Goal: Complete application form: Complete application form

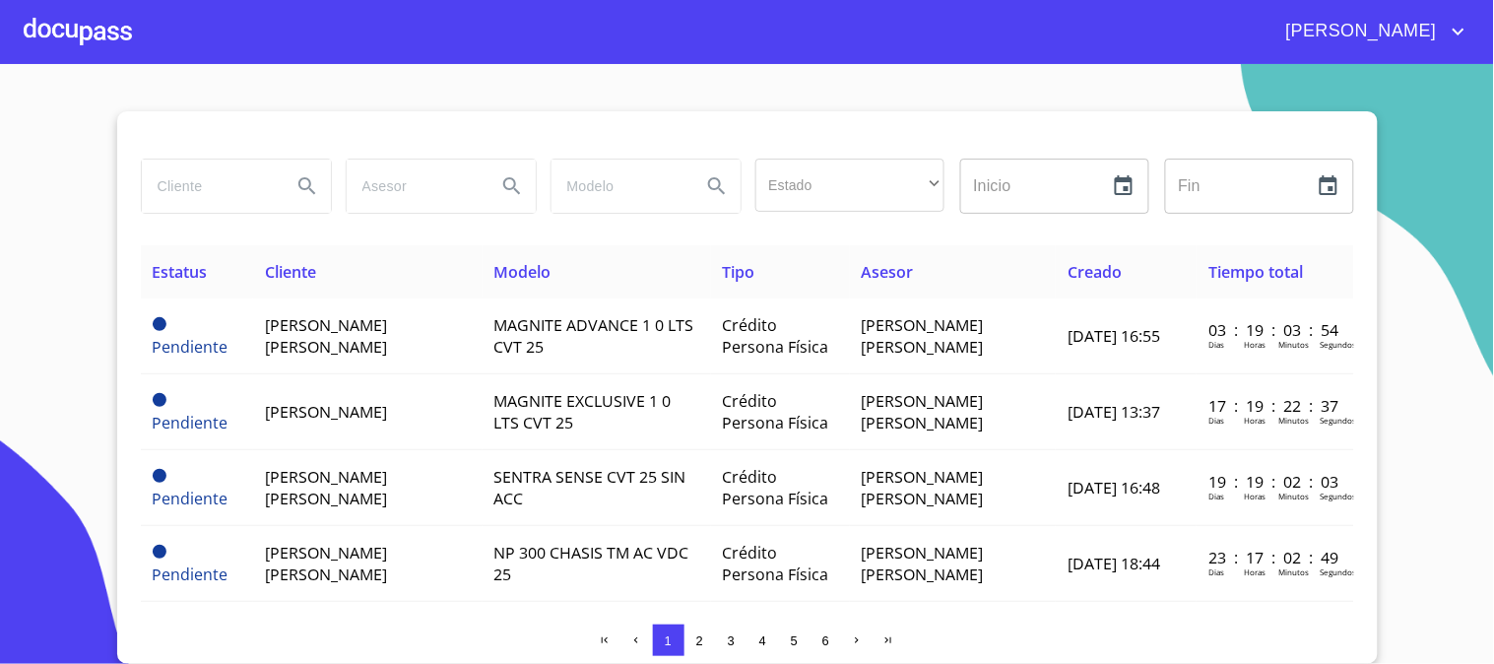
click at [60, 26] on div at bounding box center [78, 31] width 108 height 63
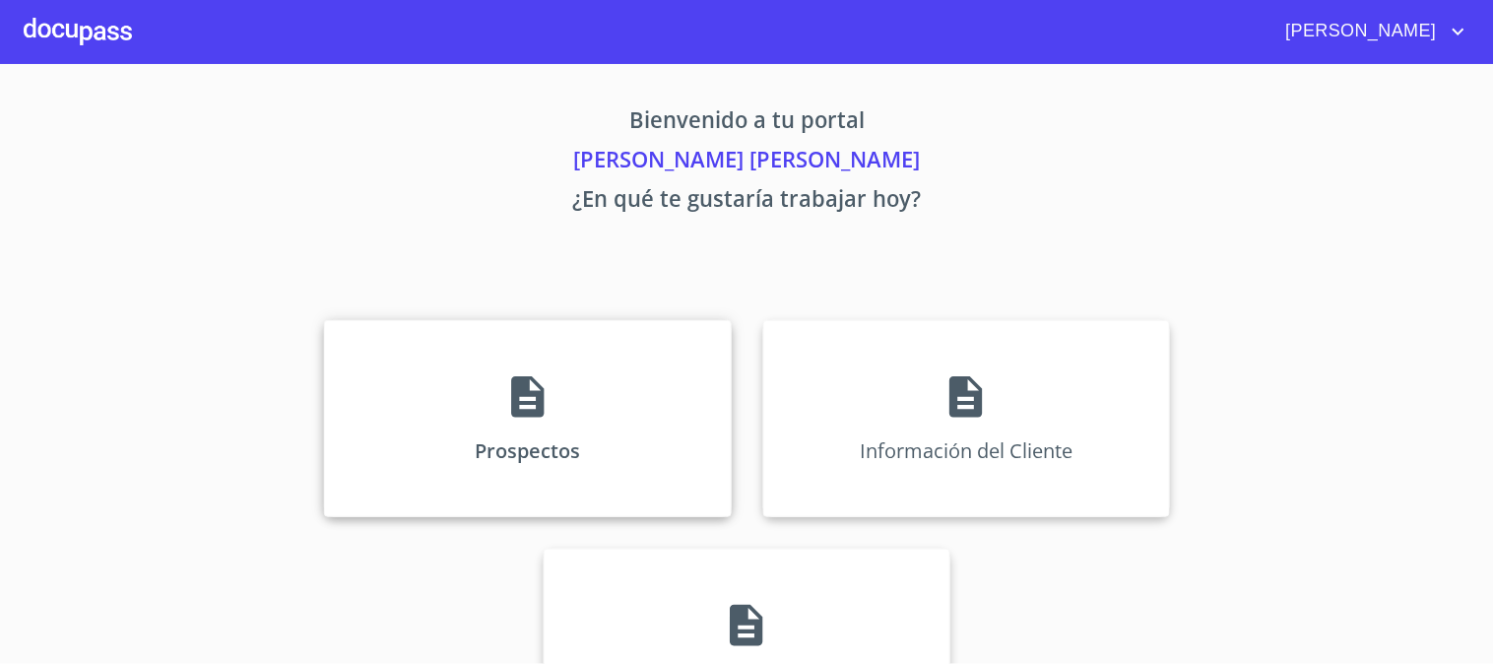
click at [480, 379] on div "Prospectos" at bounding box center [527, 418] width 407 height 197
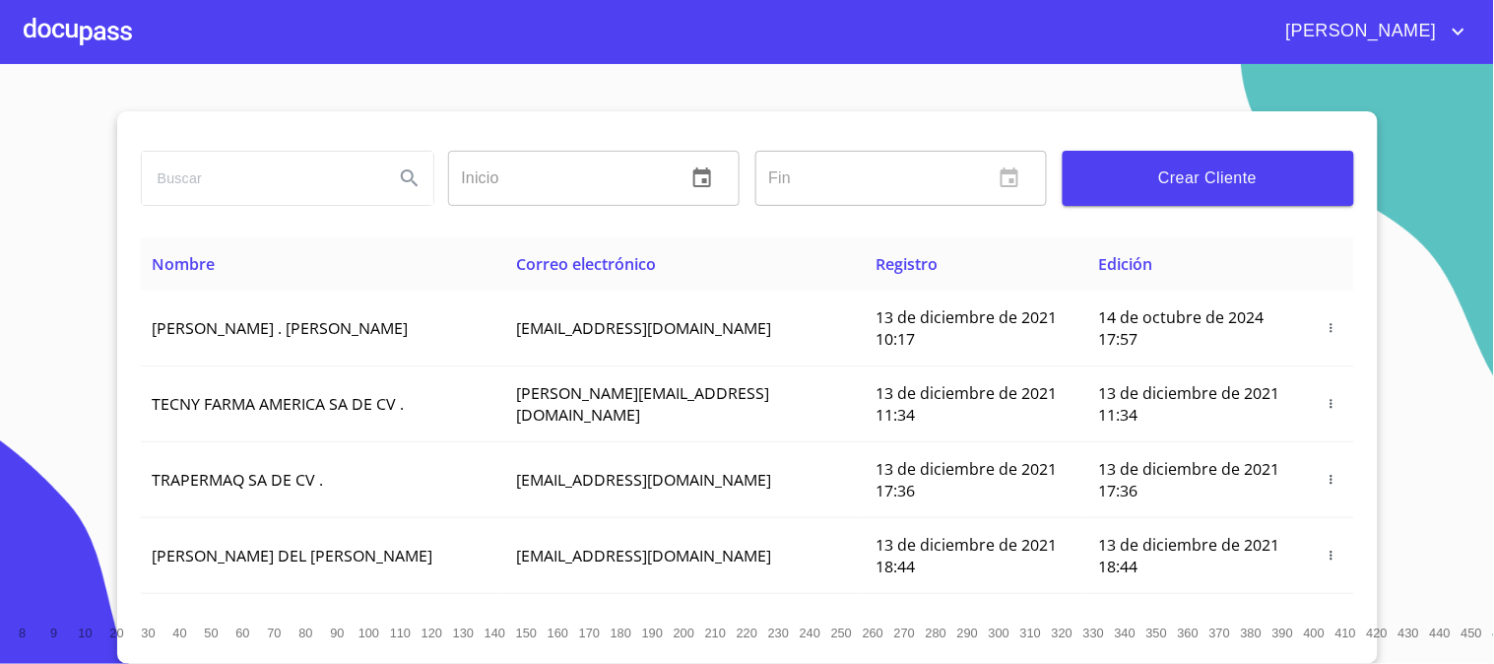
click at [1262, 184] on span "Crear Cliente" at bounding box center [1208, 178] width 260 height 28
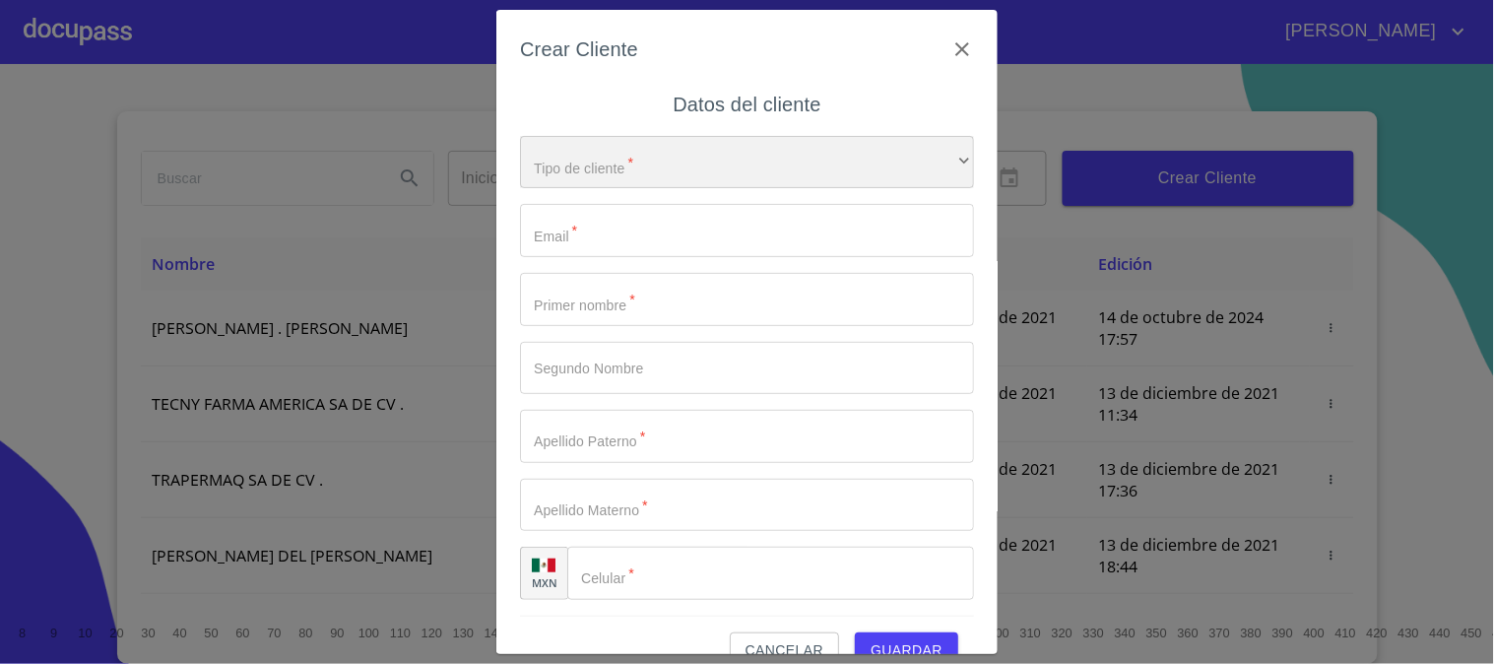
click at [607, 172] on div "​" at bounding box center [747, 162] width 454 height 53
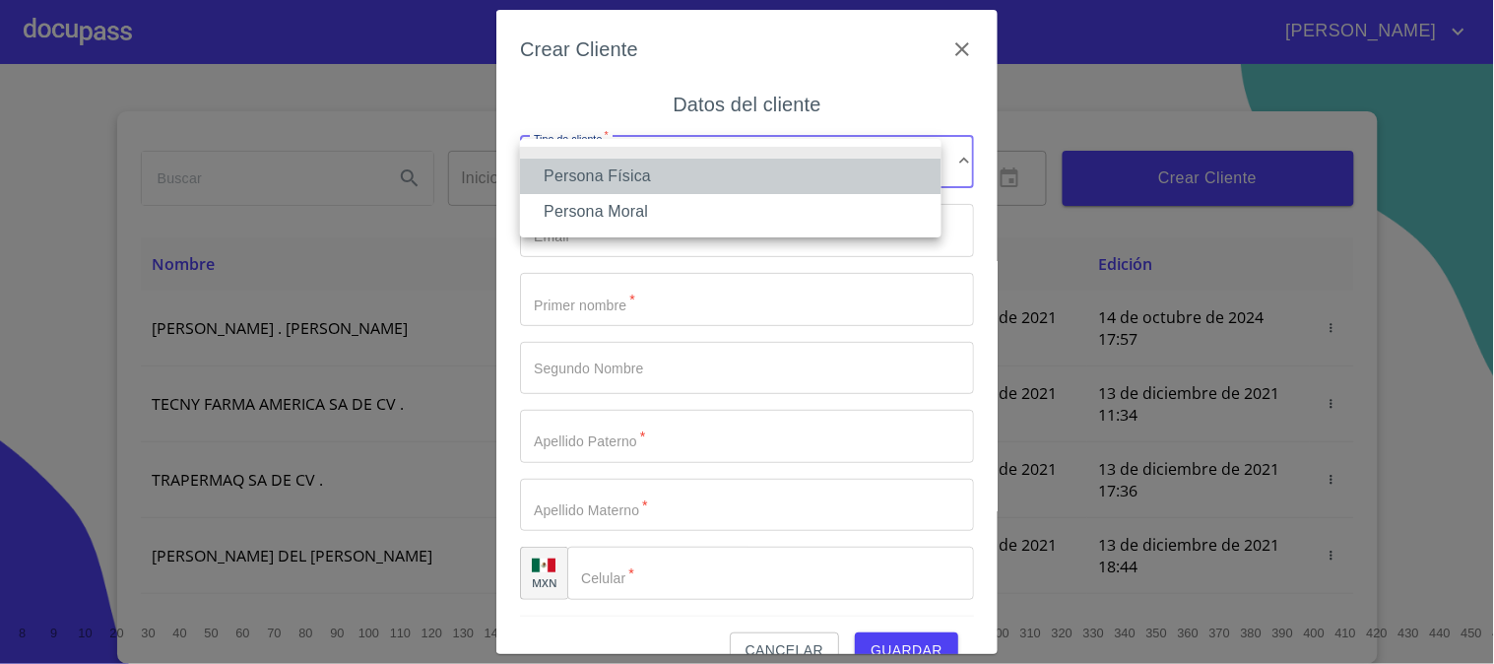
click at [612, 173] on li "Persona Física" at bounding box center [730, 176] width 421 height 35
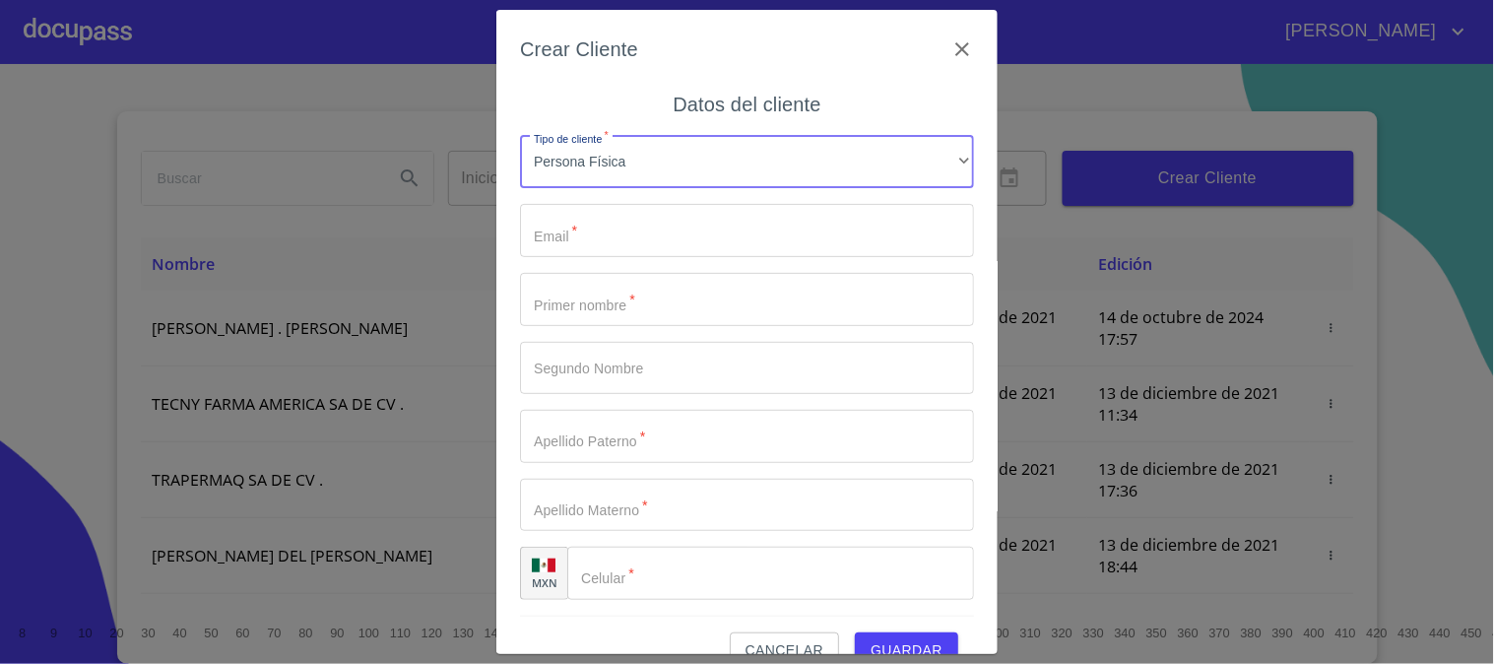
click at [648, 221] on input "Tipo de cliente   *" at bounding box center [747, 230] width 454 height 53
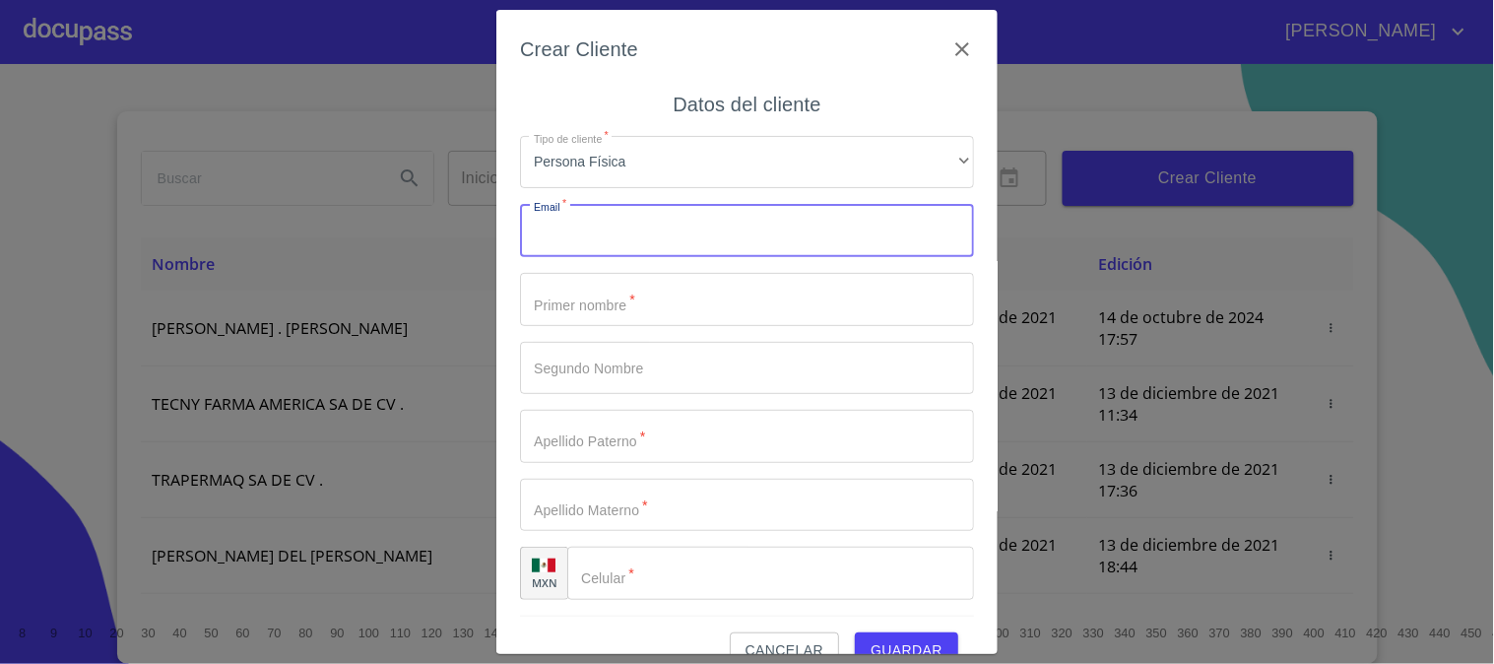
paste input "[EMAIL_ADDRESS][DOMAIN_NAME]"
type input "[EMAIL_ADDRESS][DOMAIN_NAME]"
click at [662, 296] on input "Tipo de cliente   *" at bounding box center [747, 299] width 454 height 53
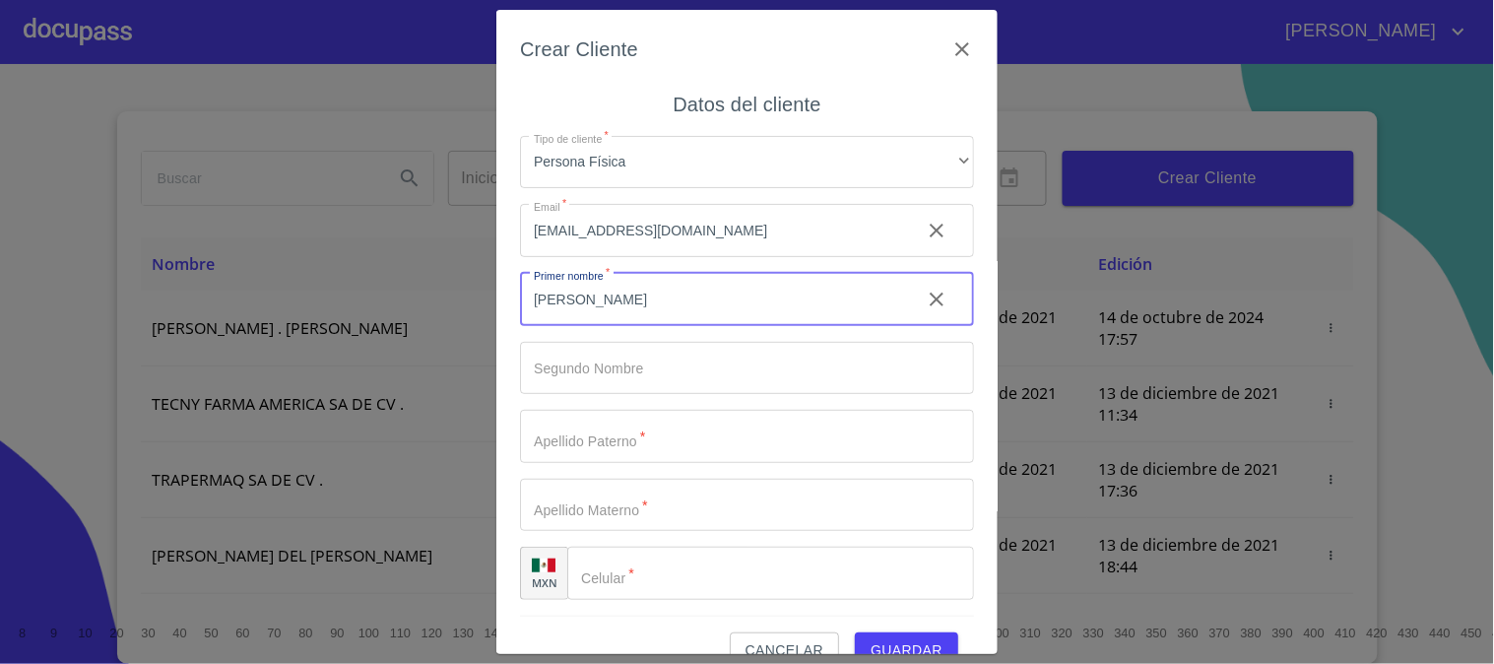
type input "[PERSON_NAME]"
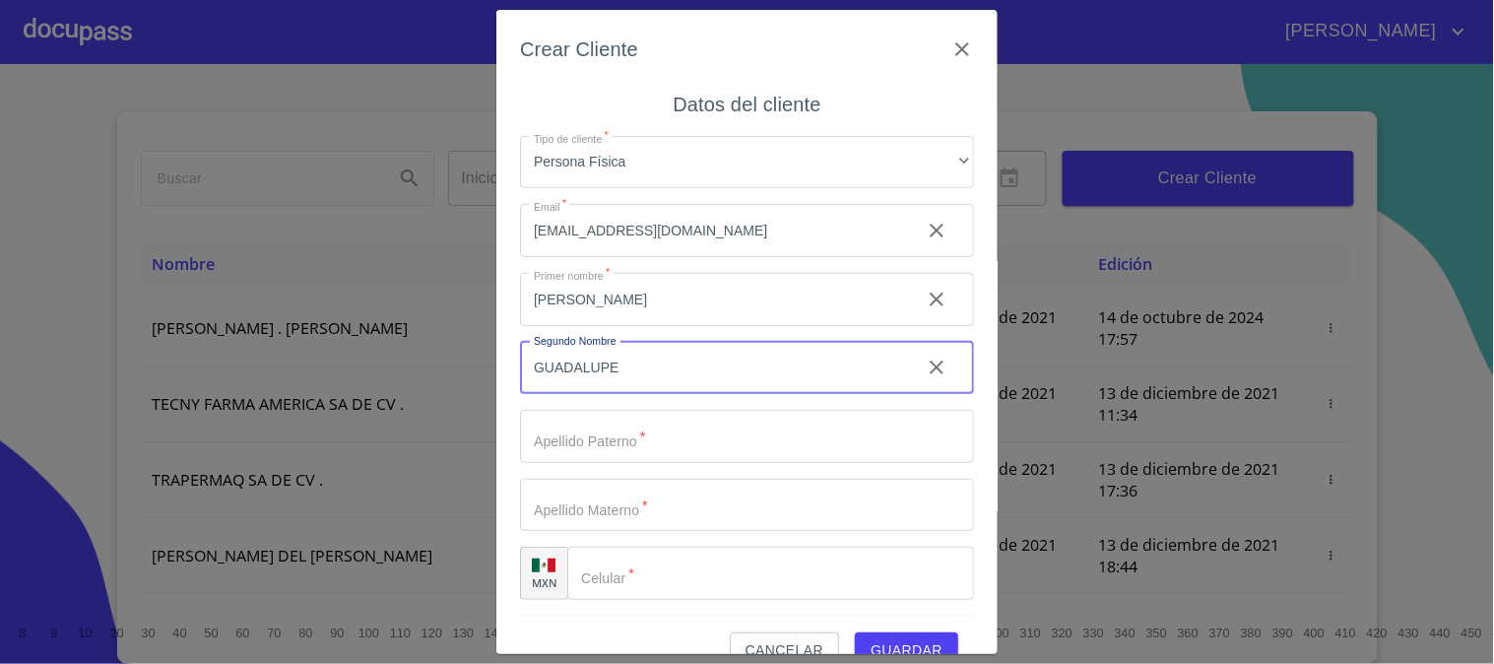
type input "GUADALUPE"
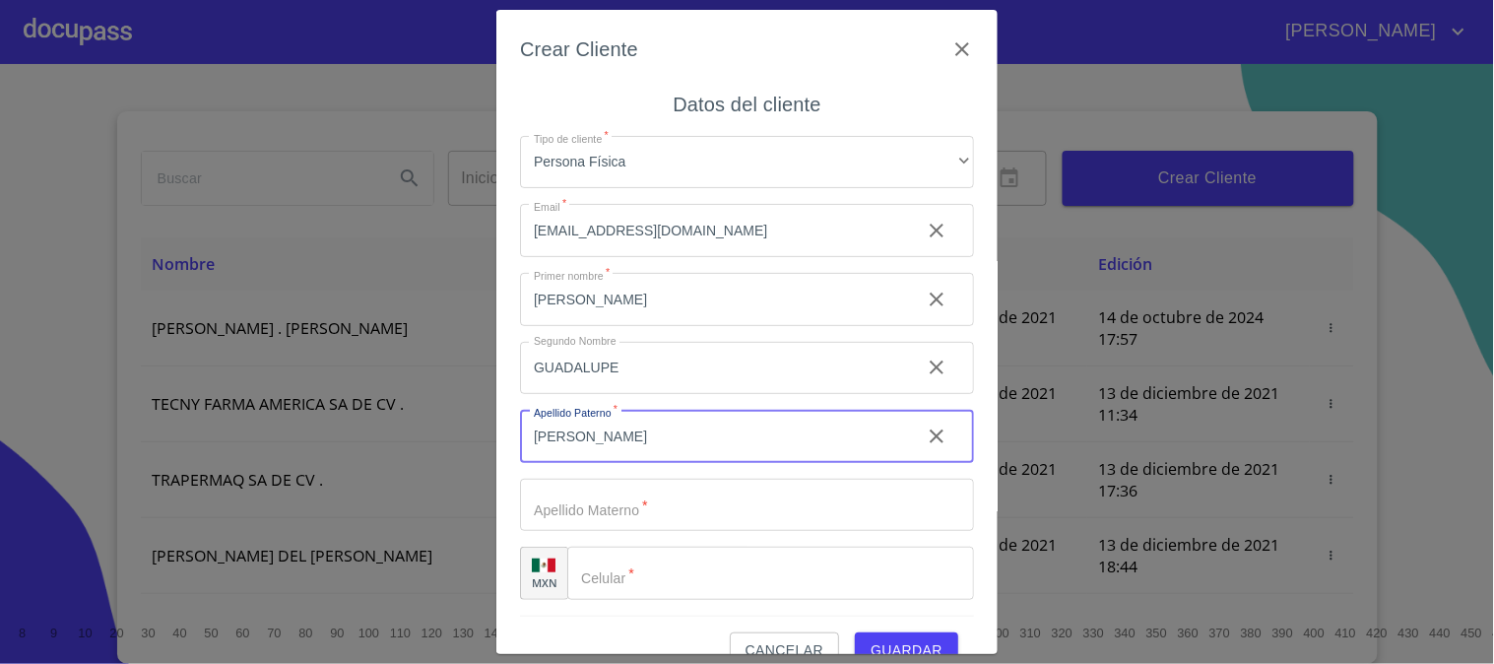
type input "[PERSON_NAME]"
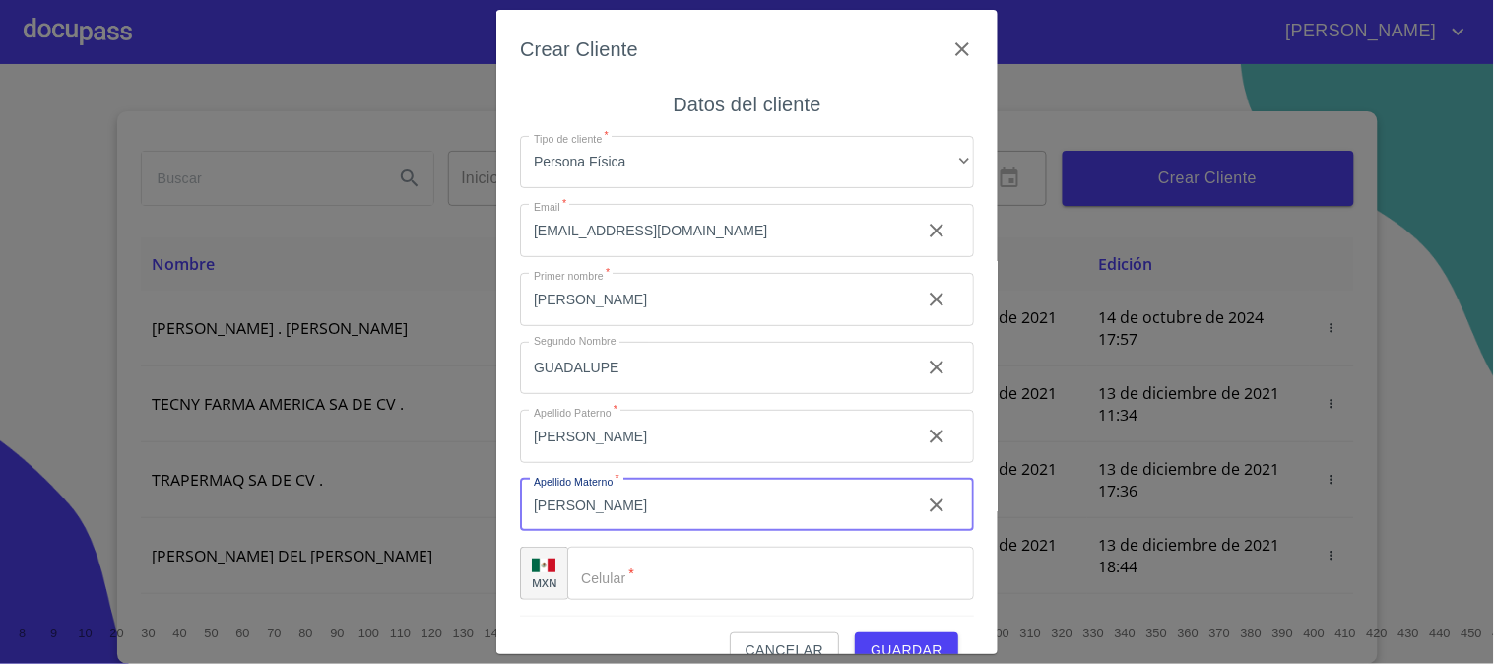
type input "[PERSON_NAME]"
click at [648, 557] on input "Tipo de cliente   *" at bounding box center [770, 573] width 407 height 53
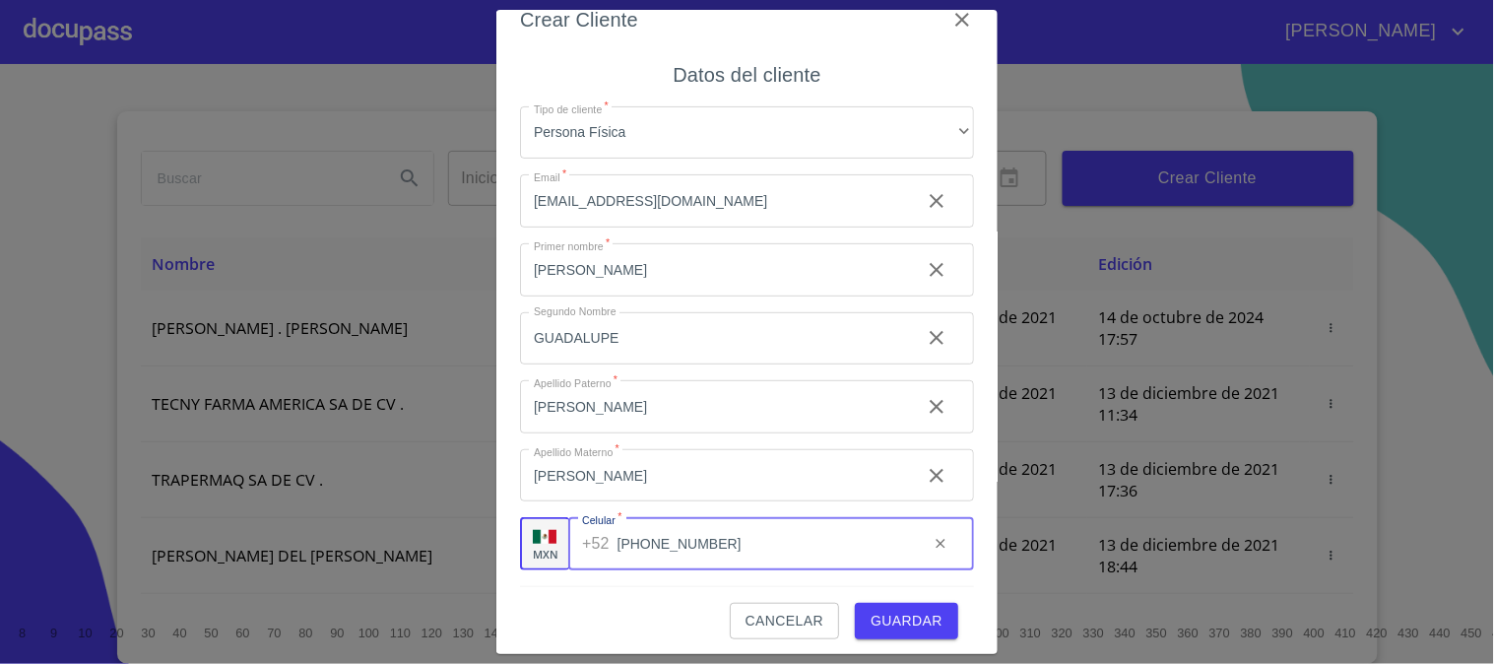
scroll to position [37, 0]
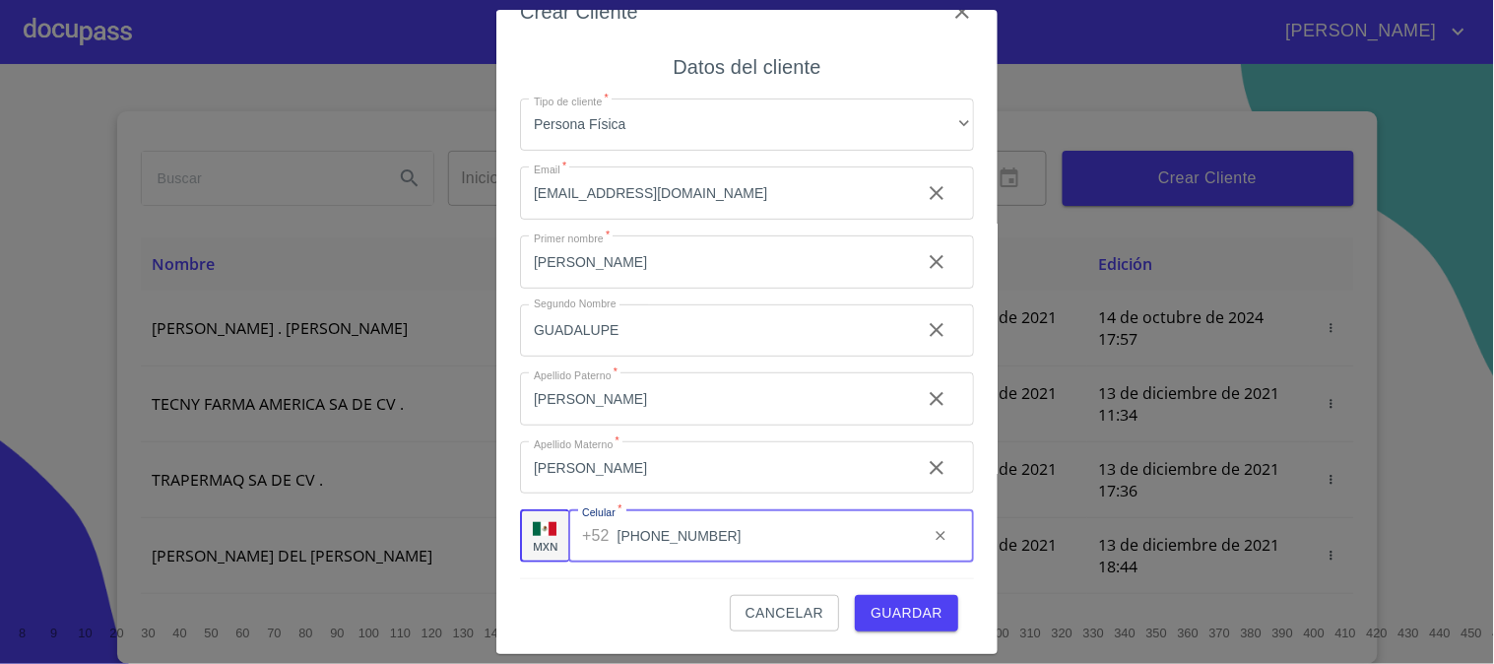
type input "[PHONE_NUMBER]"
click at [871, 609] on span "Guardar" at bounding box center [906, 613] width 72 height 25
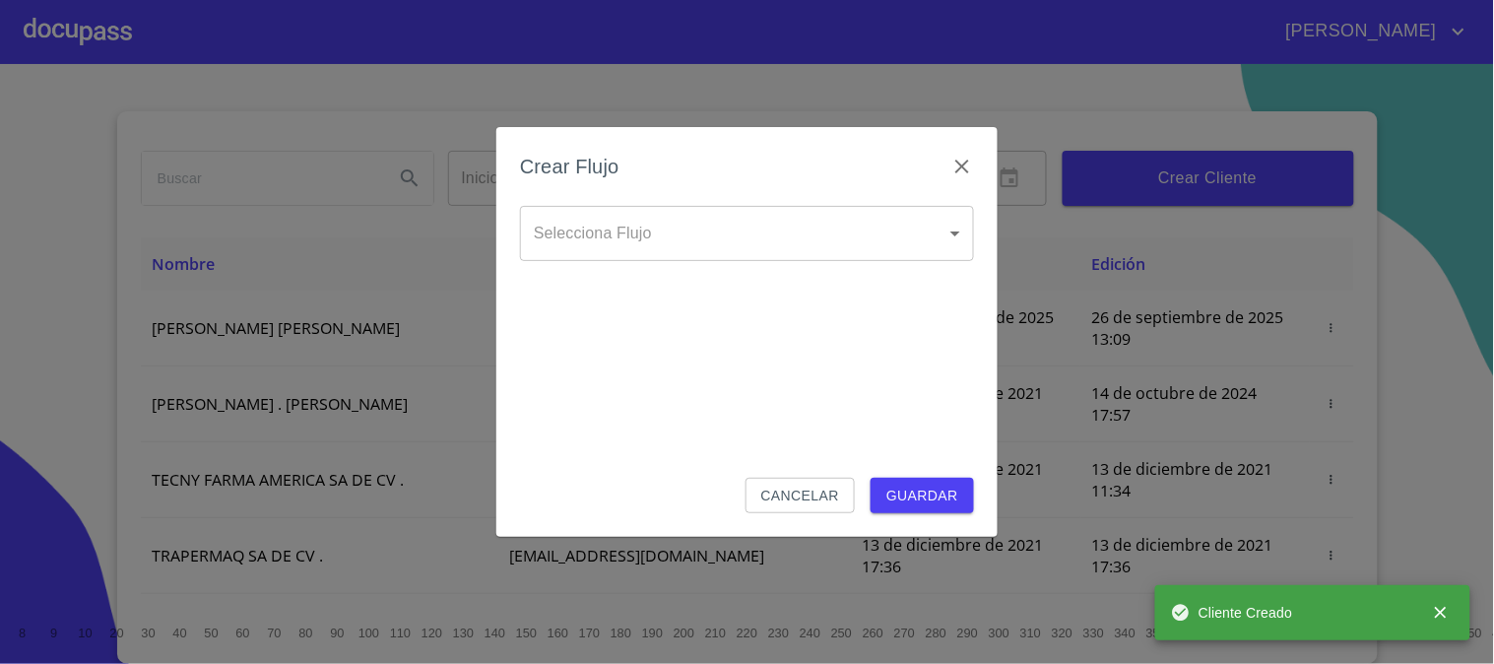
click at [785, 257] on body "[PERSON_NAME] ​ Fin ​ Crear Cliente Nombre Correo electrónico Registro Edición …" at bounding box center [747, 332] width 1494 height 664
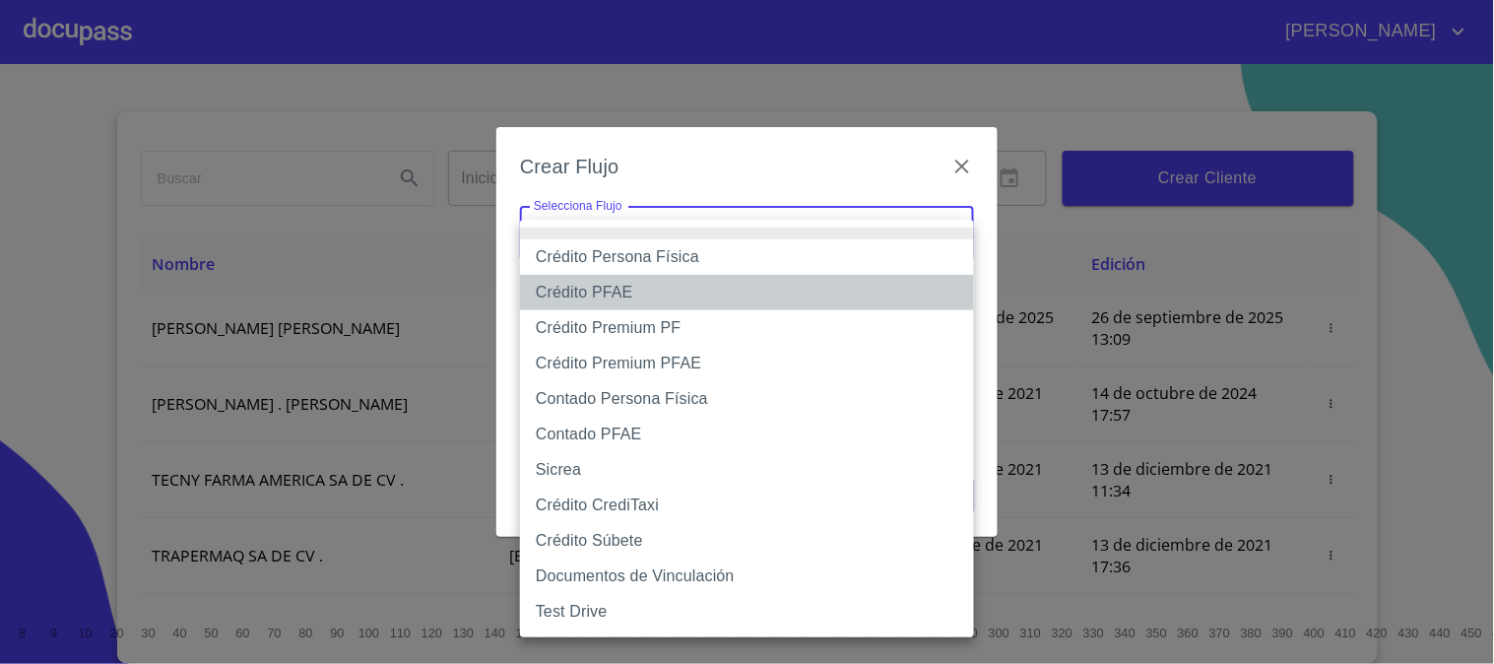
click at [695, 293] on li "Crédito PFAE" at bounding box center [747, 292] width 454 height 35
type input "61b0f1389b8c202ad55b5ebc"
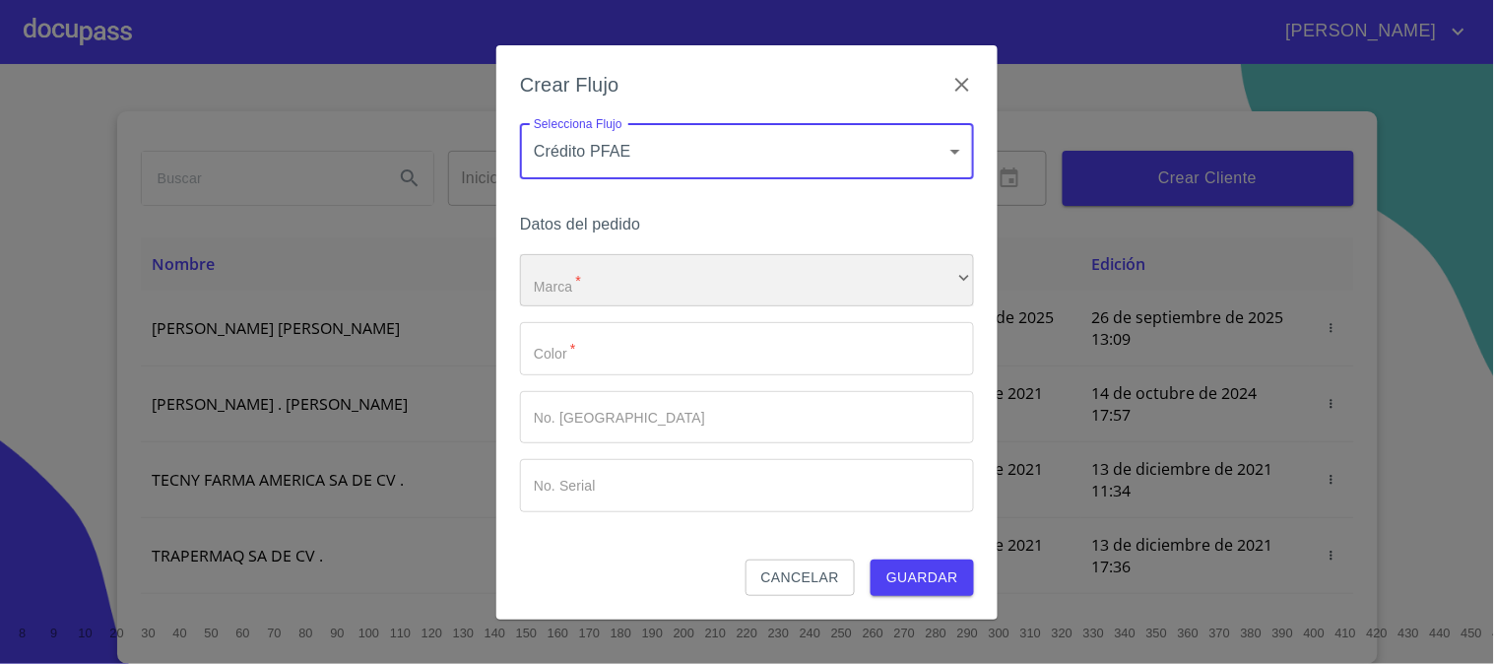
click at [687, 284] on div "​" at bounding box center [747, 280] width 454 height 53
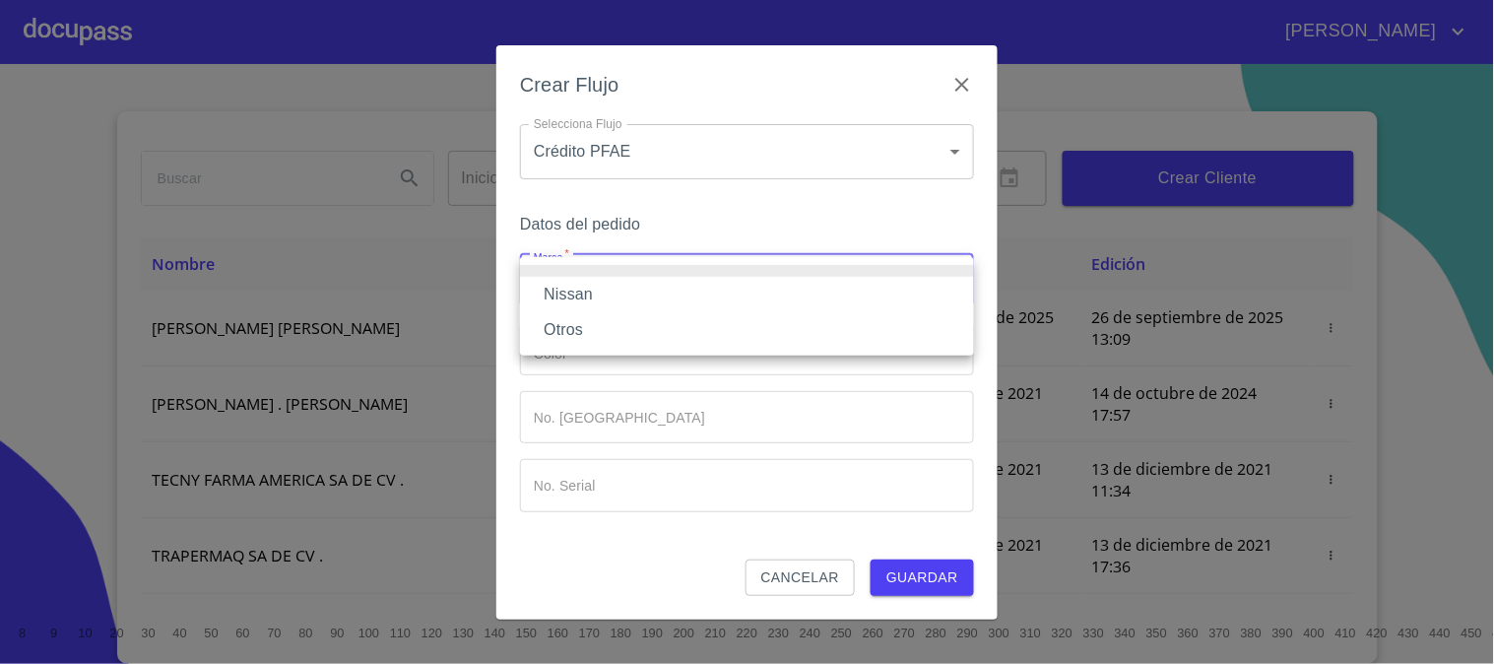
click at [687, 284] on li "Nissan" at bounding box center [747, 294] width 454 height 35
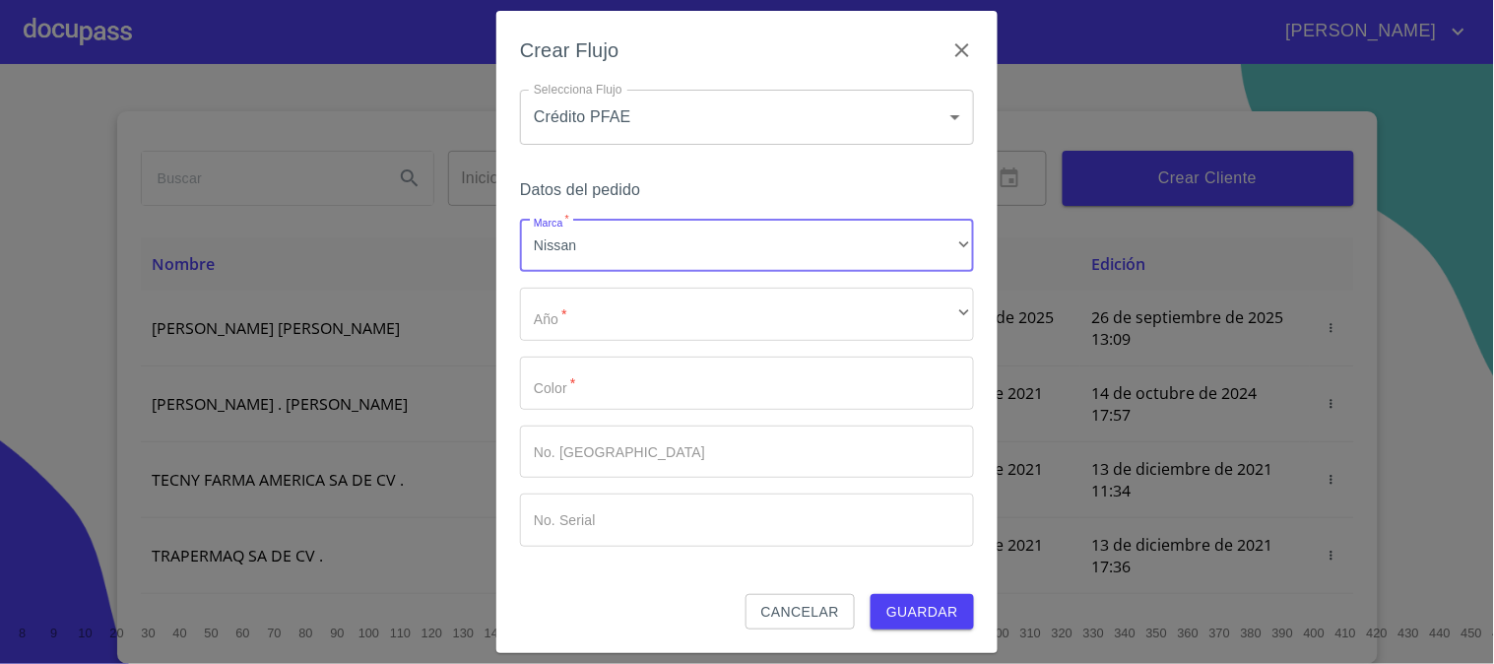
click at [686, 341] on div "Marca   * Nissan ​ Año   * ​ ​ Color   * ​ No. Pedido ​ No. Serial ​" at bounding box center [747, 383] width 454 height 327
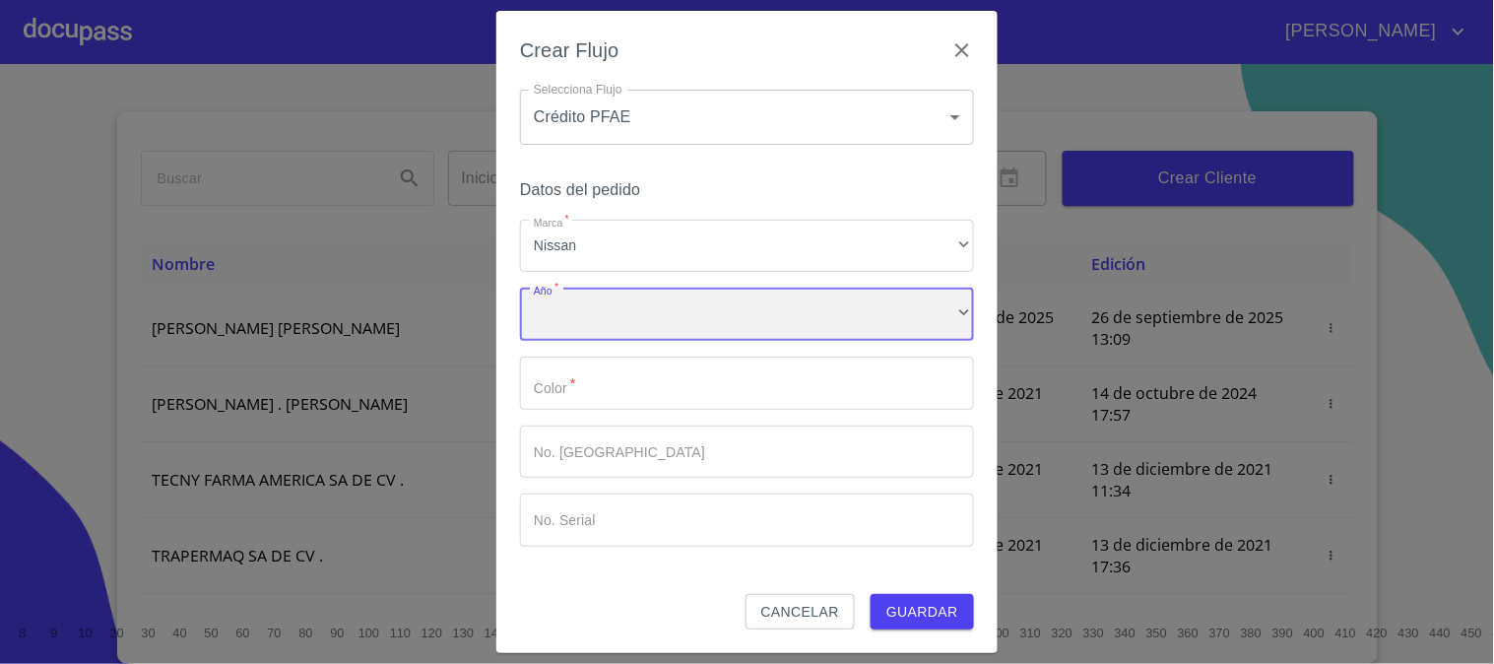
click at [684, 325] on div "​" at bounding box center [747, 314] width 454 height 53
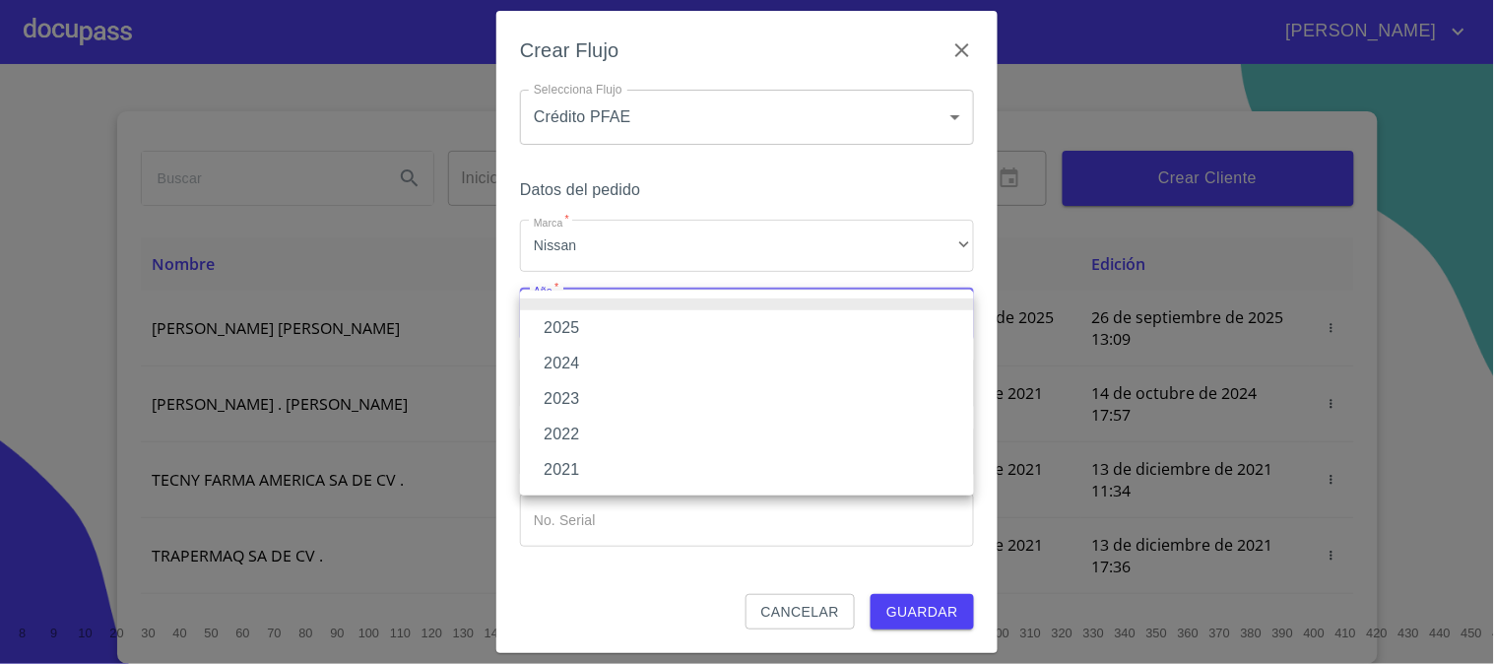
click at [684, 325] on li "2025" at bounding box center [747, 327] width 454 height 35
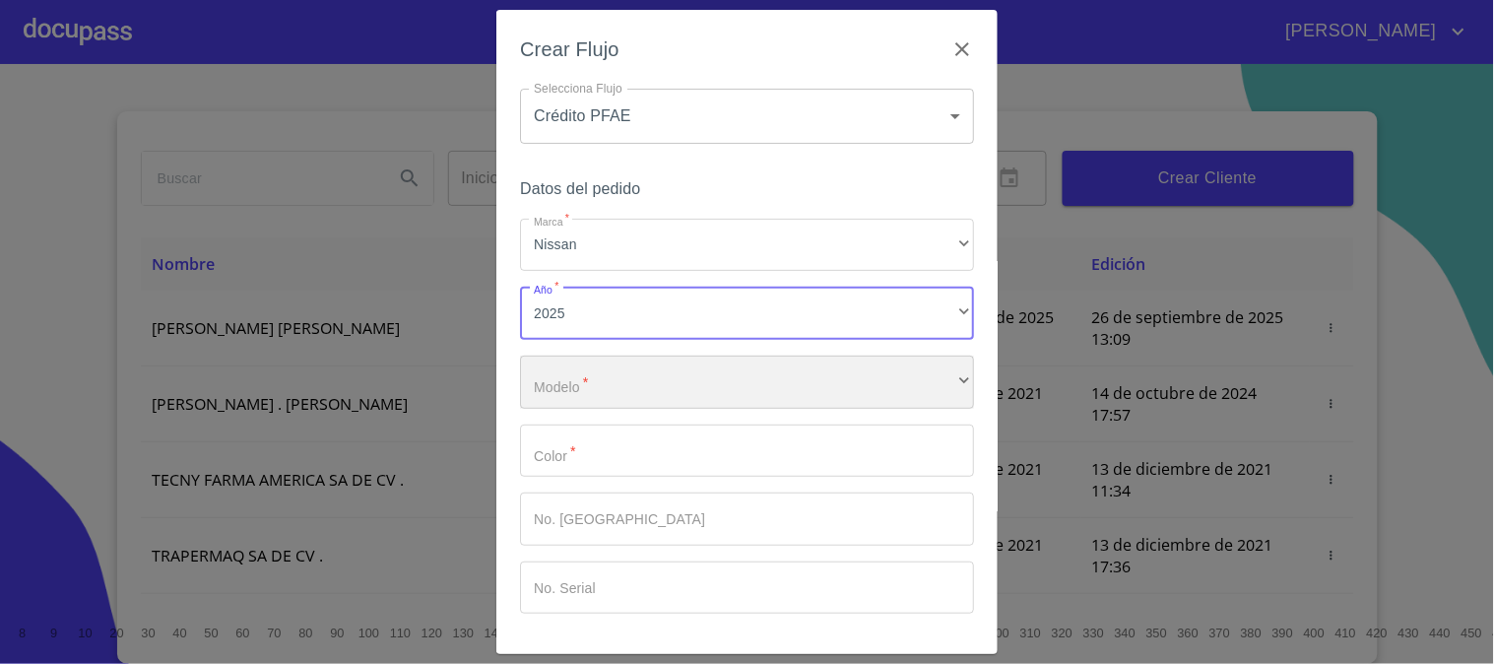
click at [687, 364] on div "​" at bounding box center [747, 381] width 454 height 53
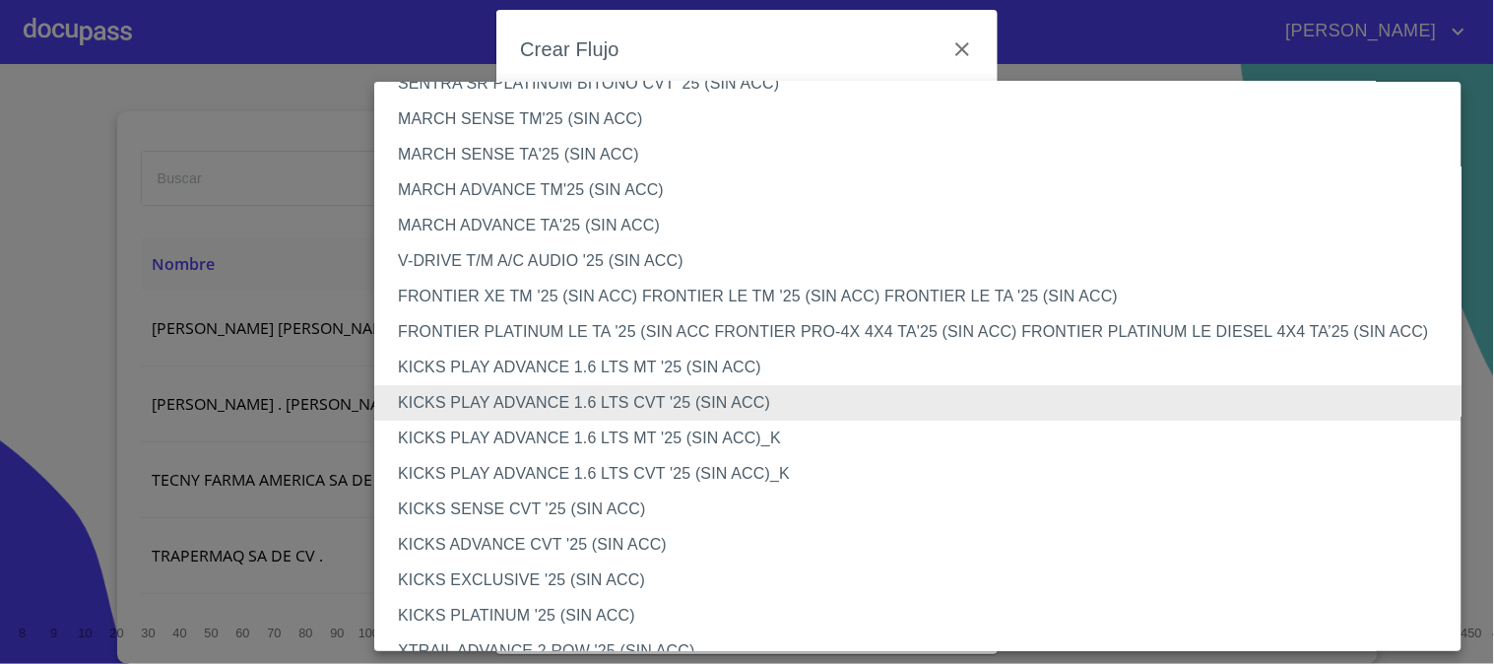
scroll to position [1418, 0]
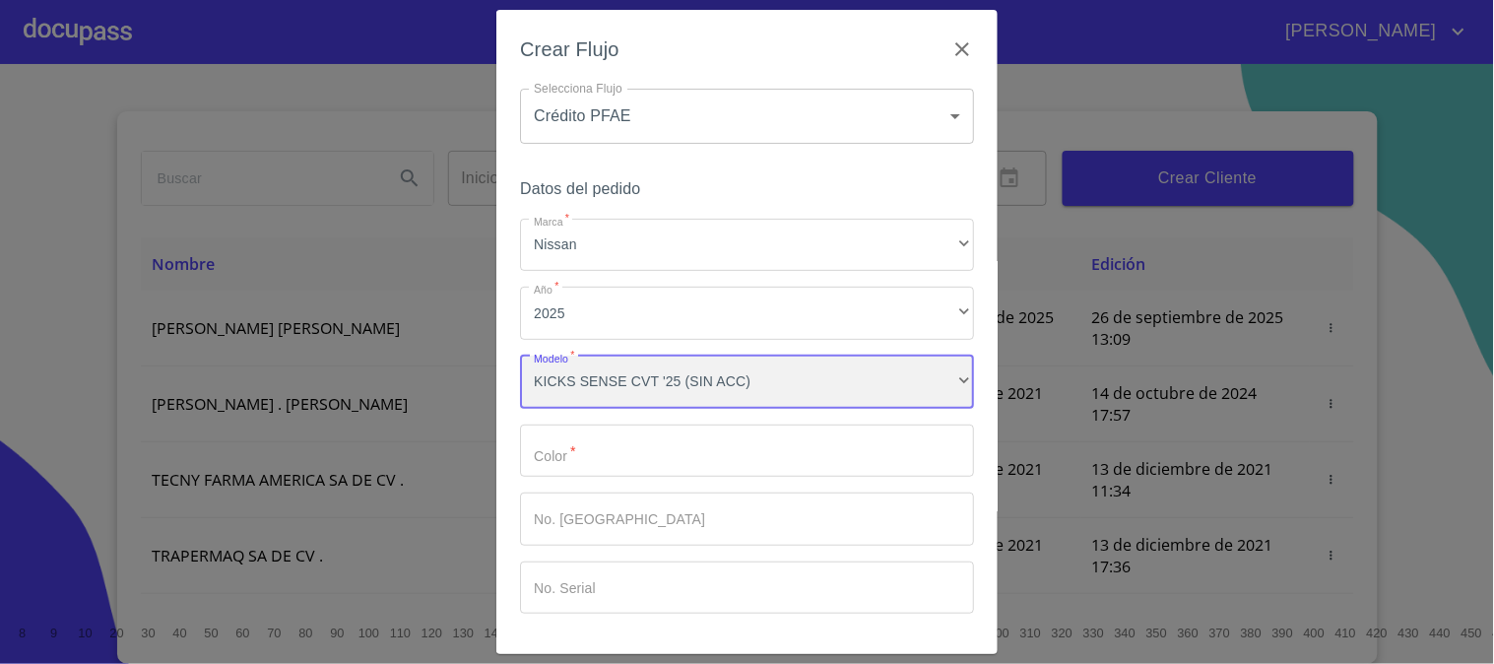
click at [670, 387] on div "KICKS SENSE CVT '25 (SIN ACC)" at bounding box center [747, 381] width 454 height 53
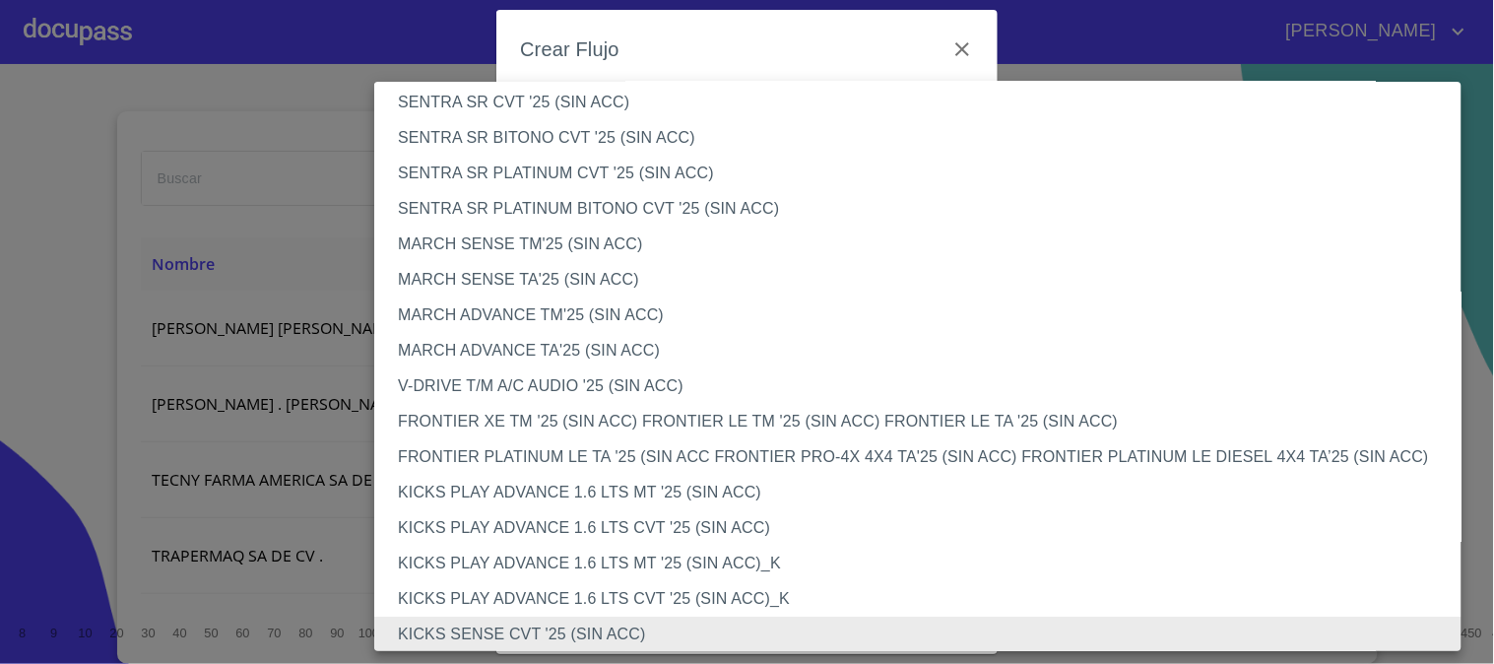
scroll to position [1341, 0]
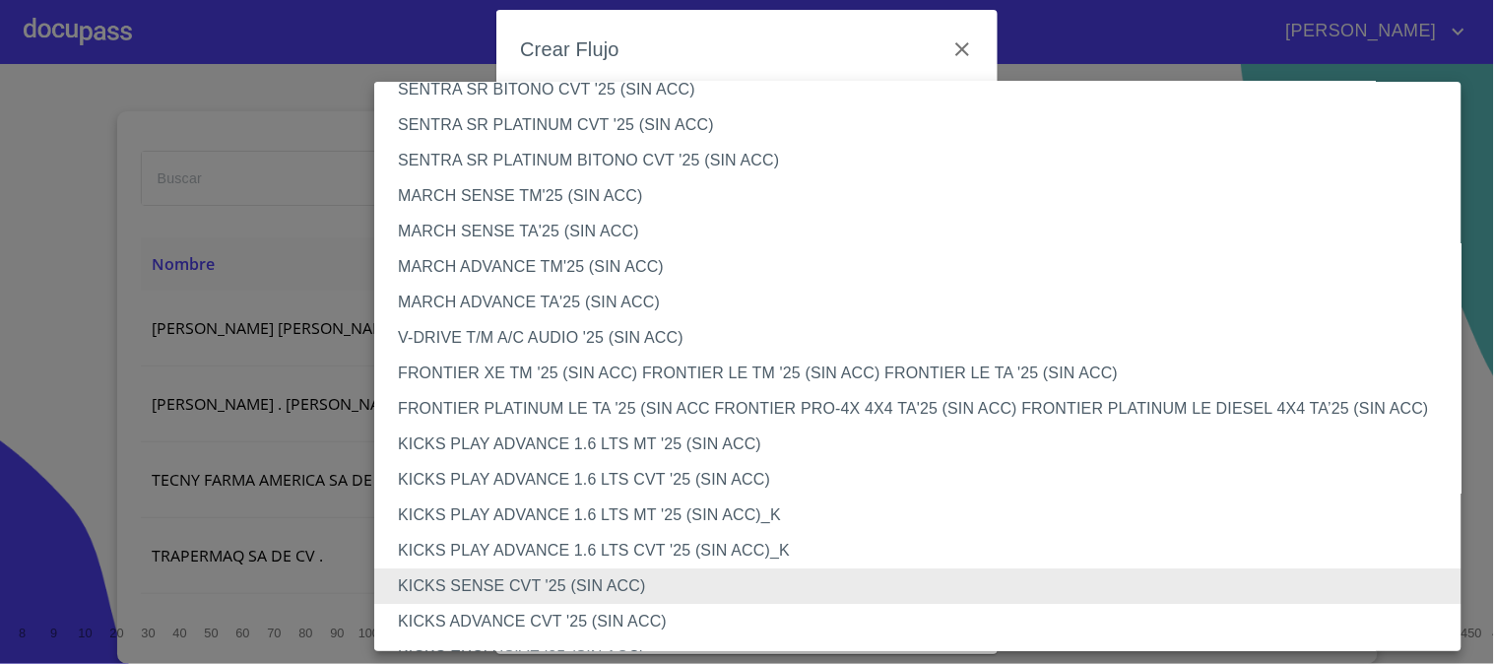
click at [657, 548] on li "KICKS PLAY ADVANCE 1.6 LTS CVT '25 (SIN ACC)_K" at bounding box center [926, 550] width 1104 height 35
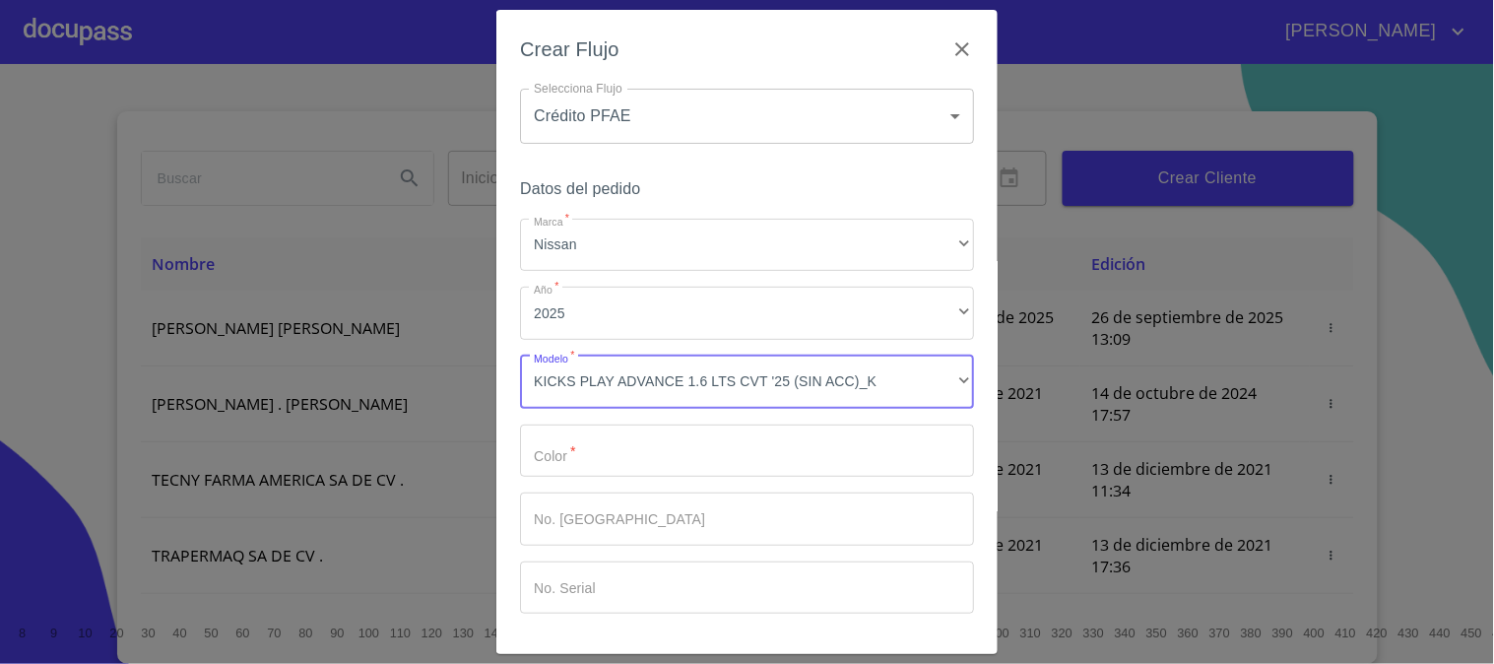
click at [673, 459] on input "Marca   *" at bounding box center [747, 450] width 454 height 53
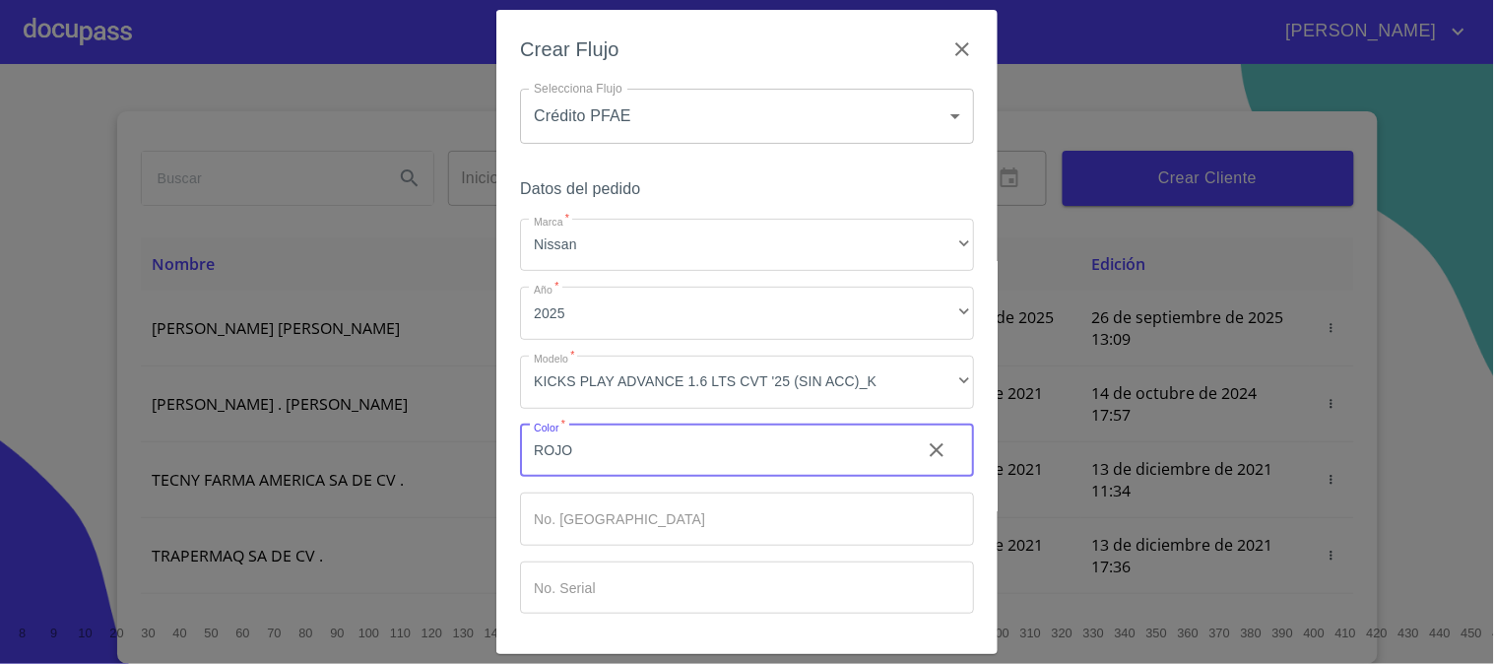
scroll to position [66, 0]
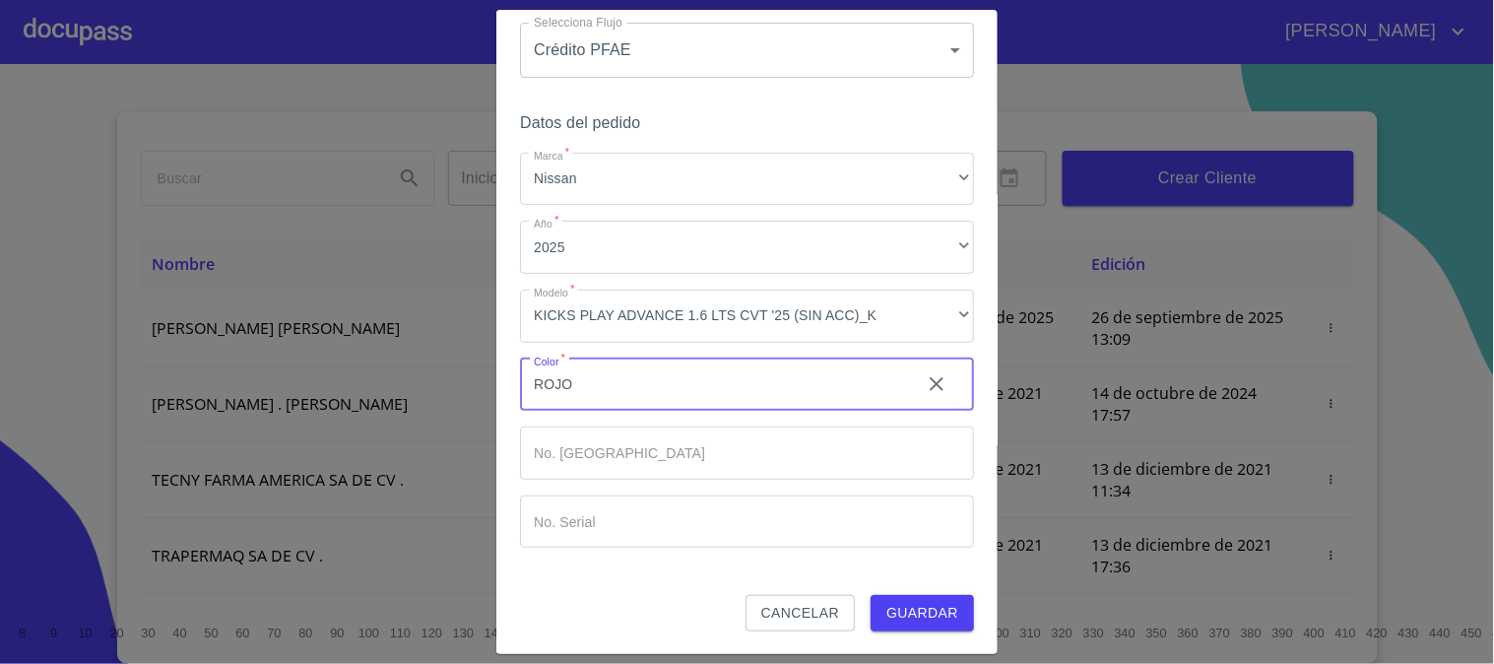
type input "ROJO"
click at [886, 633] on div "Crear Flujo Selecciona Flujo Crédito PFAE 61b0f1389b8c202ad55b5ebc Selecciona F…" at bounding box center [746, 332] width 501 height 645
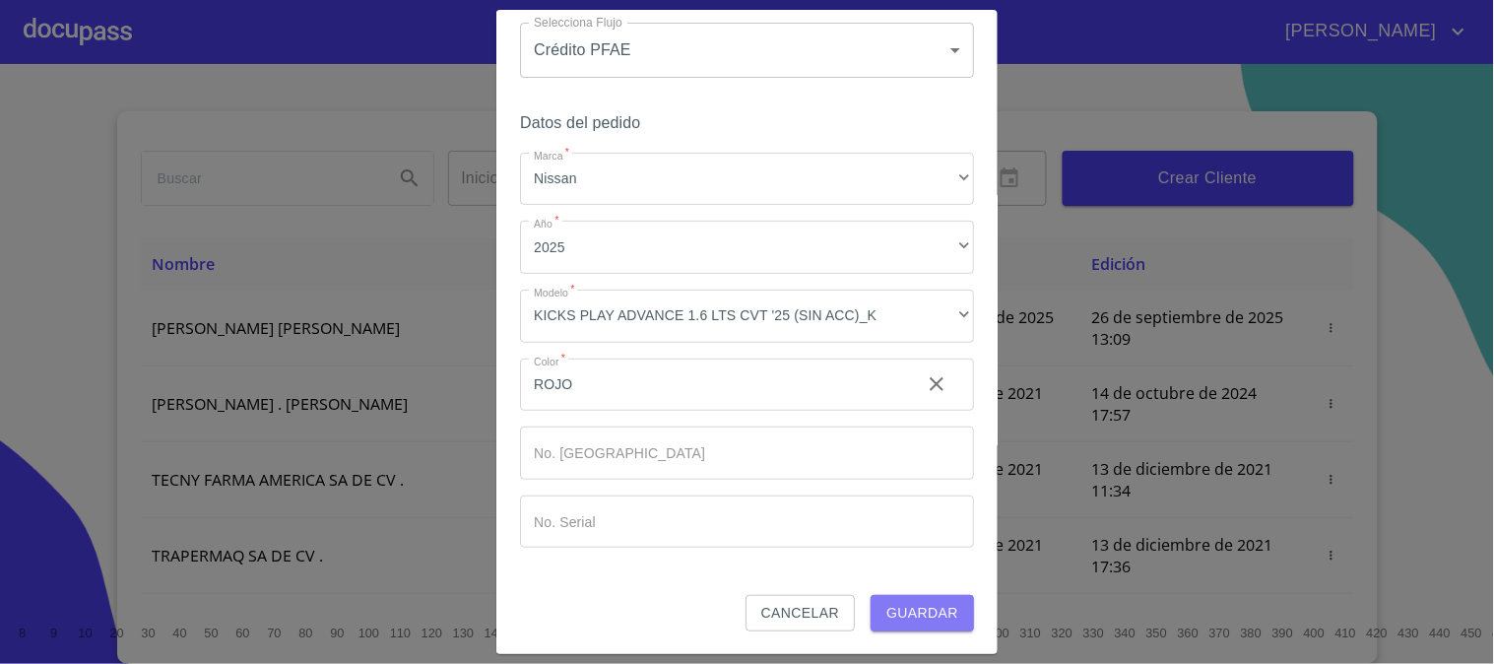
click at [891, 621] on span "Guardar" at bounding box center [922, 613] width 72 height 25
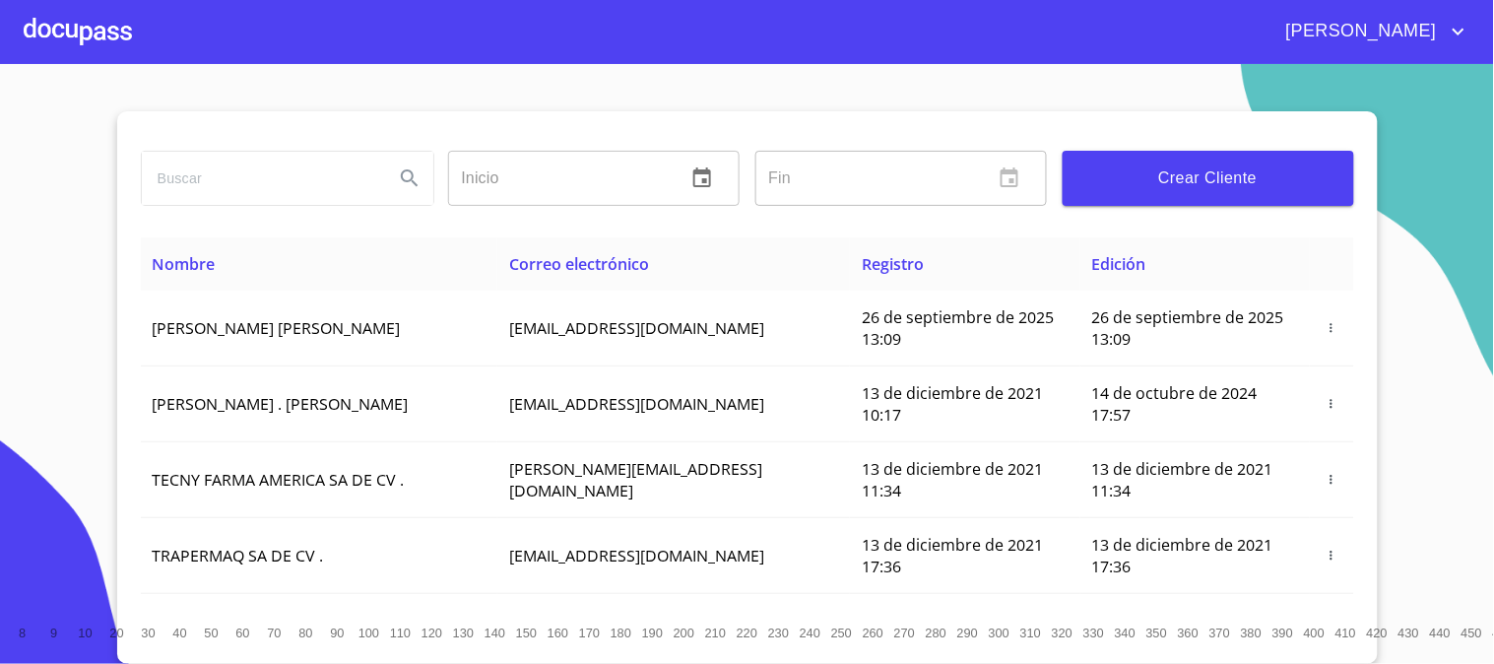
click at [103, 10] on div at bounding box center [78, 31] width 108 height 63
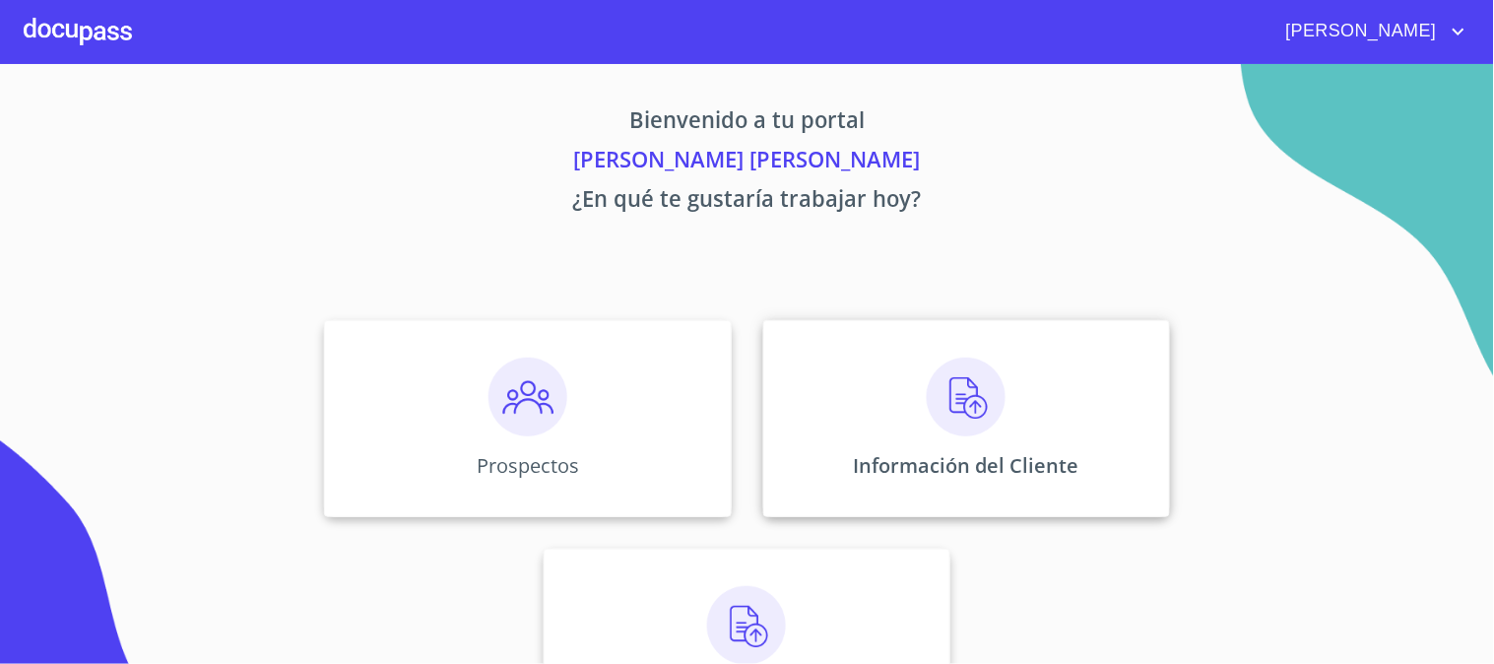
click at [982, 389] on img at bounding box center [966, 396] width 79 height 79
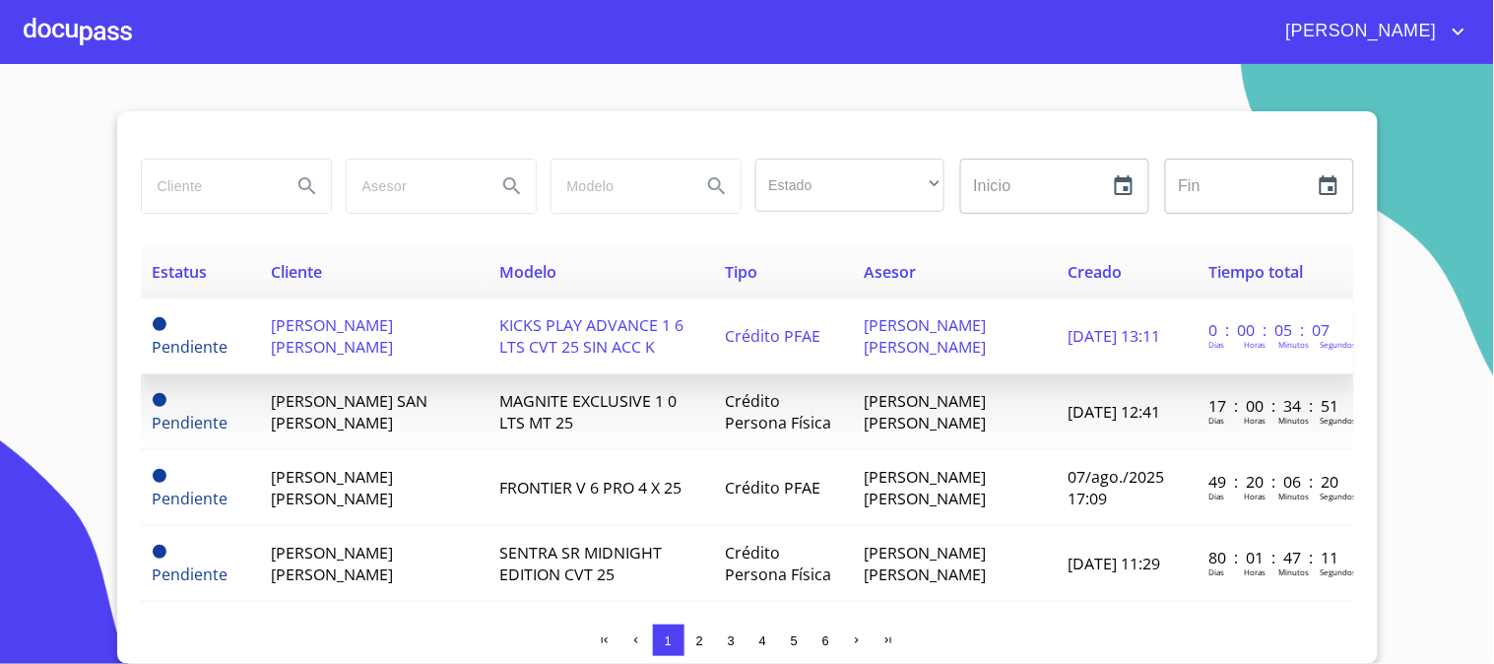
click at [421, 348] on td "[PERSON_NAME] [PERSON_NAME]" at bounding box center [373, 336] width 228 height 76
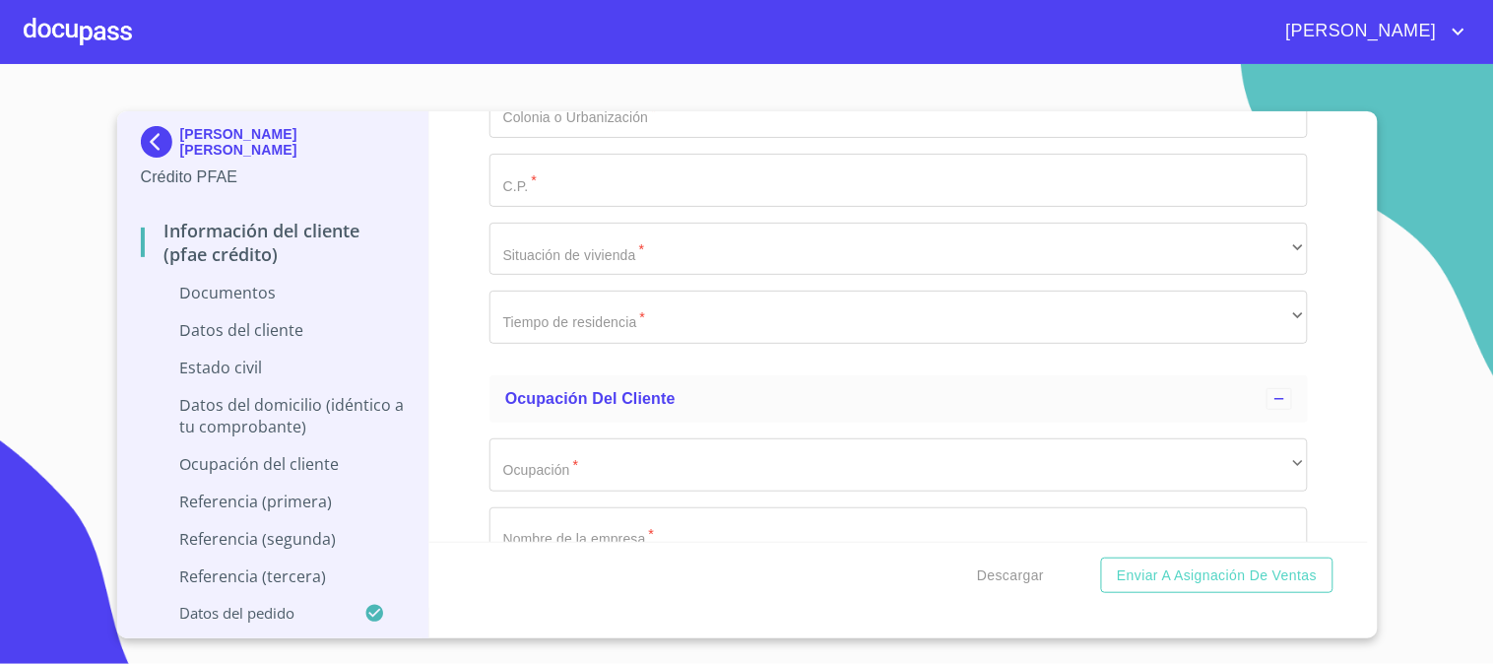
scroll to position [4157, 0]
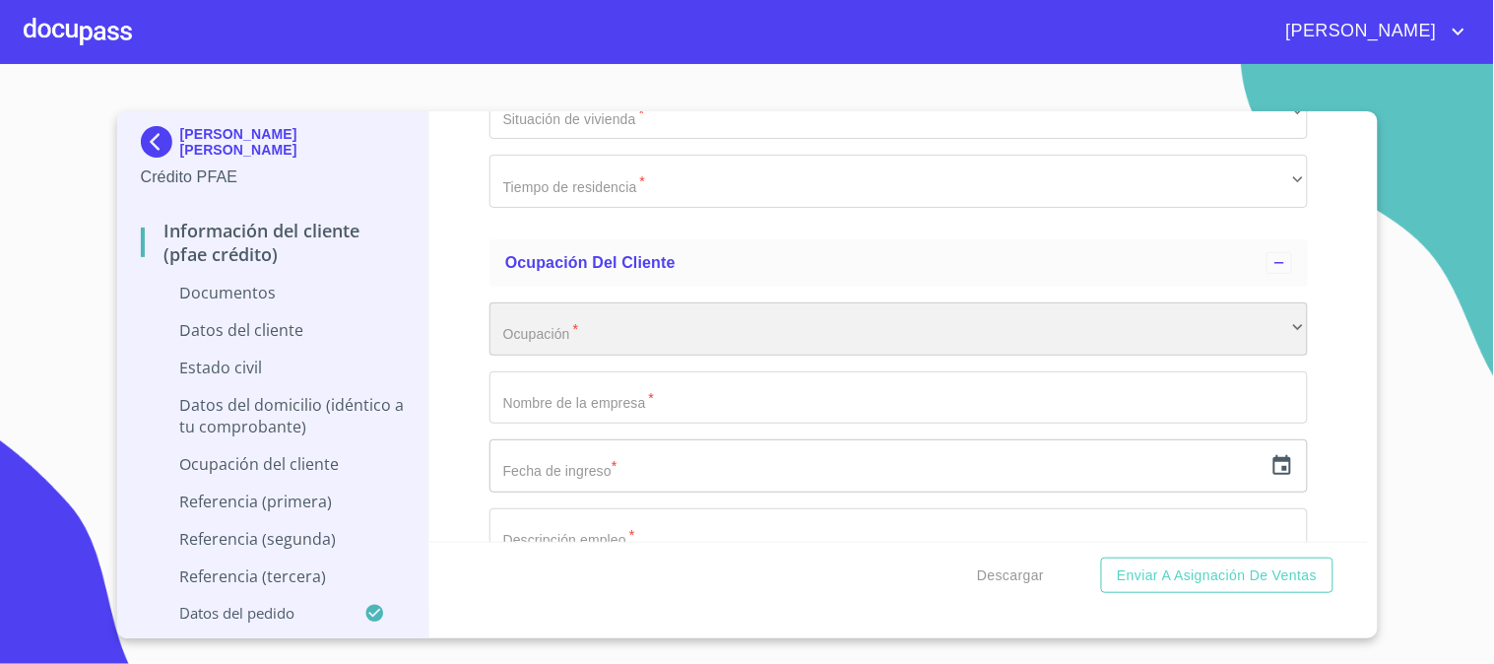
click at [771, 320] on div "​" at bounding box center [898, 328] width 818 height 53
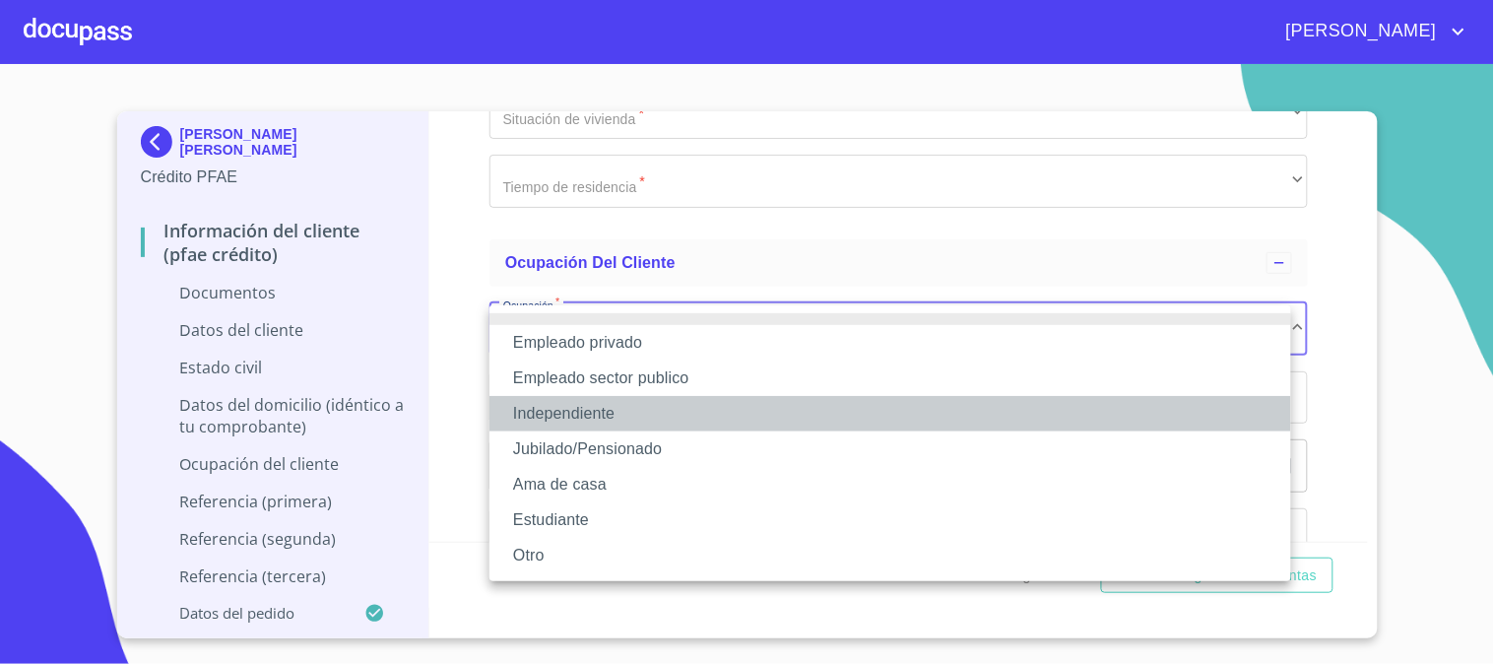
click at [758, 415] on li "Independiente" at bounding box center [890, 413] width 802 height 35
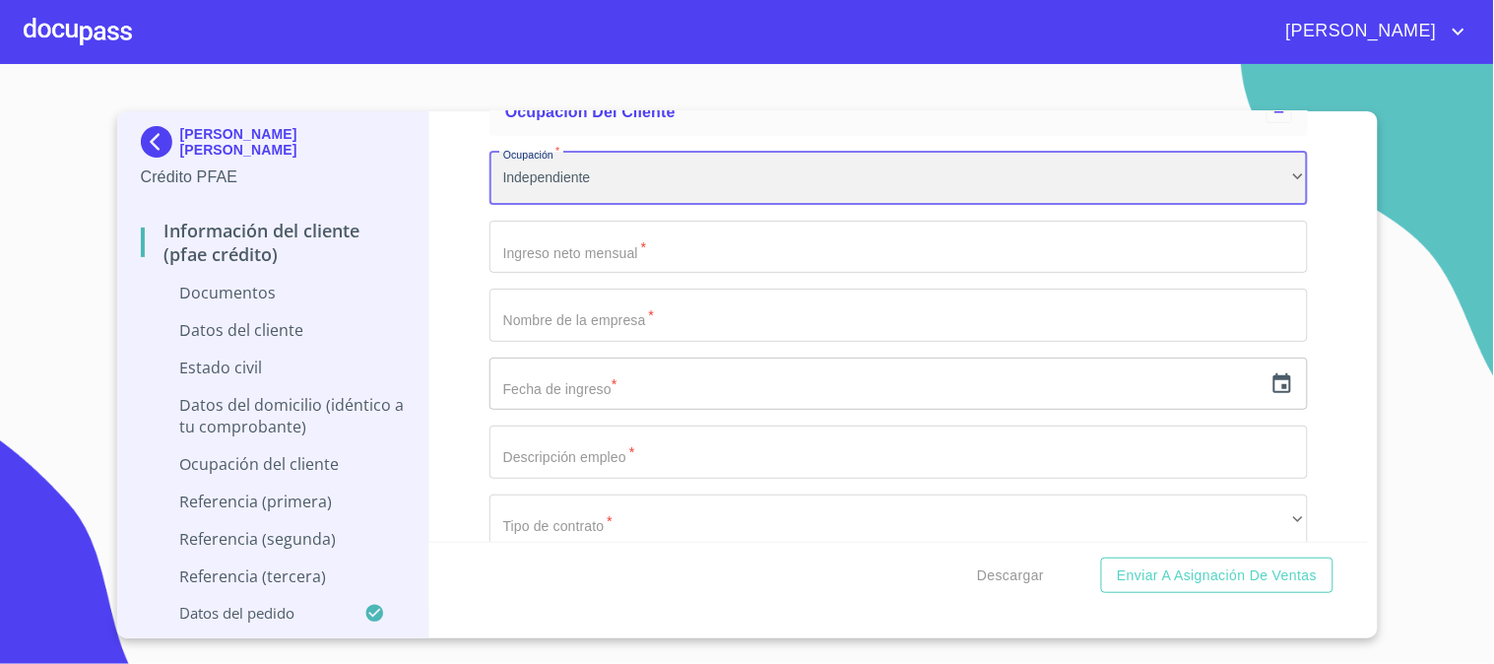
scroll to position [4376, 0]
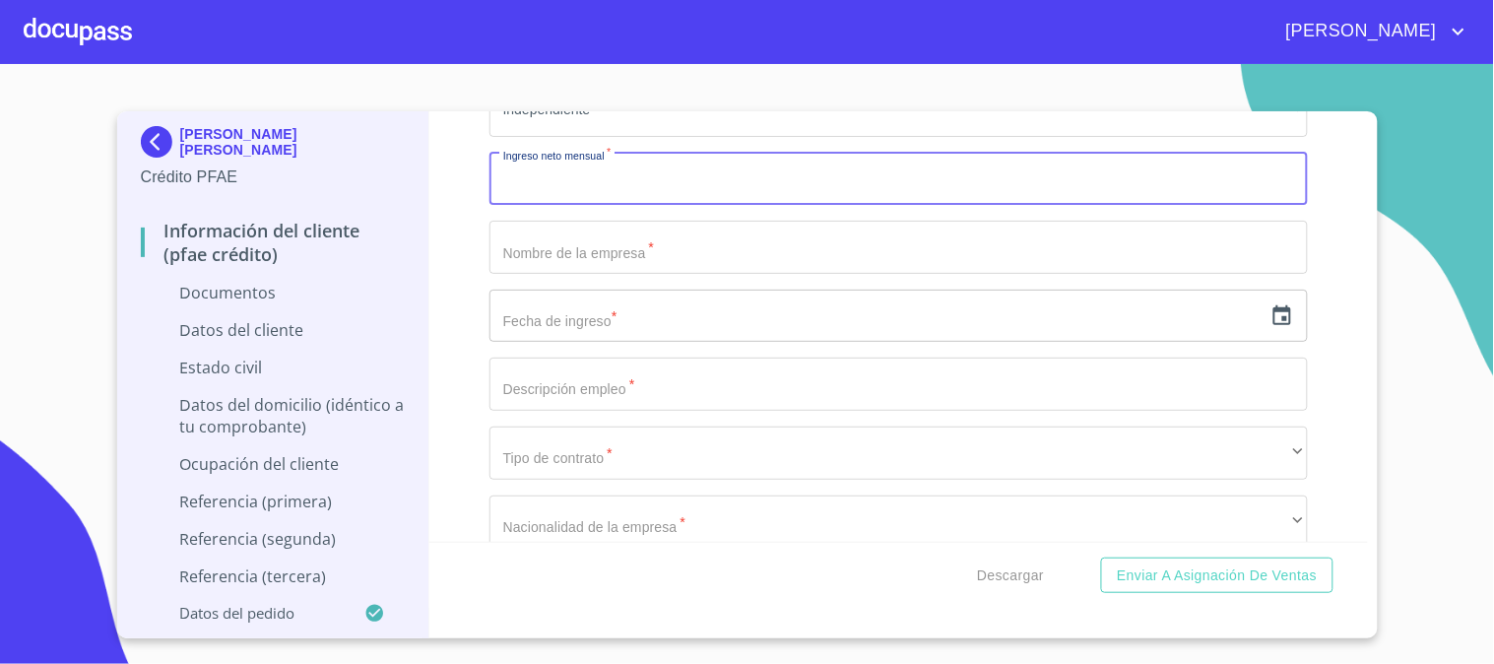
click at [681, 170] on input "Documento de identificación   *" at bounding box center [898, 179] width 818 height 53
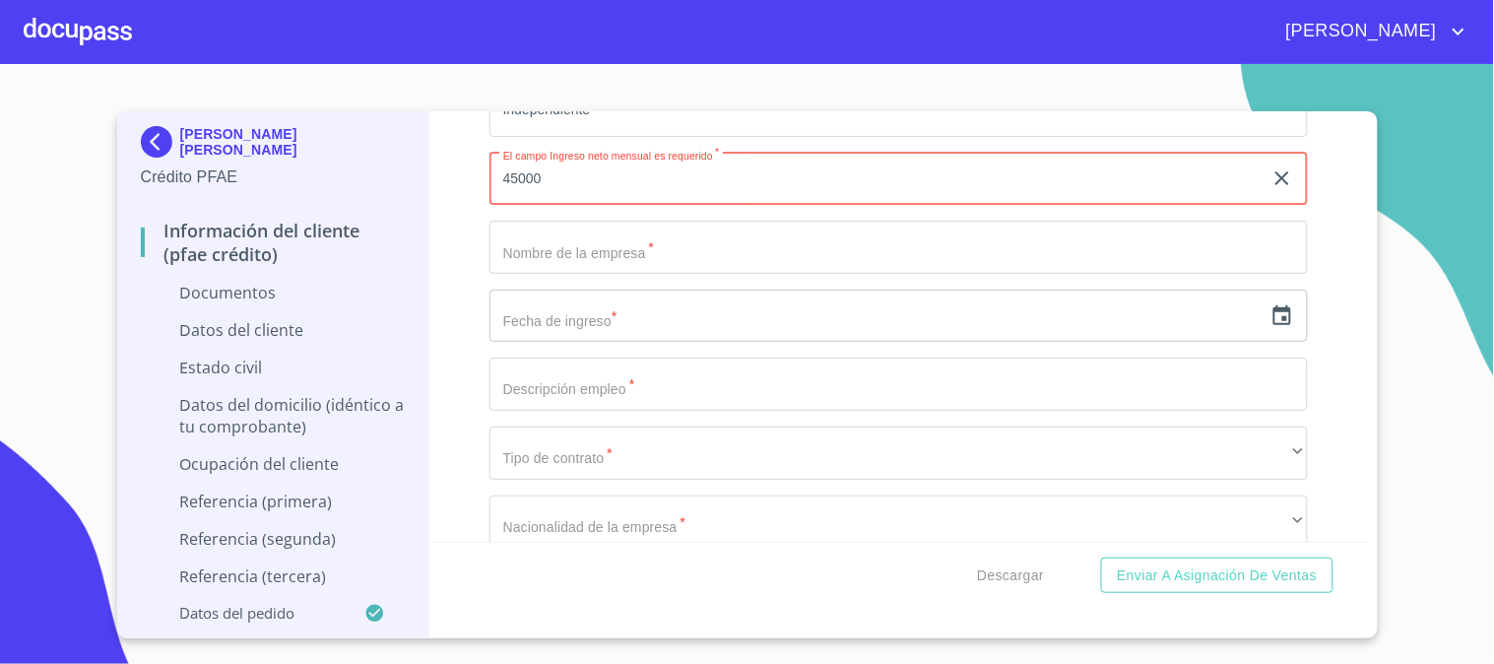
type input "45000"
click at [465, 228] on div "Información del cliente (PFAE crédito) Documentos Documento de identificación  …" at bounding box center [898, 326] width 938 height 430
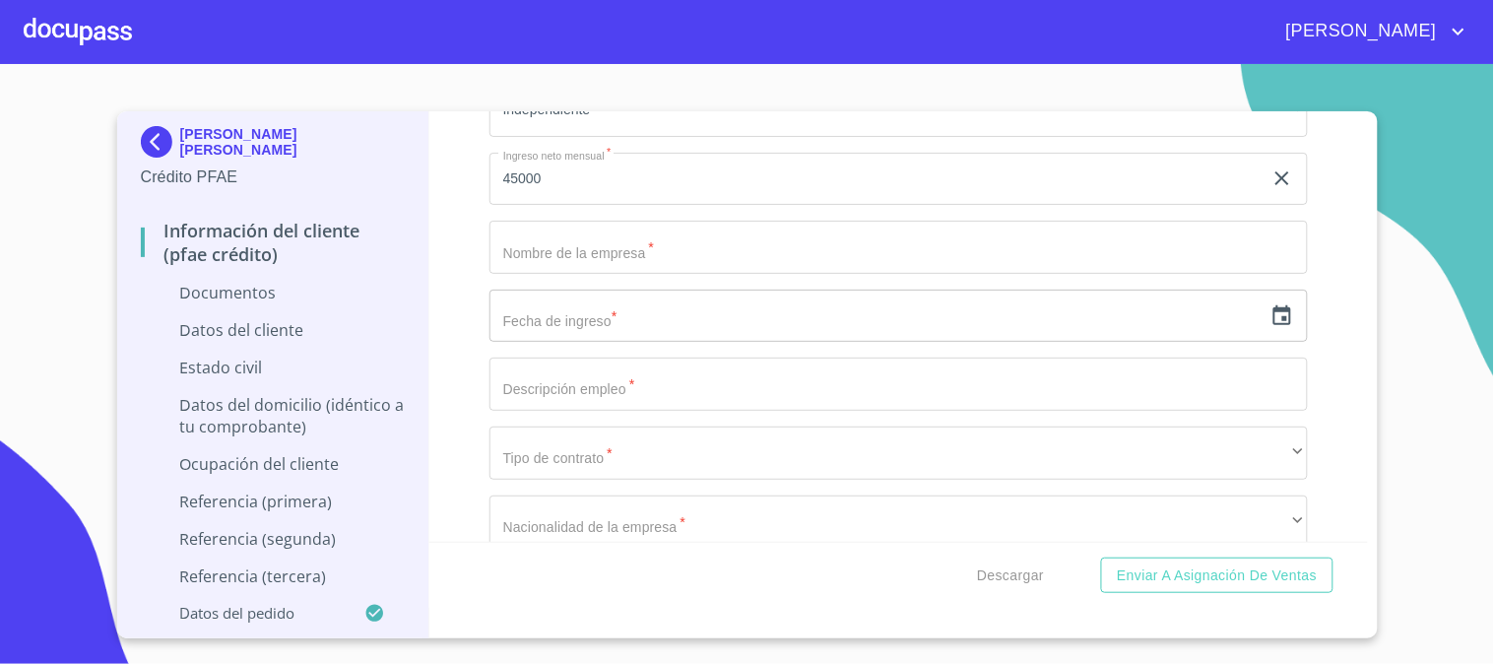
click at [516, 175] on input "45000" at bounding box center [875, 179] width 773 height 53
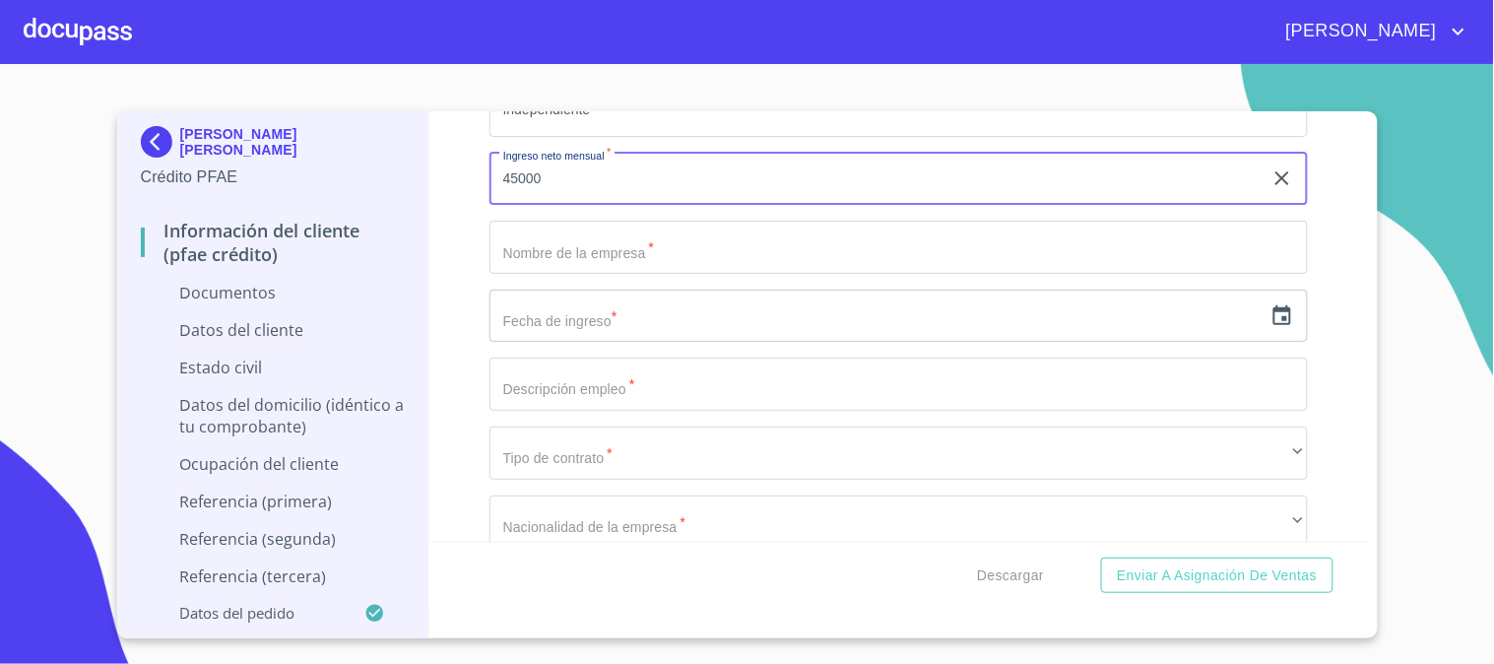
click at [827, 243] on input "Documento de identificación   *" at bounding box center [898, 247] width 818 height 53
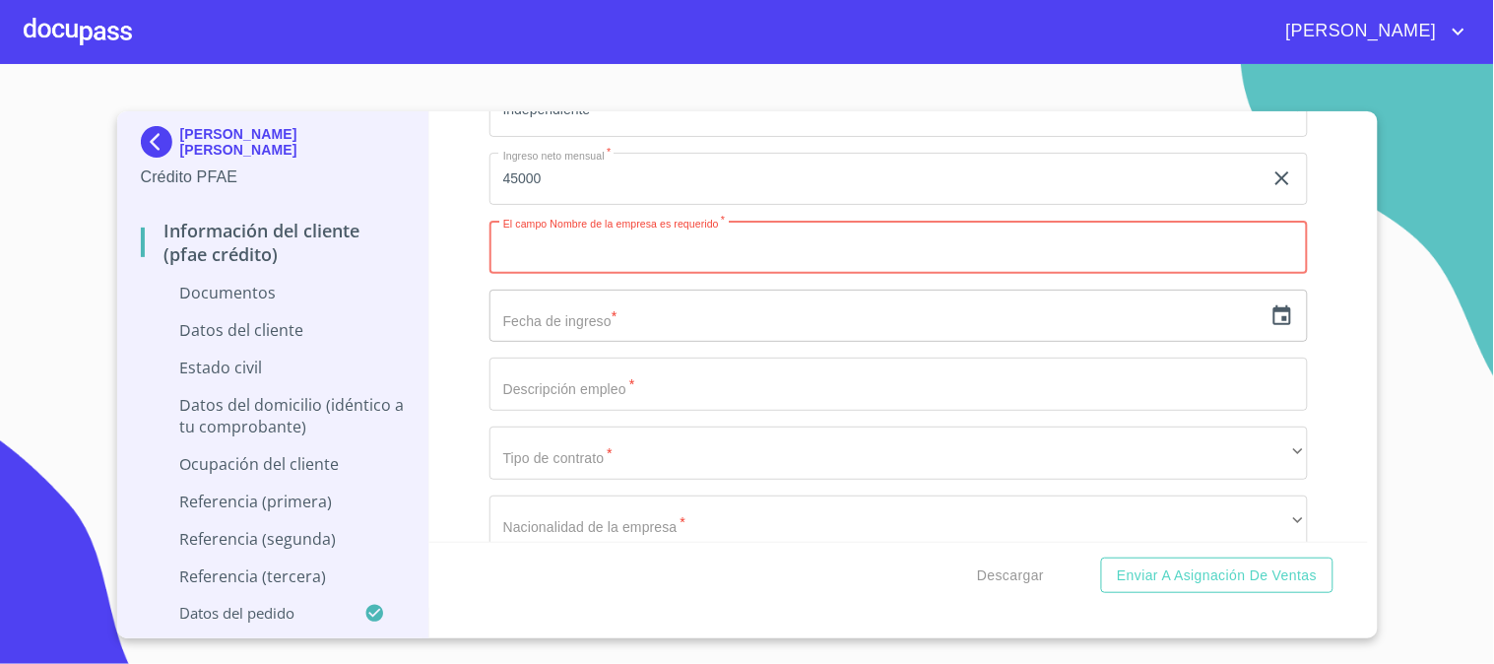
click at [725, 249] on input "Documento de identificación   *" at bounding box center [898, 247] width 818 height 53
paste input "VALU STUDIO"
type input "VALU STUDIO"
click at [712, 316] on input "text" at bounding box center [875, 316] width 773 height 53
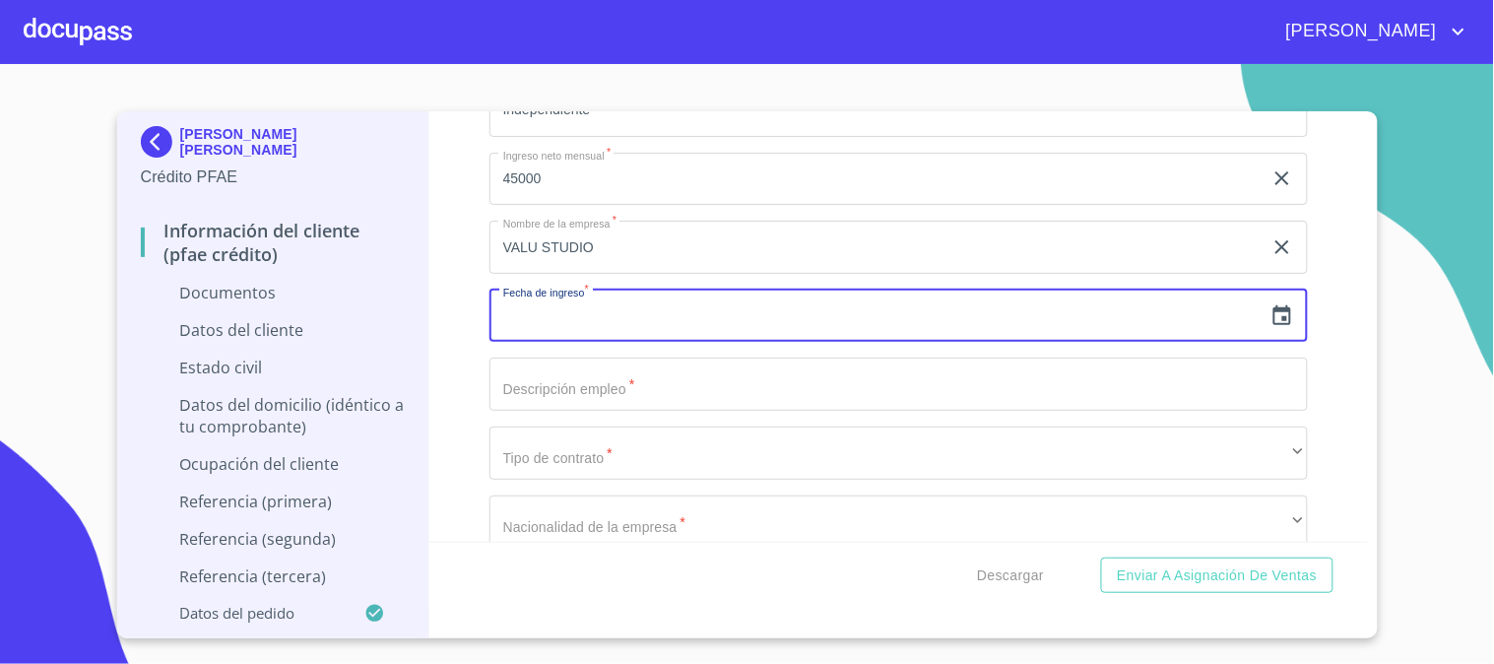
click at [1277, 318] on div "​" at bounding box center [898, 316] width 818 height 53
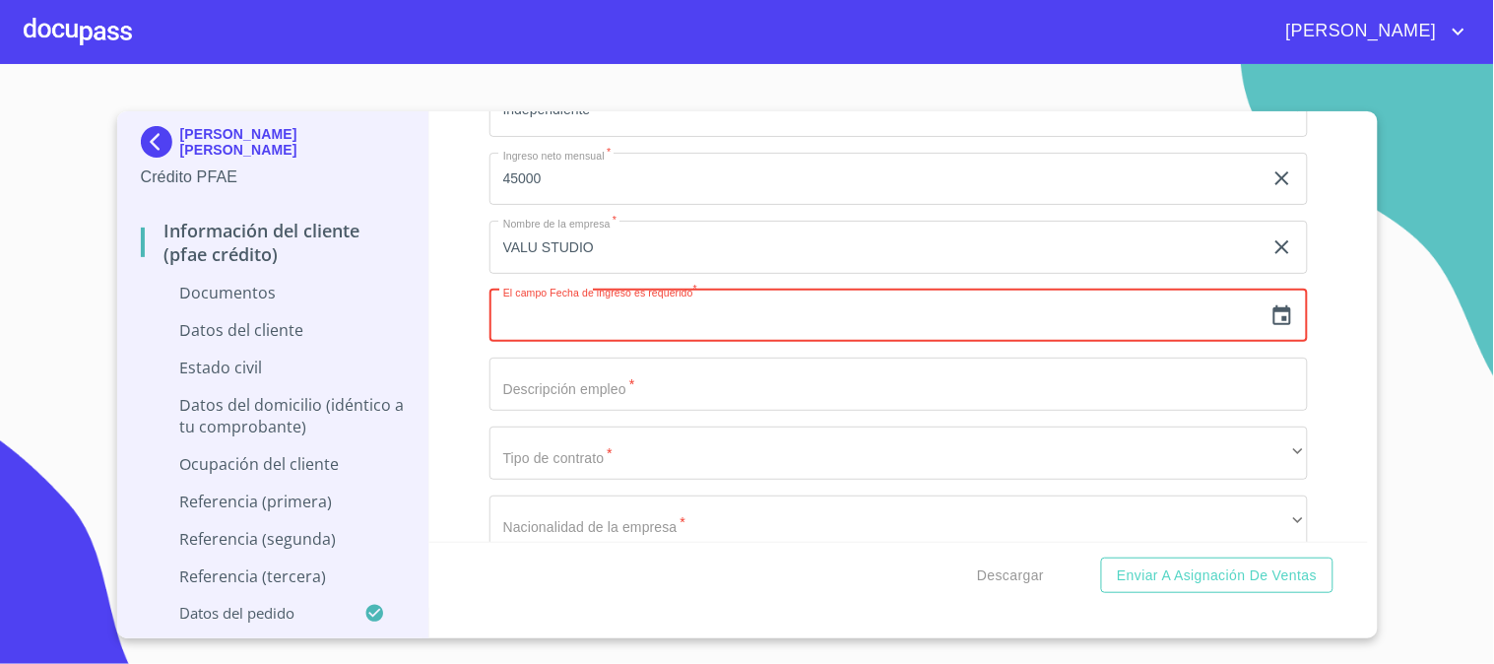
click at [1270, 312] on icon "button" at bounding box center [1282, 316] width 24 height 24
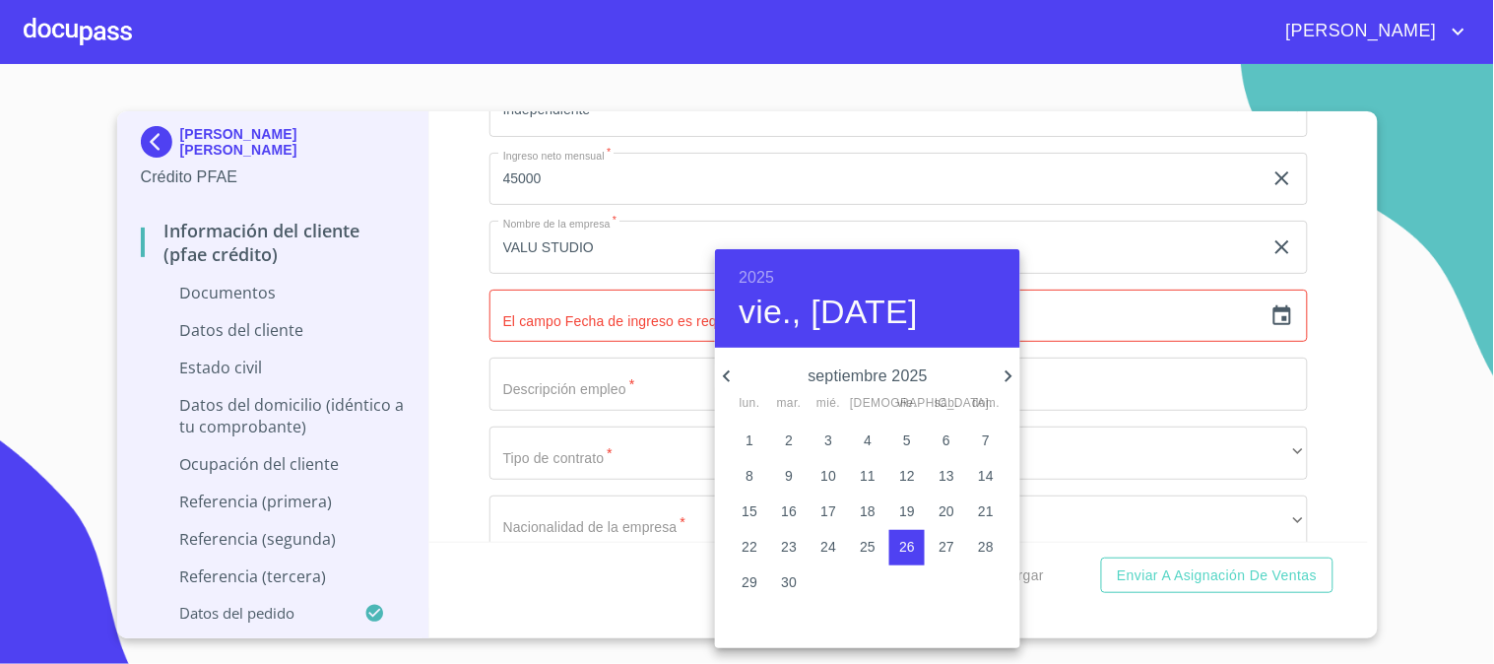
click at [748, 276] on h6 "2025" at bounding box center [756, 278] width 35 height 28
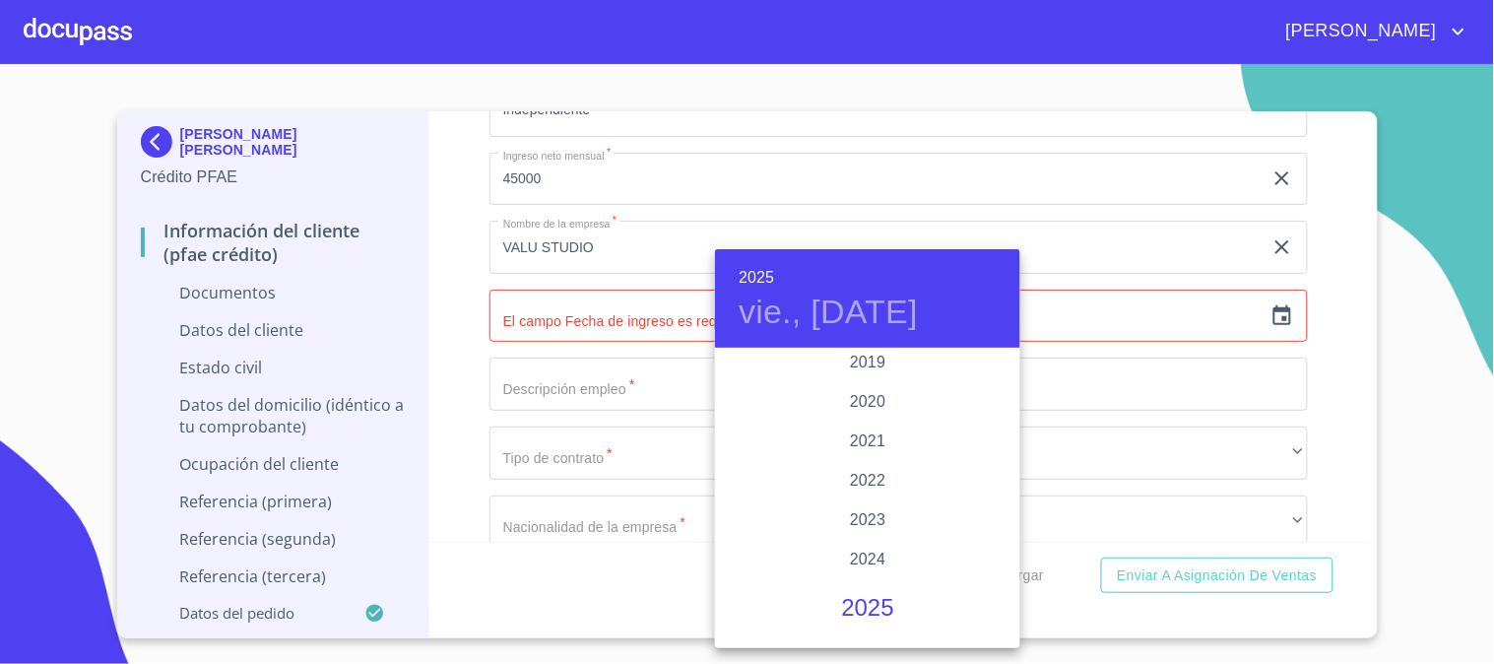
scroll to position [3601, 0]
click at [874, 475] on div "2019" at bounding box center [867, 471] width 305 height 39
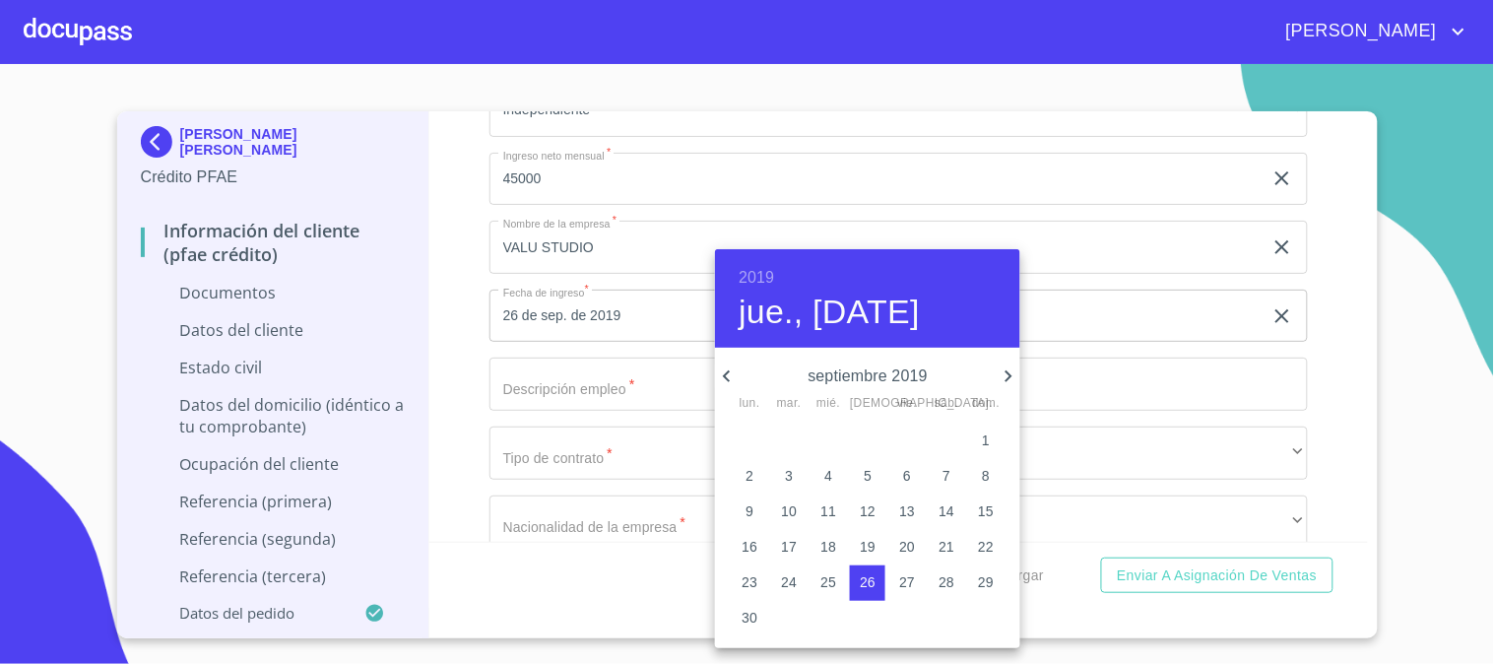
click at [754, 476] on span "2" at bounding box center [749, 476] width 35 height 20
type input "2 de sep. de 2019"
click at [433, 406] on div at bounding box center [747, 332] width 1494 height 664
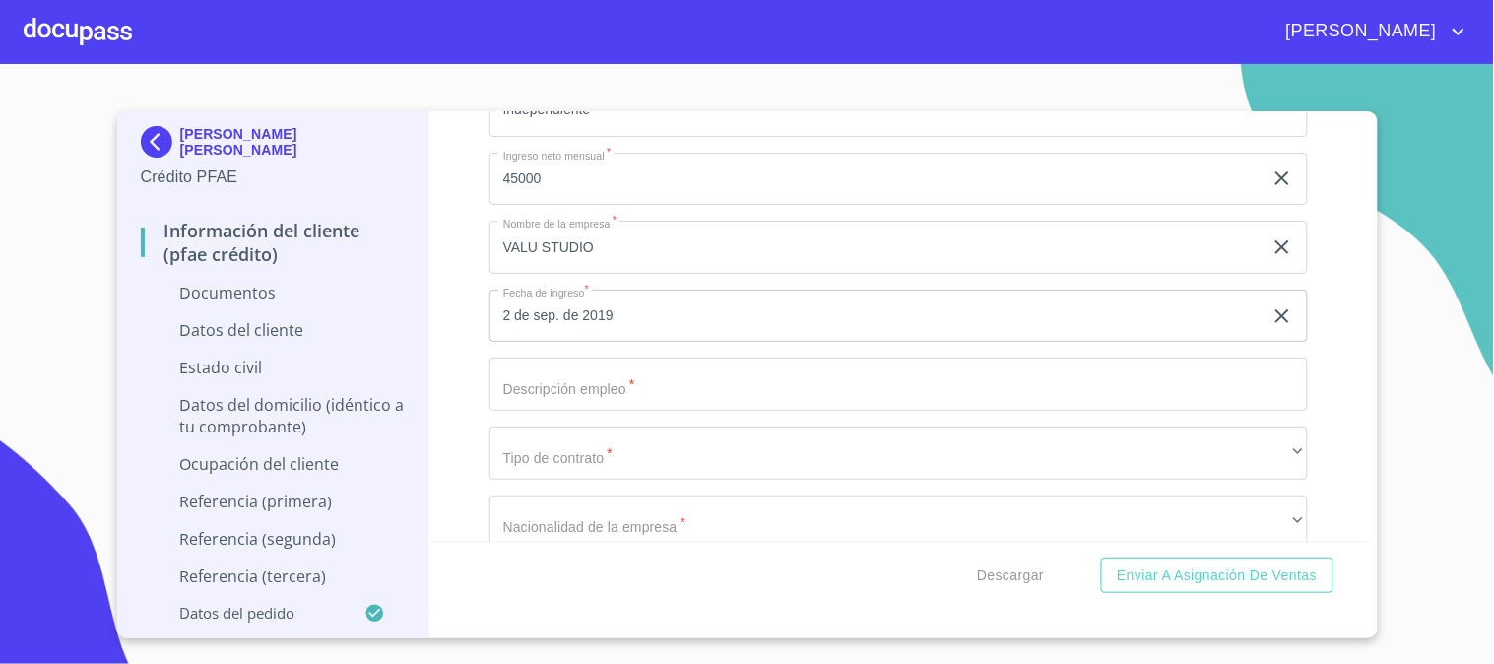
click at [598, 385] on input "Documento de identificación   *" at bounding box center [898, 383] width 818 height 53
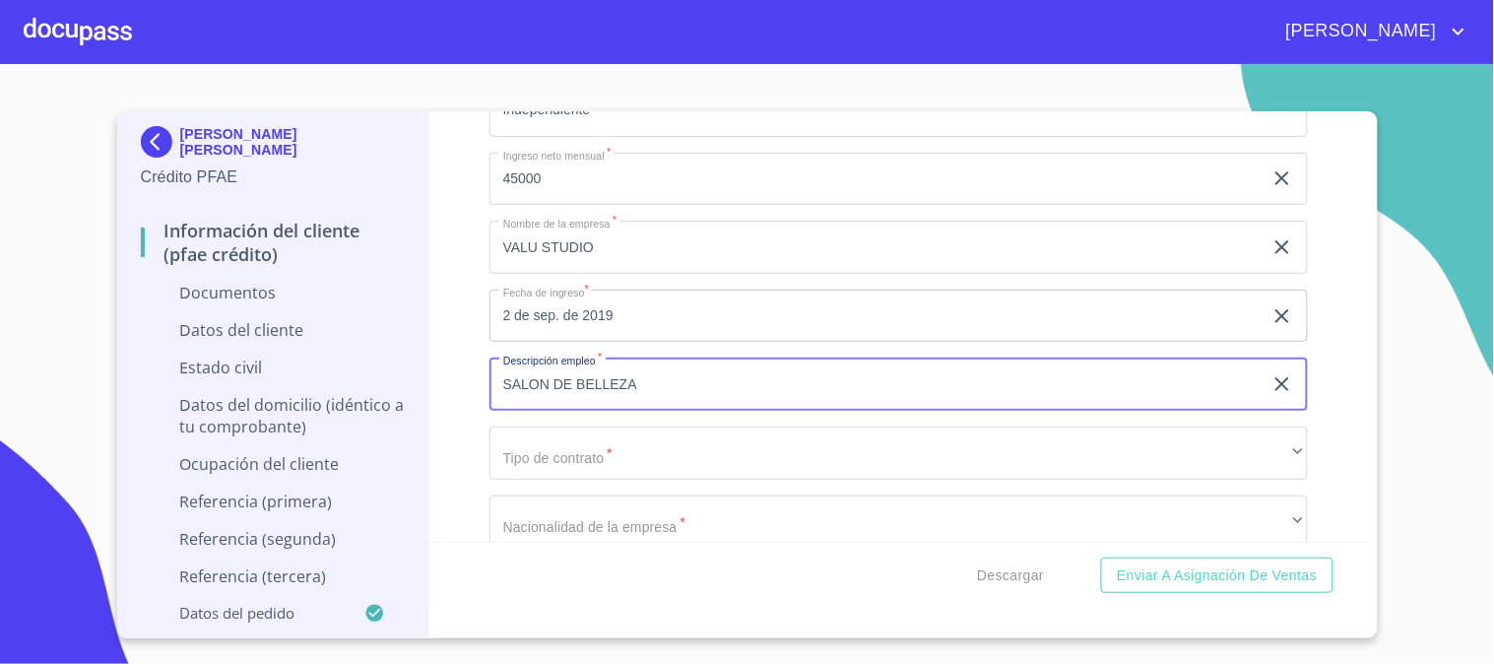
type input "SALON DE BELLEZA"
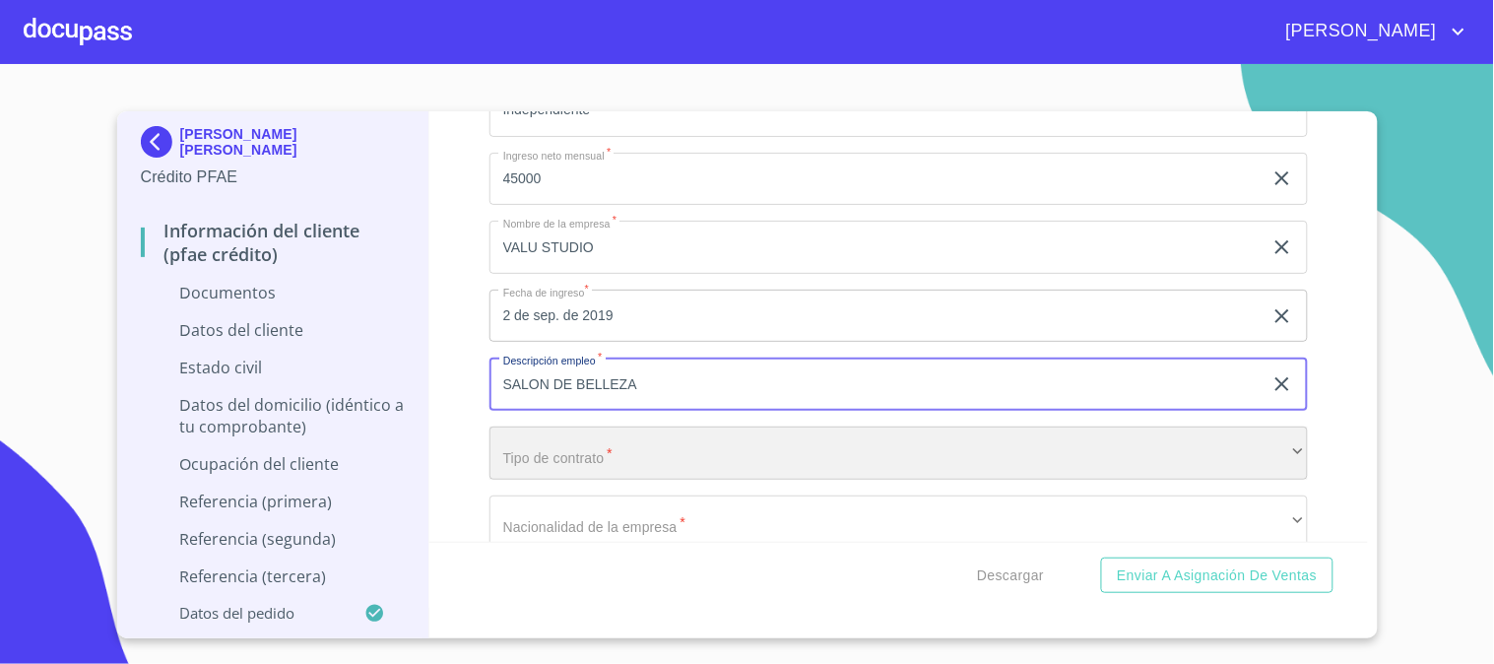
click at [606, 454] on div "​" at bounding box center [898, 452] width 818 height 53
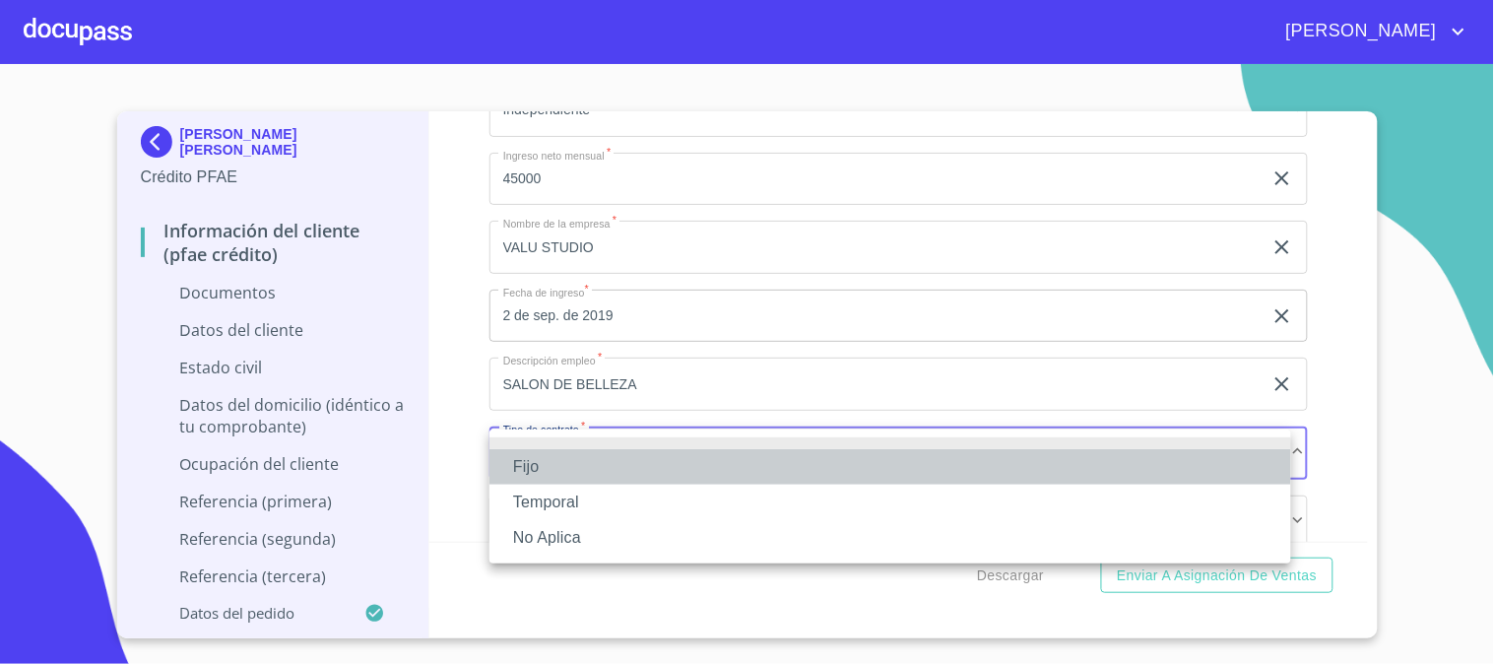
click at [604, 470] on li "Fijo" at bounding box center [890, 466] width 802 height 35
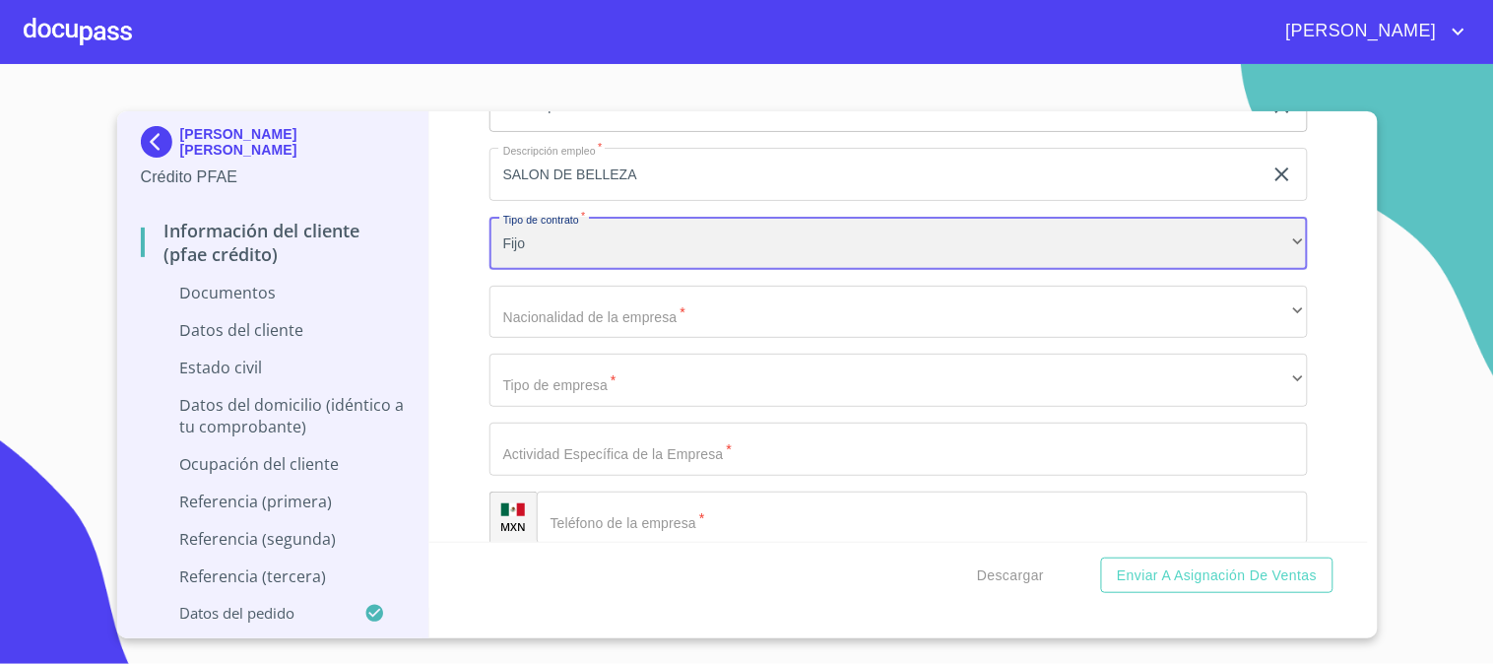
scroll to position [4595, 0]
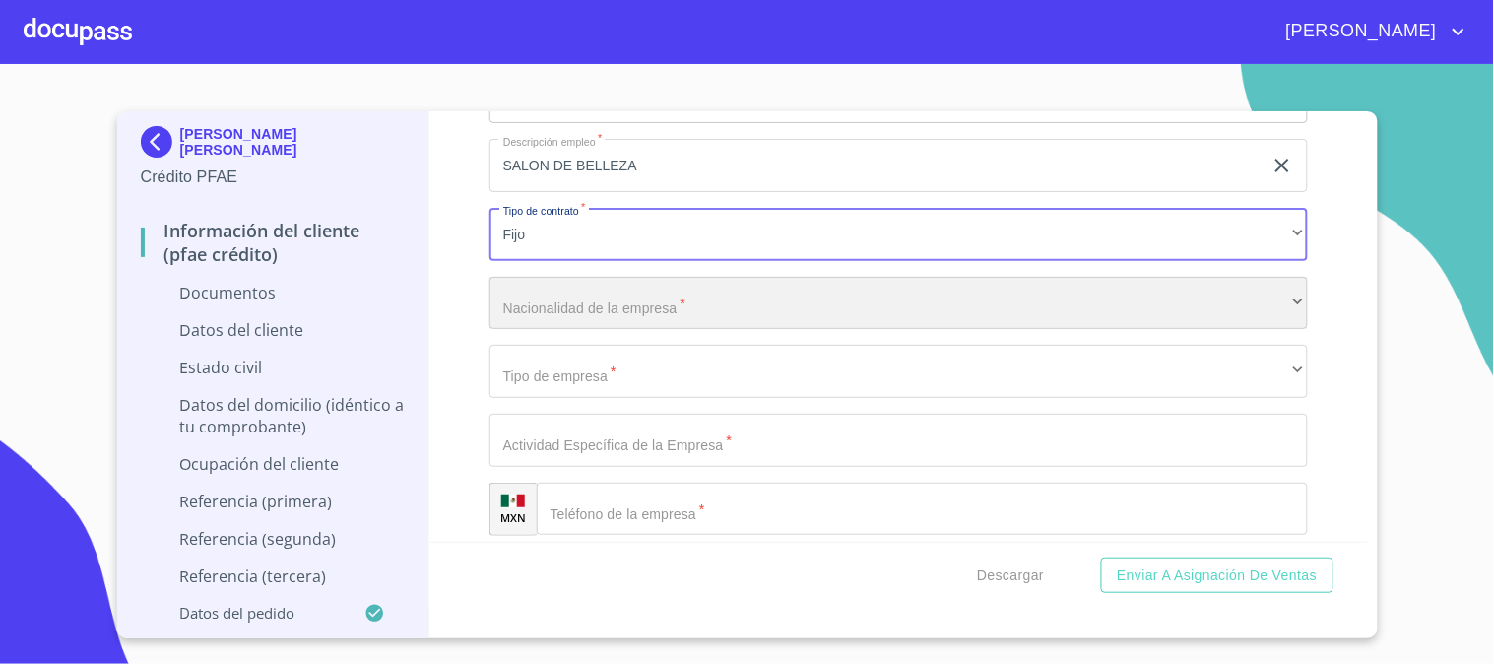
click at [638, 313] on div "​" at bounding box center [898, 303] width 818 height 53
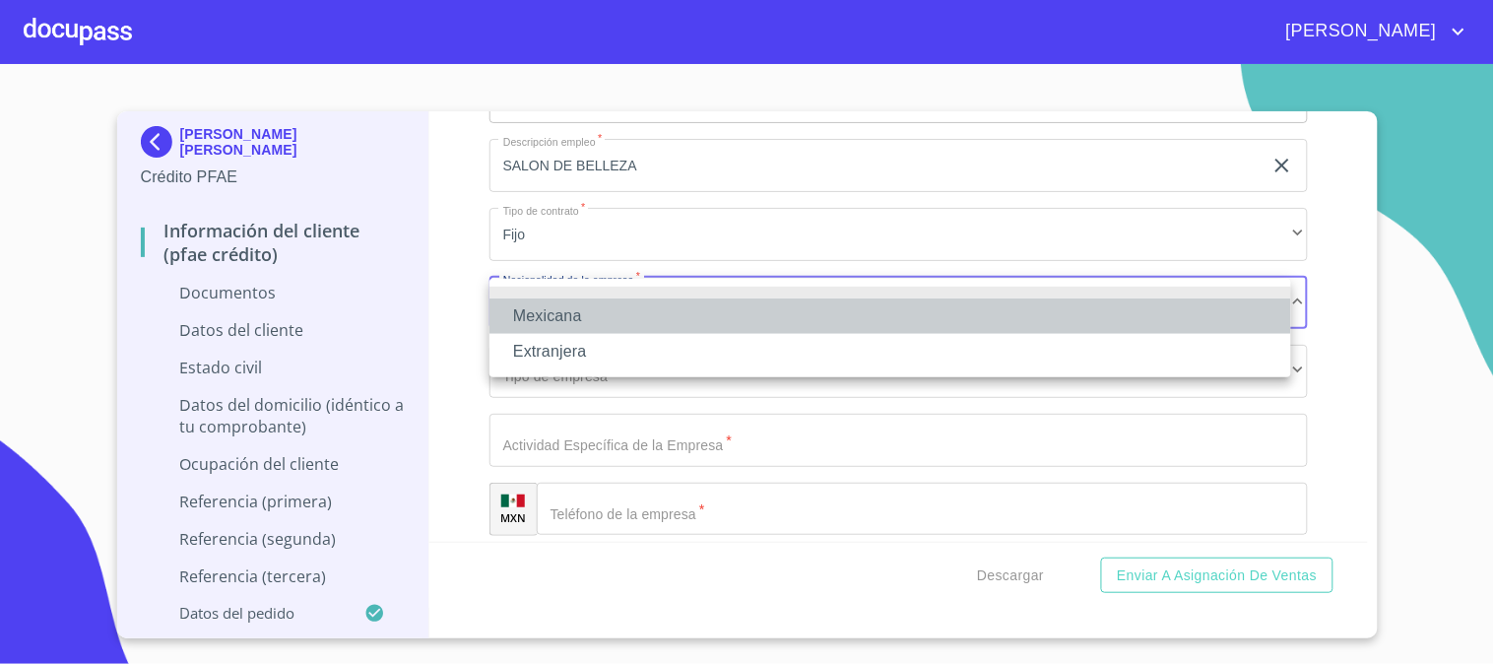
click at [638, 313] on li "Mexicana" at bounding box center [890, 315] width 802 height 35
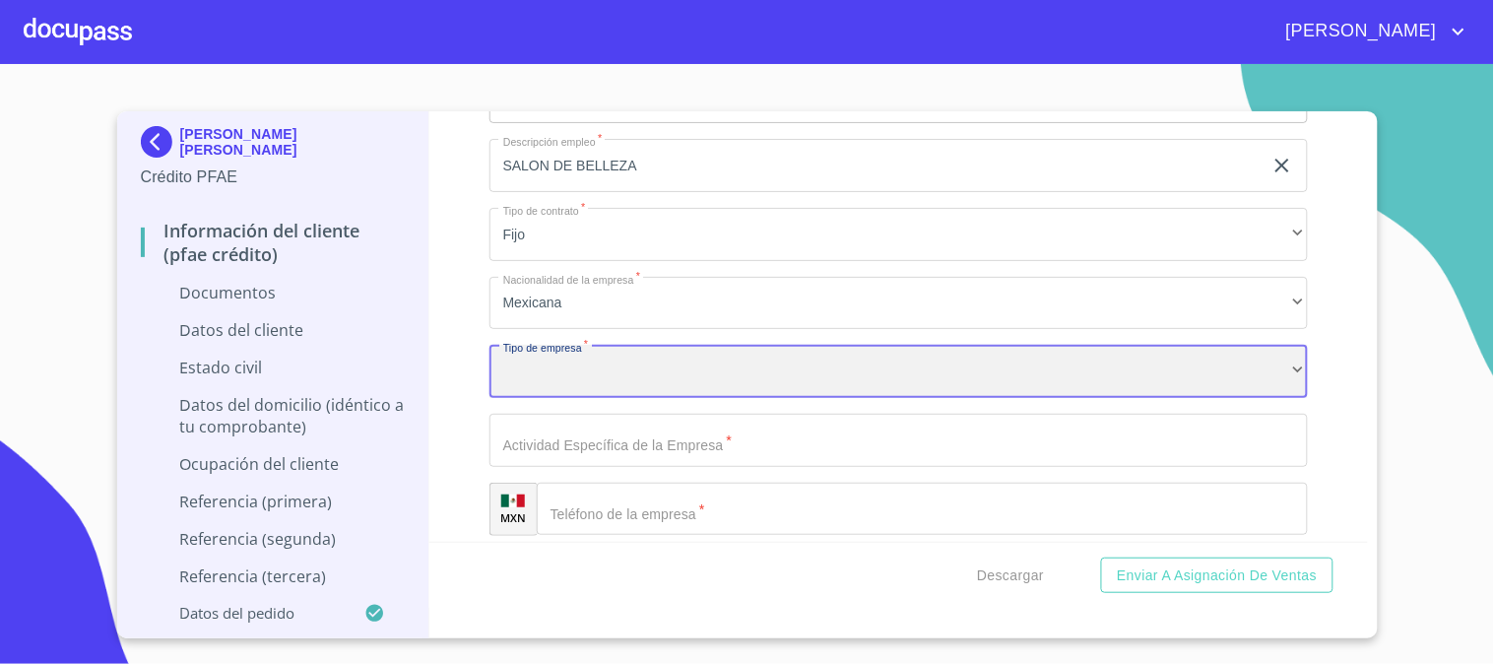
click at [636, 368] on div "​" at bounding box center [898, 371] width 818 height 53
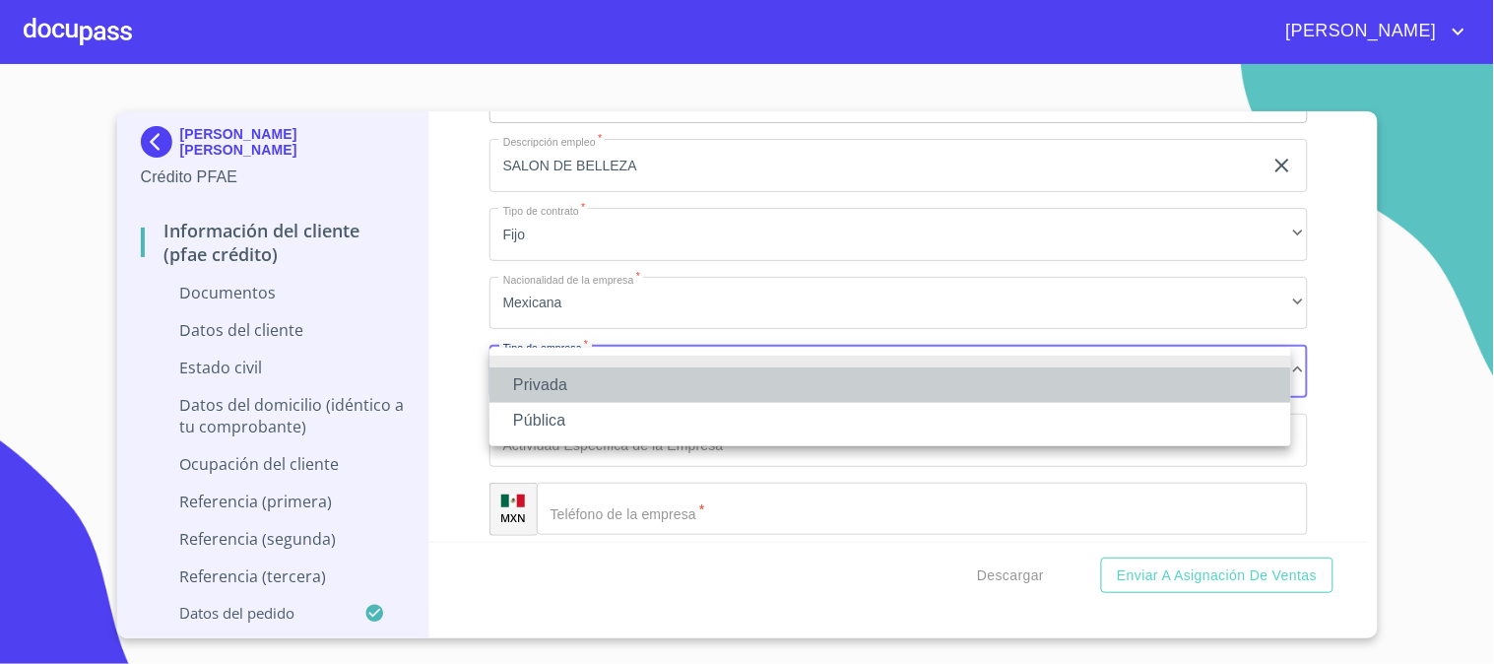
click at [636, 385] on li "Privada" at bounding box center [890, 384] width 802 height 35
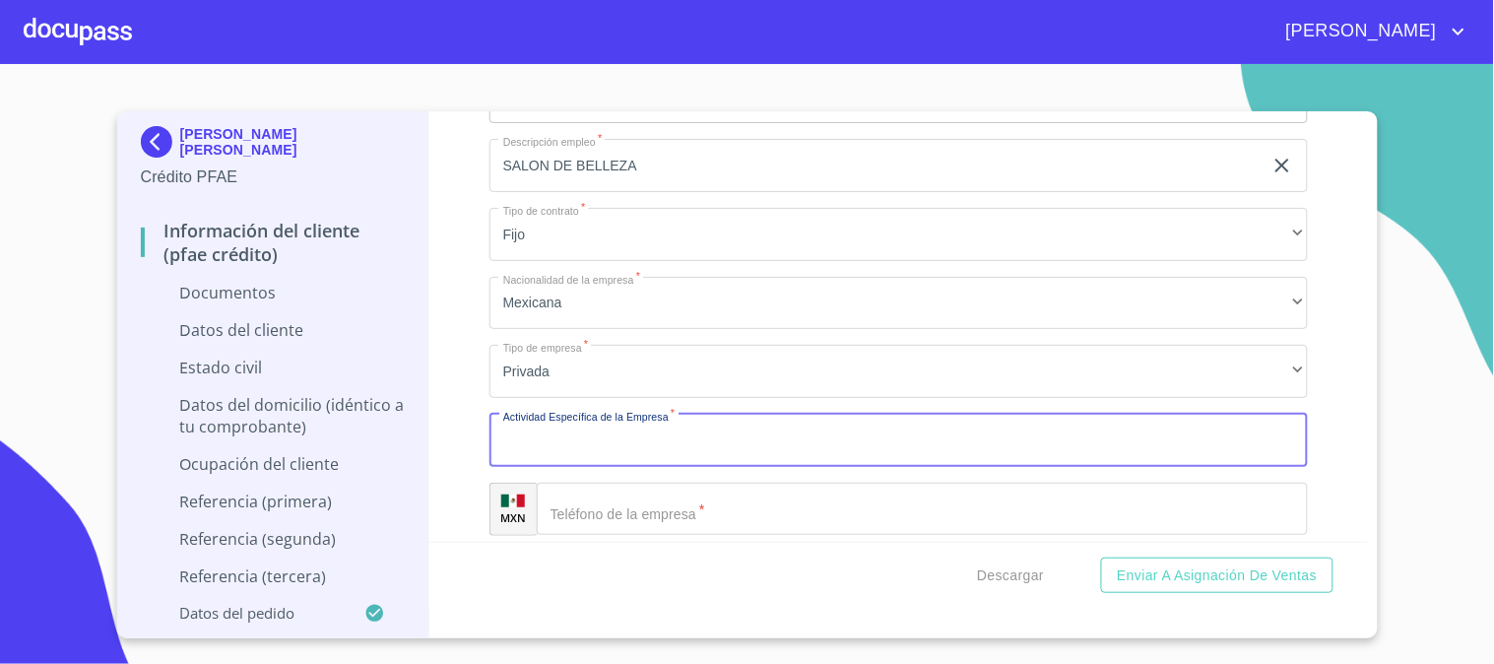
click at [703, 446] on input "Documento de identificación   *" at bounding box center [898, 440] width 818 height 53
type input "B"
type input "MAQUILLAJE Y PEINADOS"
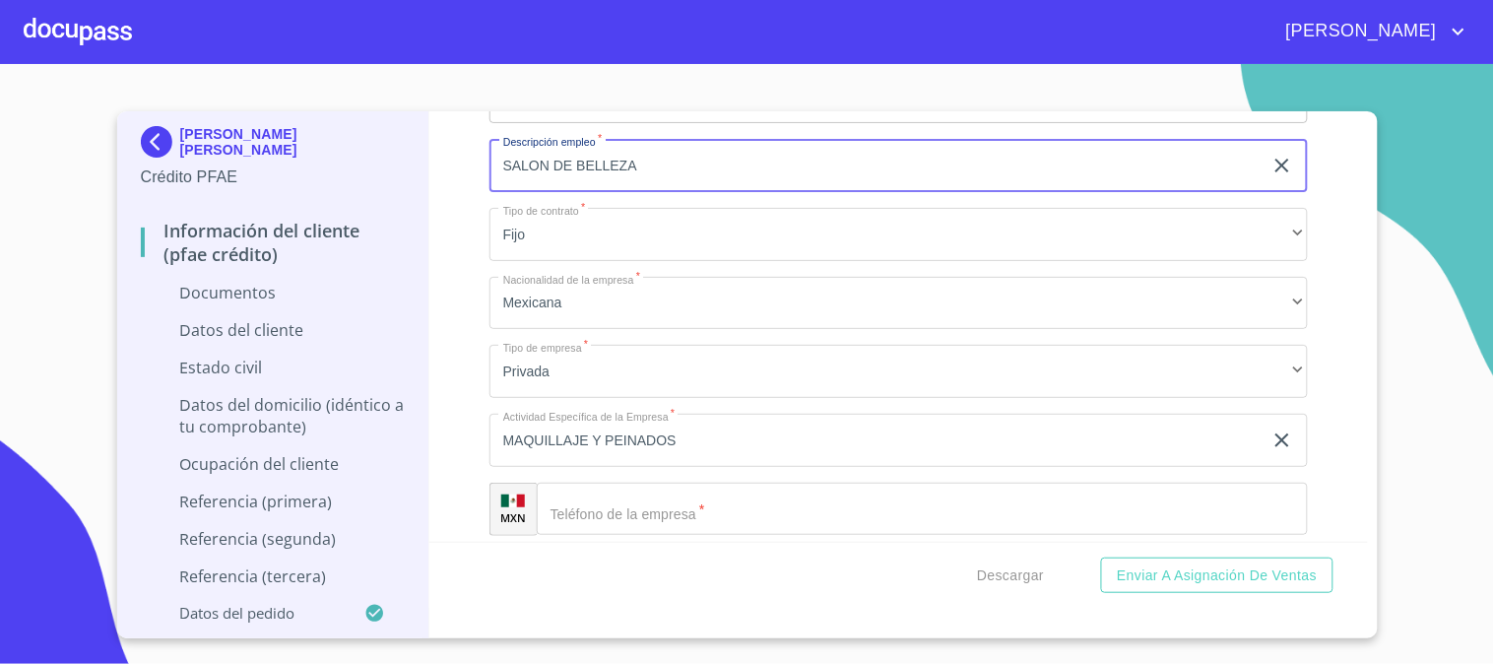
drag, startPoint x: 662, startPoint y: 170, endPoint x: 450, endPoint y: 162, distance: 211.9
click at [450, 162] on div "Información del cliente (PFAE crédito) Documentos Documento de identificación  …" at bounding box center [898, 326] width 938 height 430
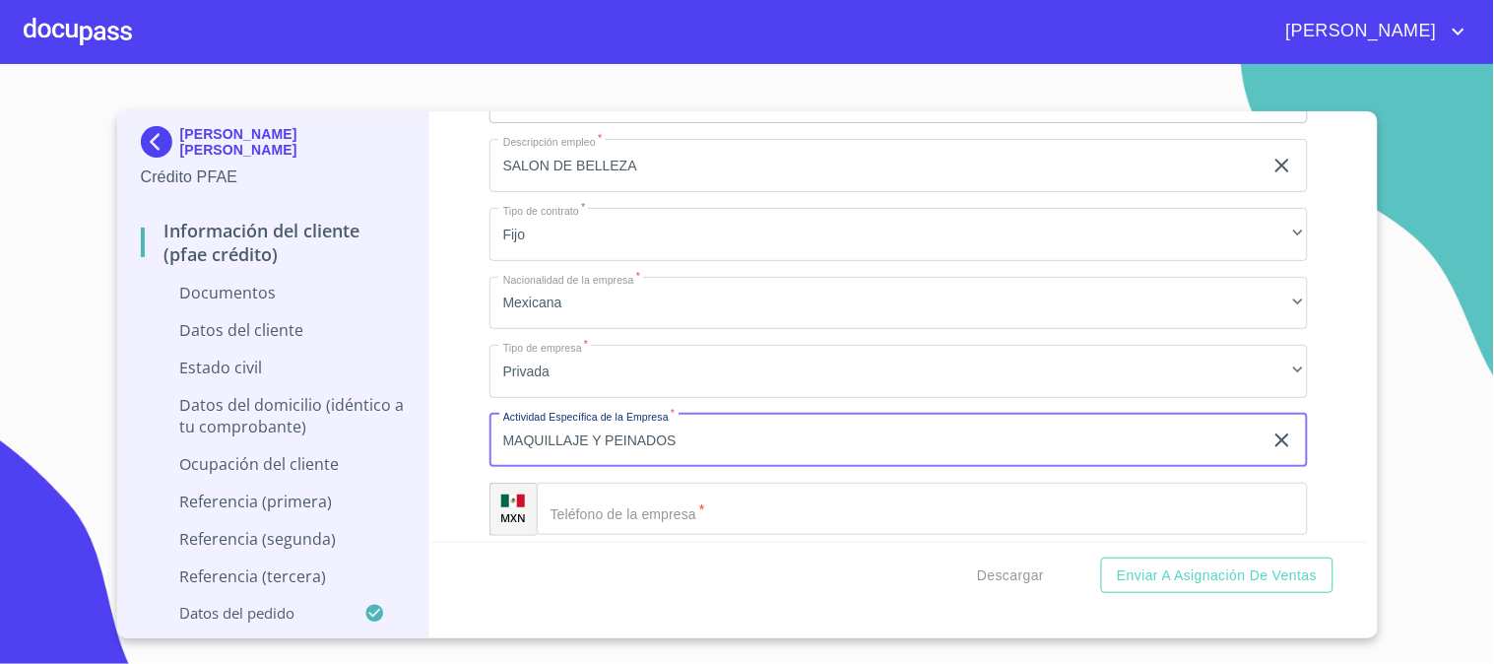
drag, startPoint x: 537, startPoint y: 440, endPoint x: 380, endPoint y: 436, distance: 156.6
click at [380, 436] on div "[PERSON_NAME] [PERSON_NAME] Crédito PFAE Información del cliente (PFAE crédito)…" at bounding box center [742, 374] width 1251 height 527
click at [660, 156] on input "SALON DE BELLEZA" at bounding box center [875, 165] width 773 height 53
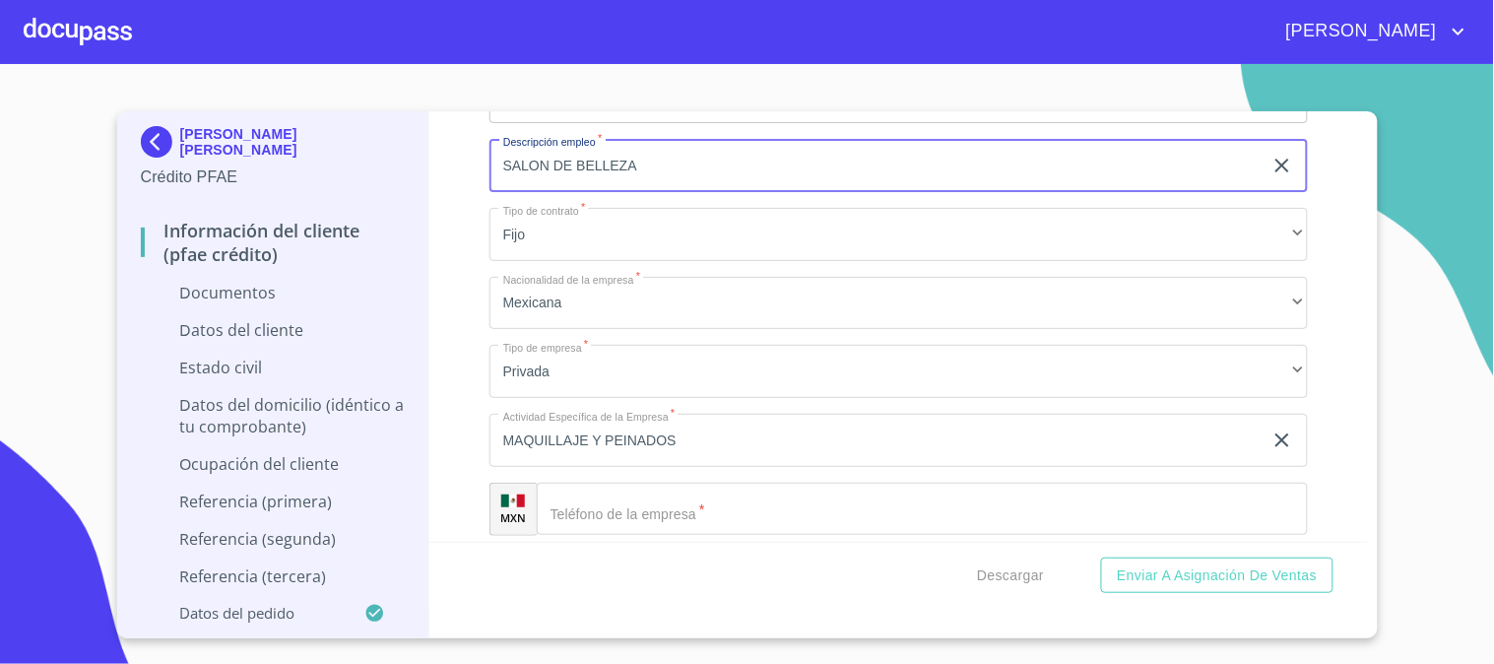
click at [660, 156] on input "SALON DE BELLEZA" at bounding box center [875, 165] width 773 height 53
paste input "MAQUILLAJE Y PEINADOS"
type input "MAQUILLAJE Y PEINADOS"
click at [679, 435] on input "MAQUILLAJE Y PEINADOS" at bounding box center [875, 440] width 773 height 53
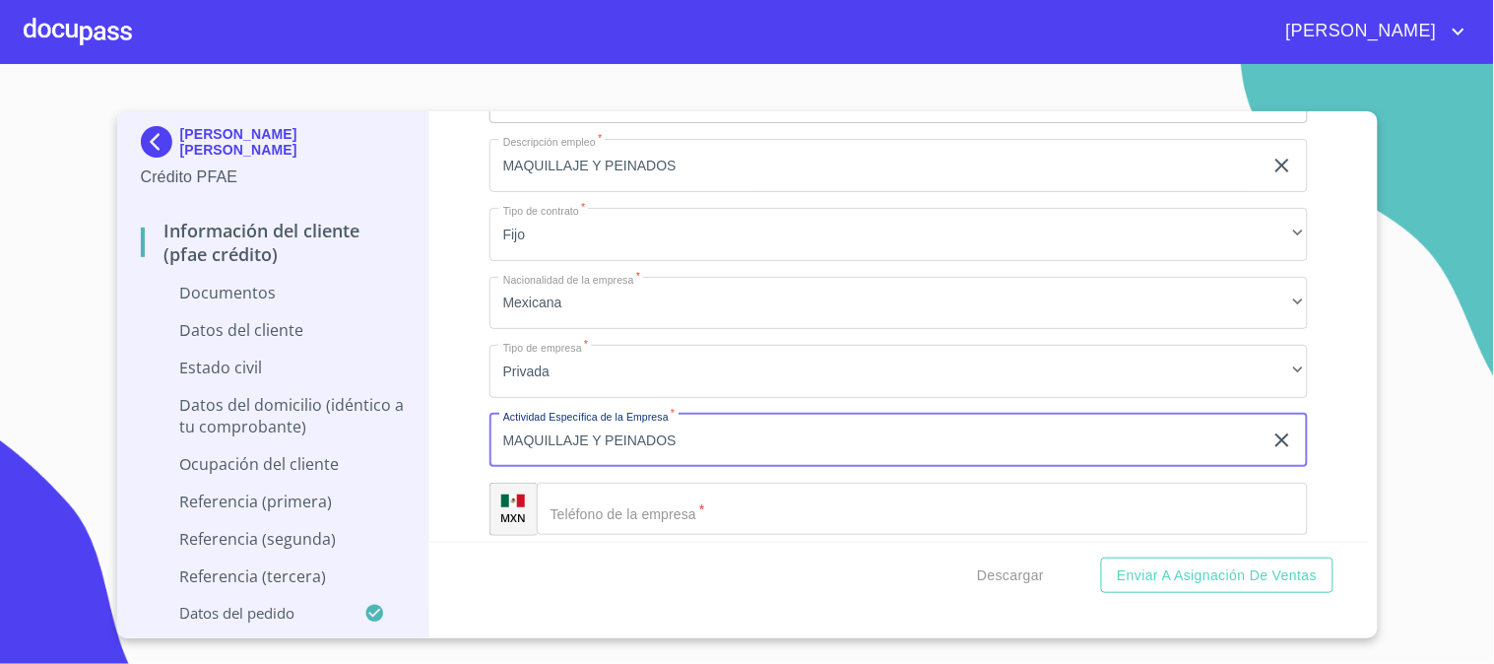
click at [679, 435] on input "MAQUILLAJE Y PEINADOS" at bounding box center [875, 440] width 773 height 53
paste input "MAQUILLAJE Y PEINADOS"
type input "MAQUILLAJE Y PEINADOS"
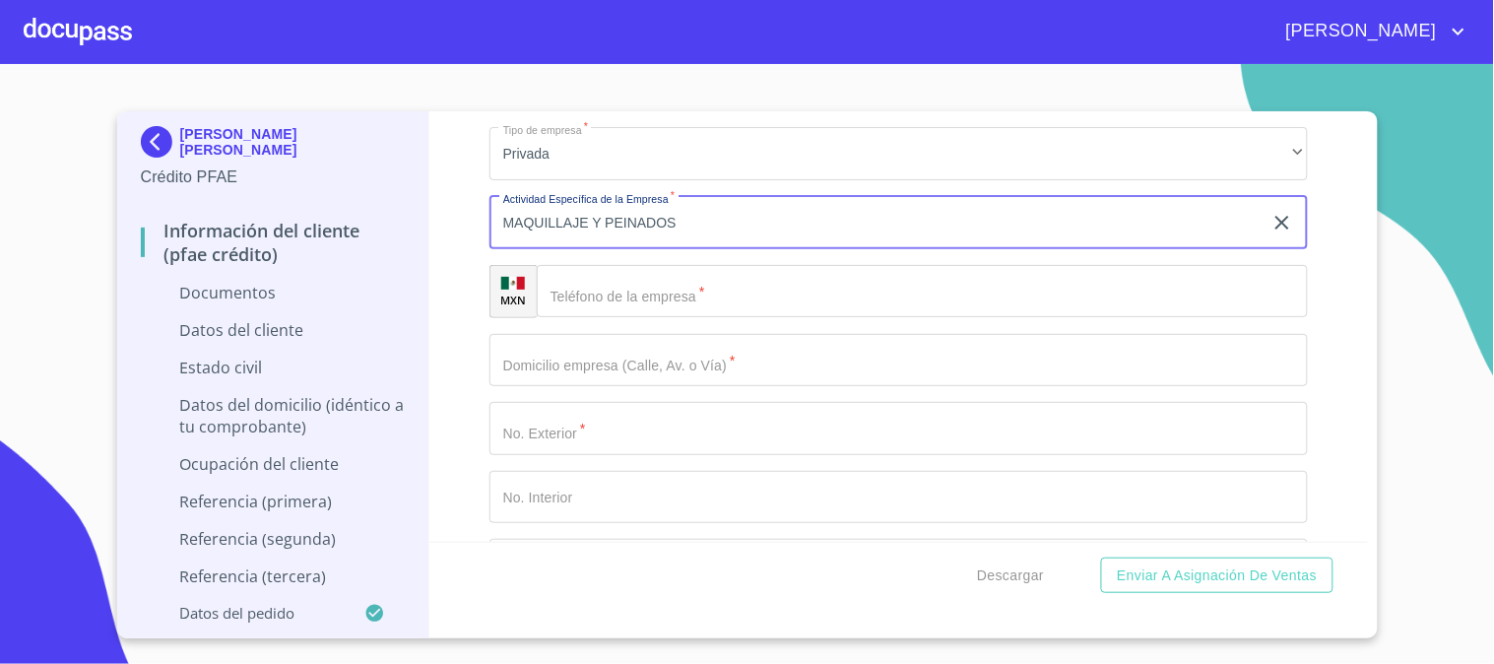
scroll to position [4813, 0]
click at [666, 277] on input "Documento de identificación   *" at bounding box center [922, 290] width 771 height 53
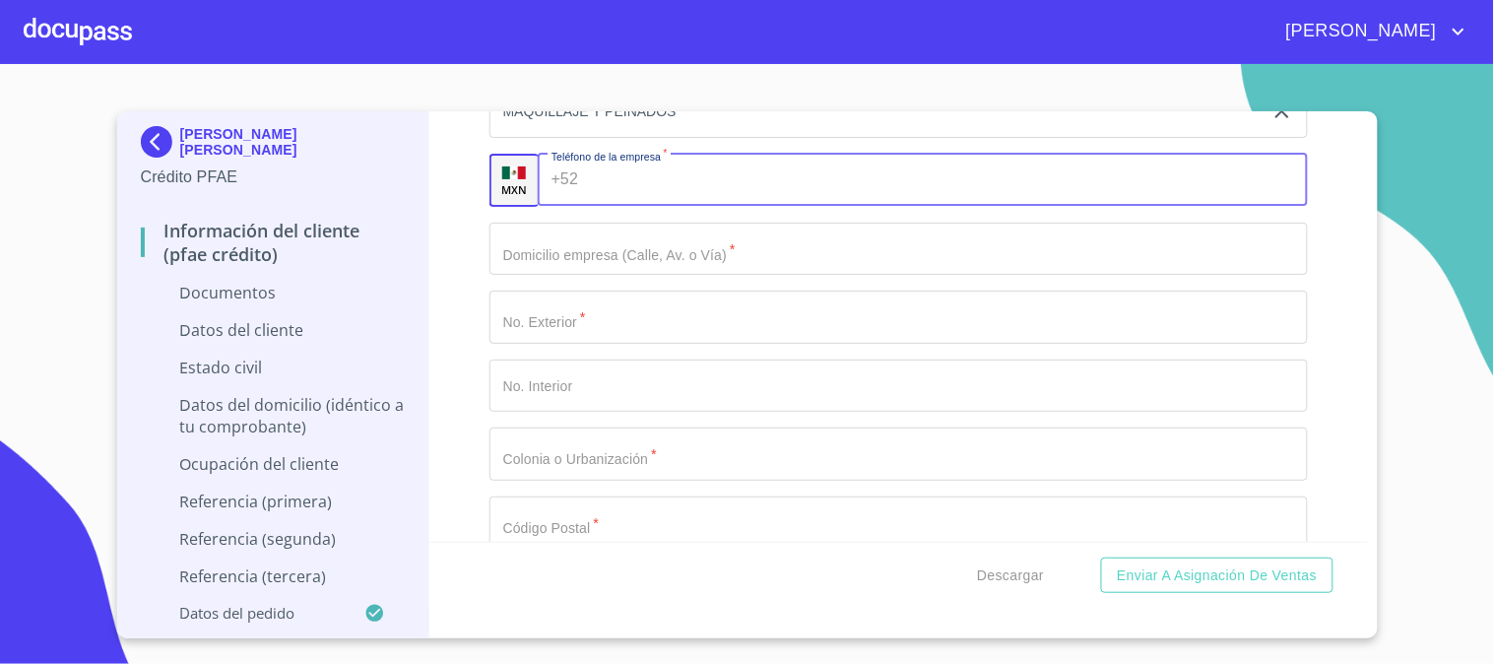
scroll to position [4595, 0]
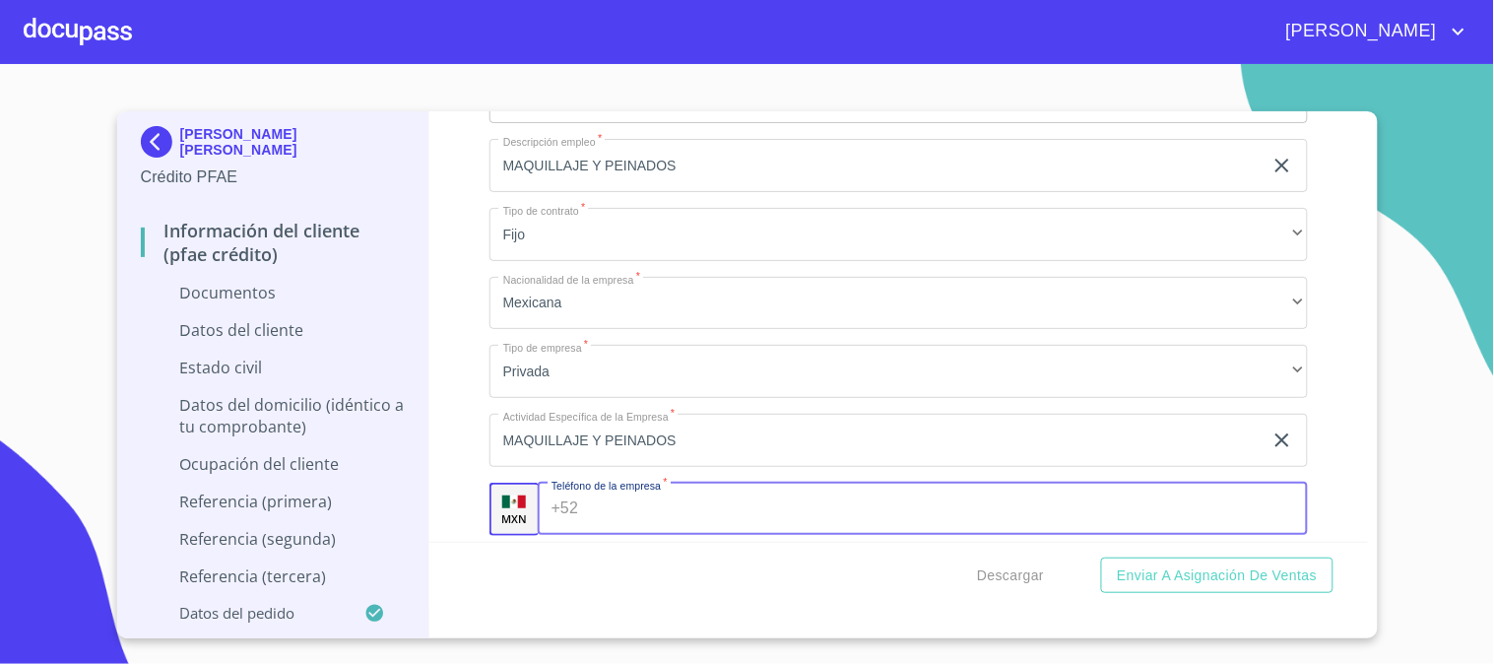
click at [751, 522] on input "Documento de identificación   *" at bounding box center [947, 509] width 722 height 53
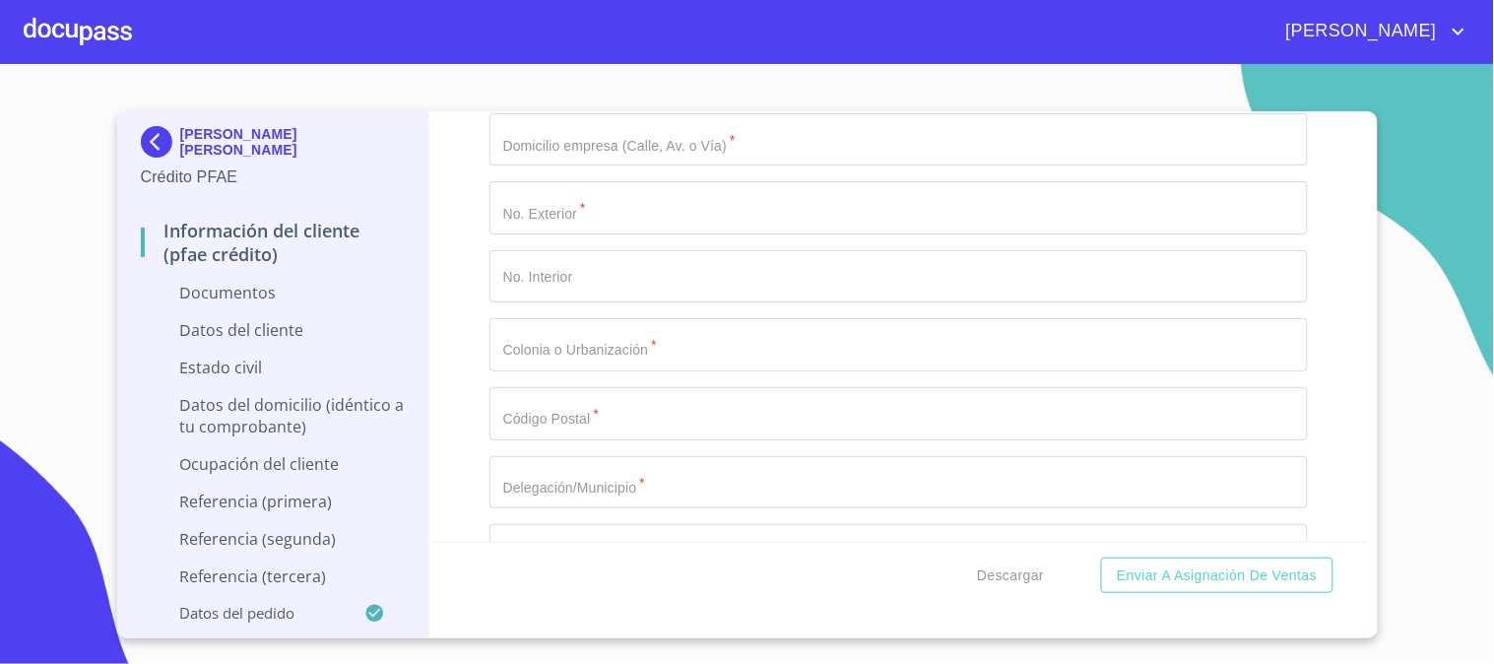
scroll to position [4704, 0]
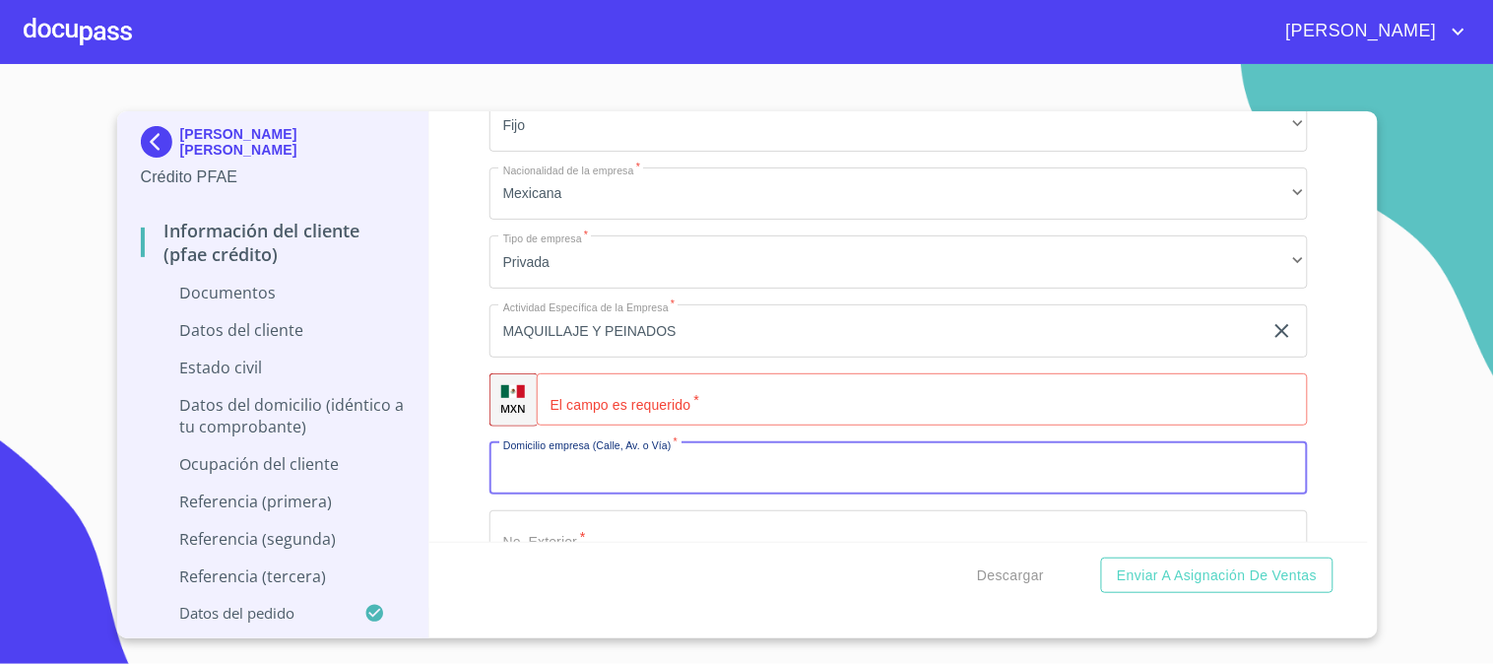
click at [707, 470] on input "Documento de identificación   *" at bounding box center [898, 468] width 818 height 53
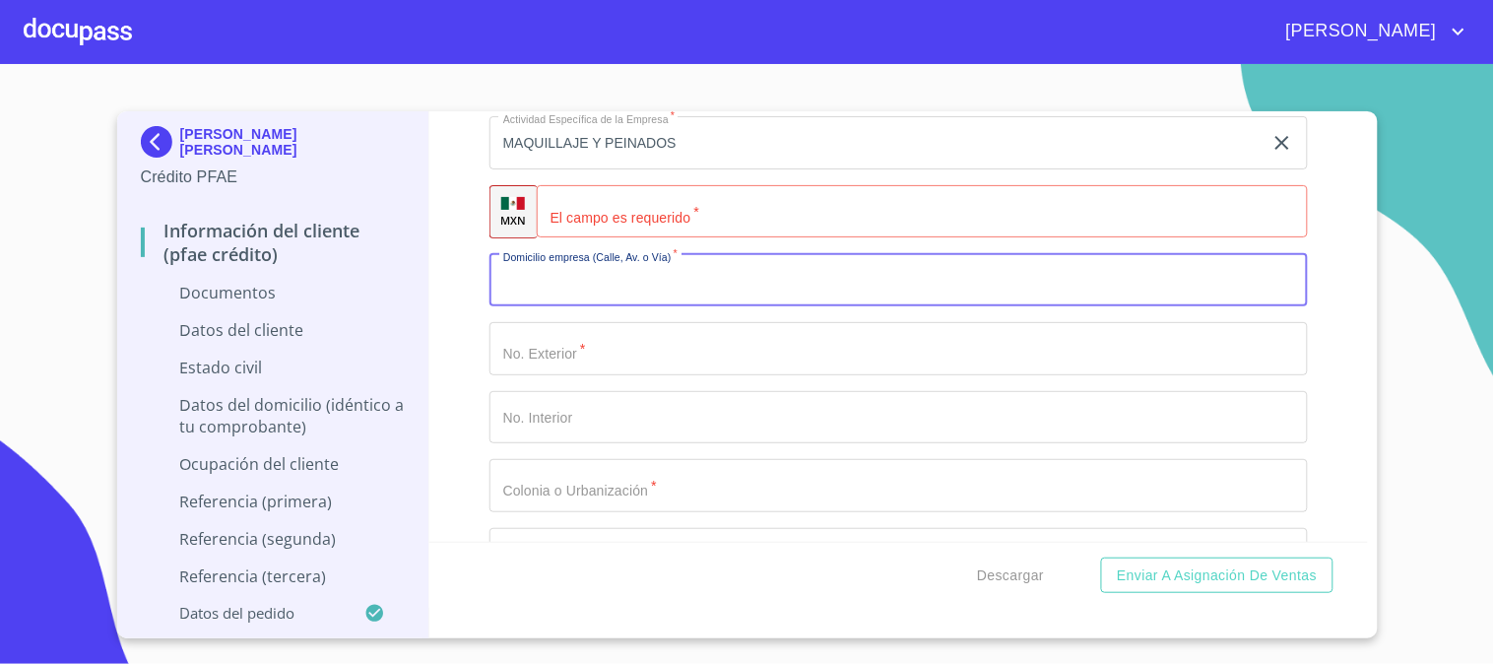
scroll to position [4923, 0]
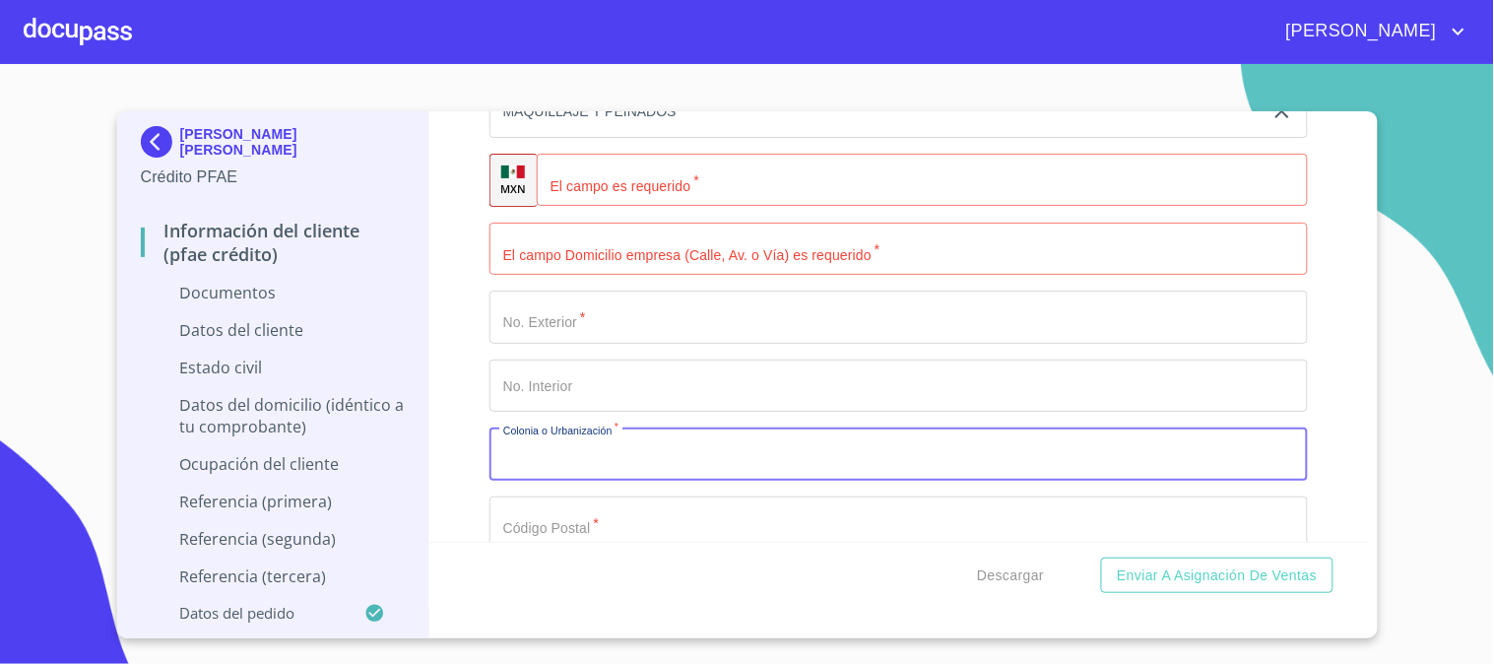
click at [701, 451] on input "Documento de identificación   *" at bounding box center [898, 453] width 818 height 53
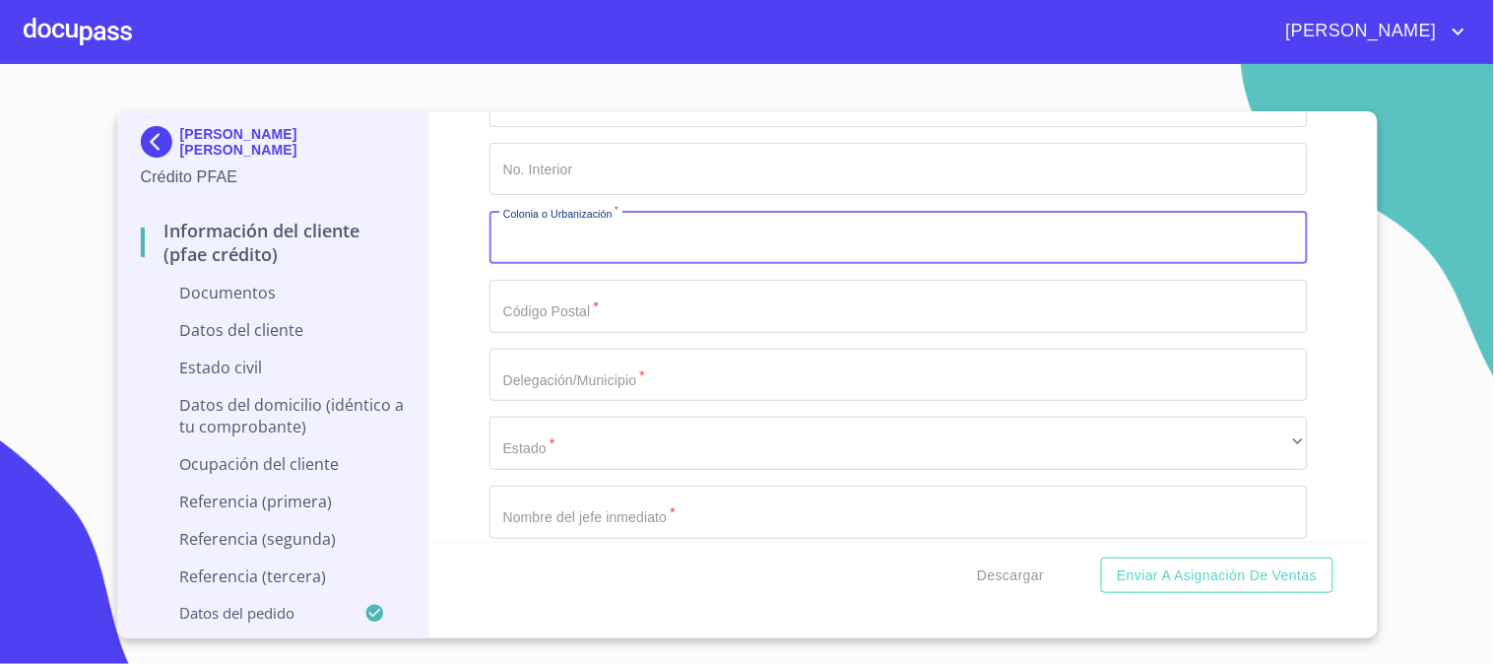
scroll to position [5142, 0]
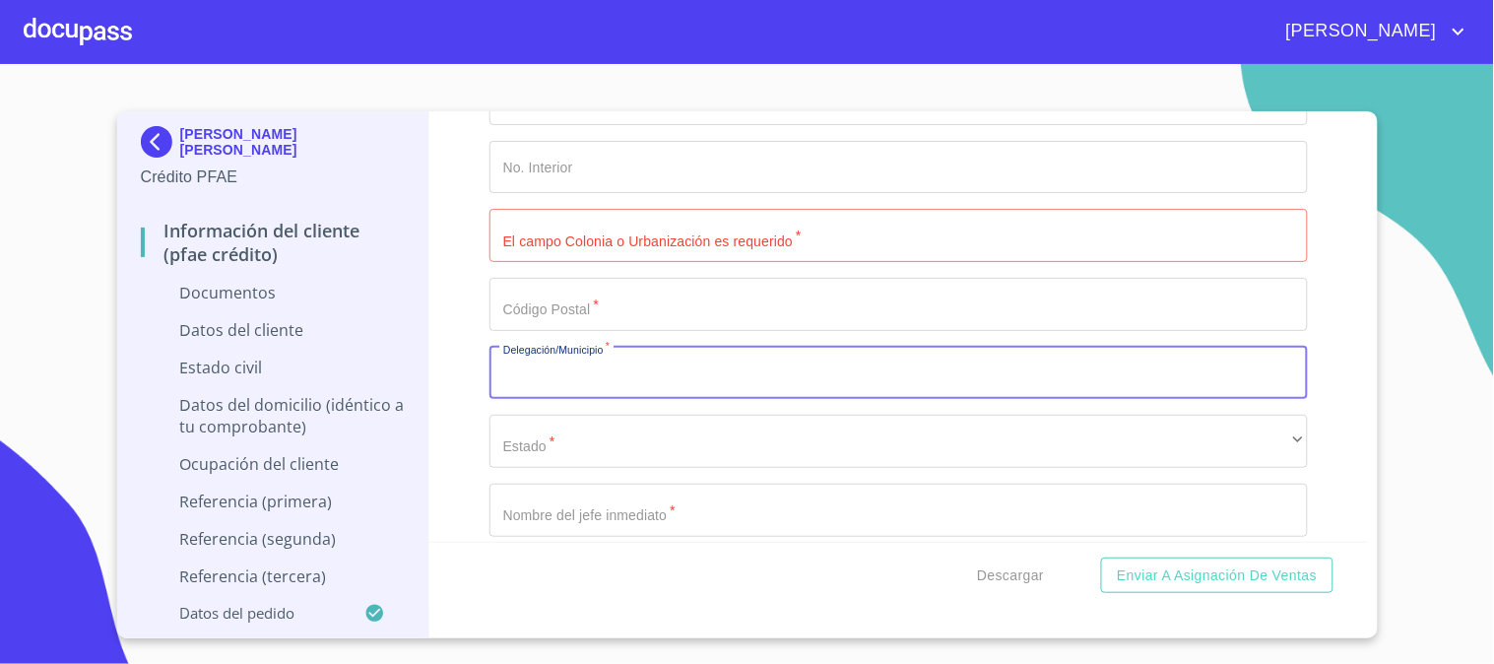
click at [703, 377] on input "Documento de identificación   *" at bounding box center [898, 373] width 818 height 53
type input "COCULA"
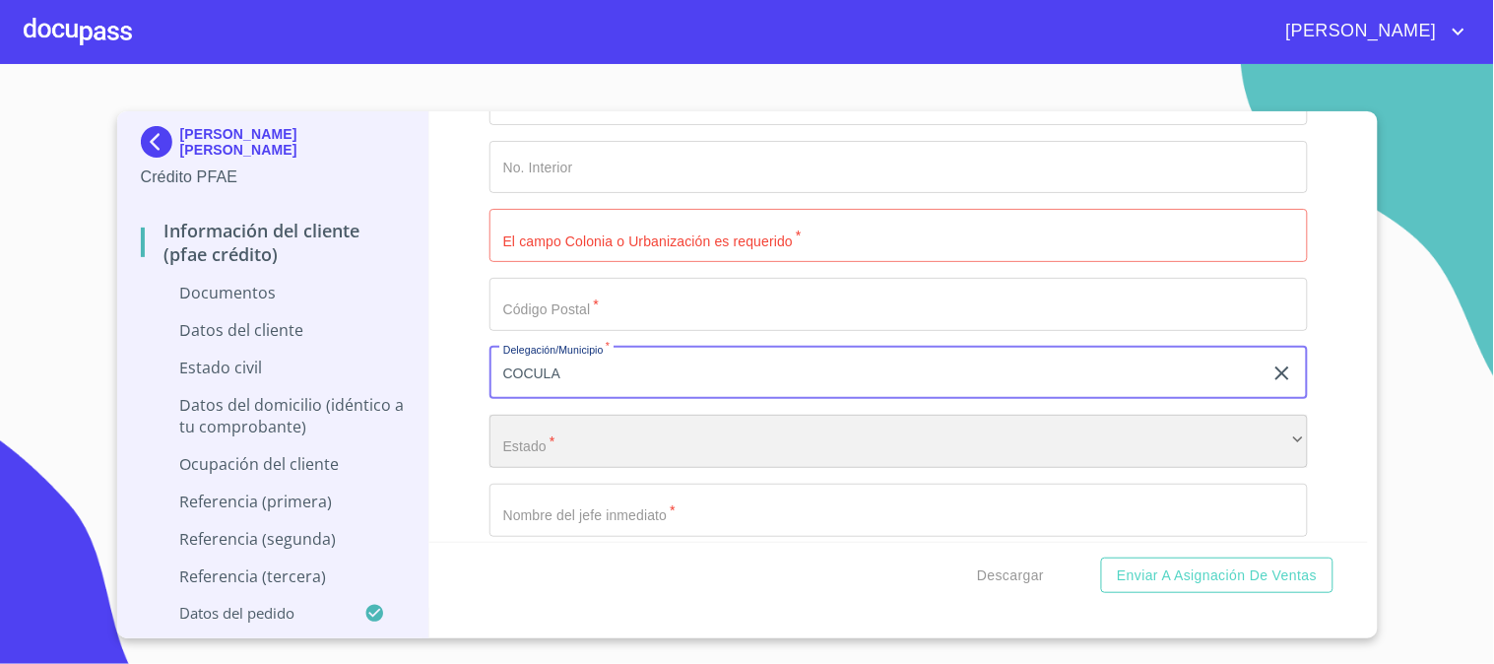
click at [686, 446] on div "​" at bounding box center [898, 441] width 818 height 53
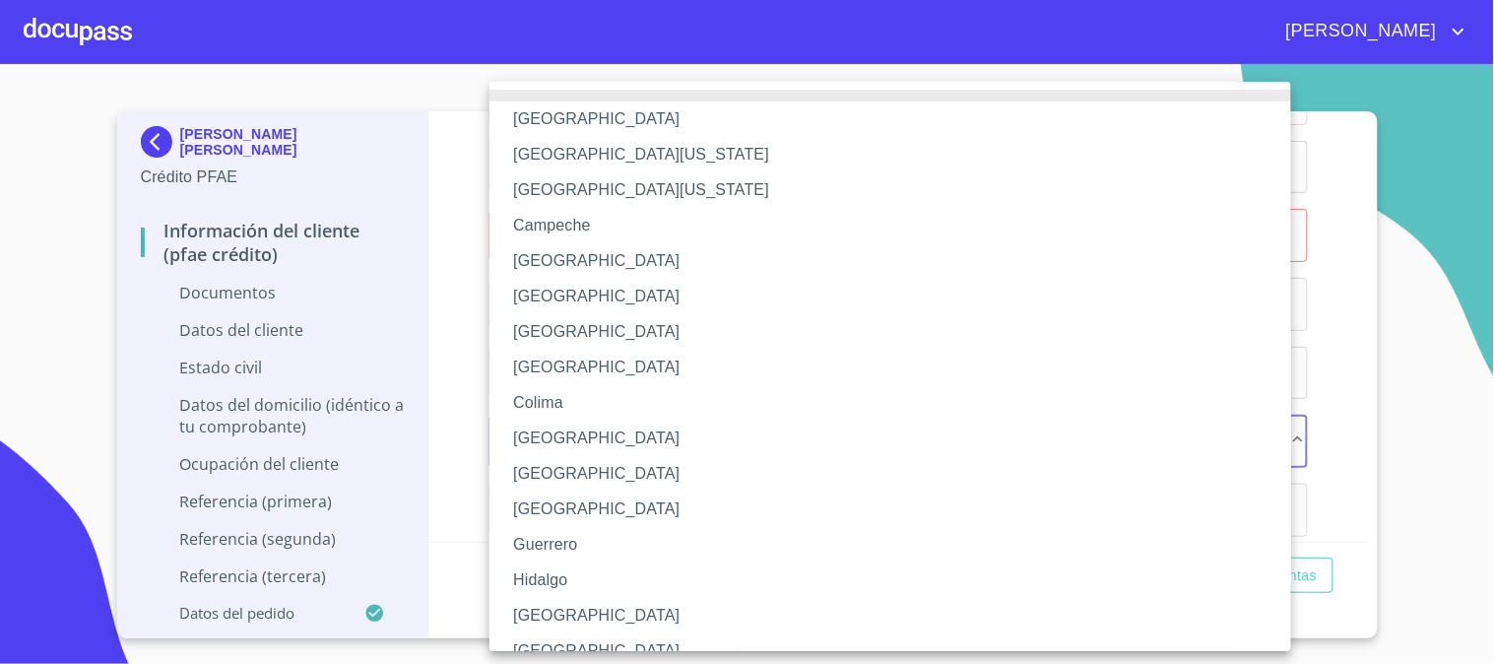
click at [650, 609] on li "[GEOGRAPHIC_DATA]" at bounding box center [898, 615] width 818 height 35
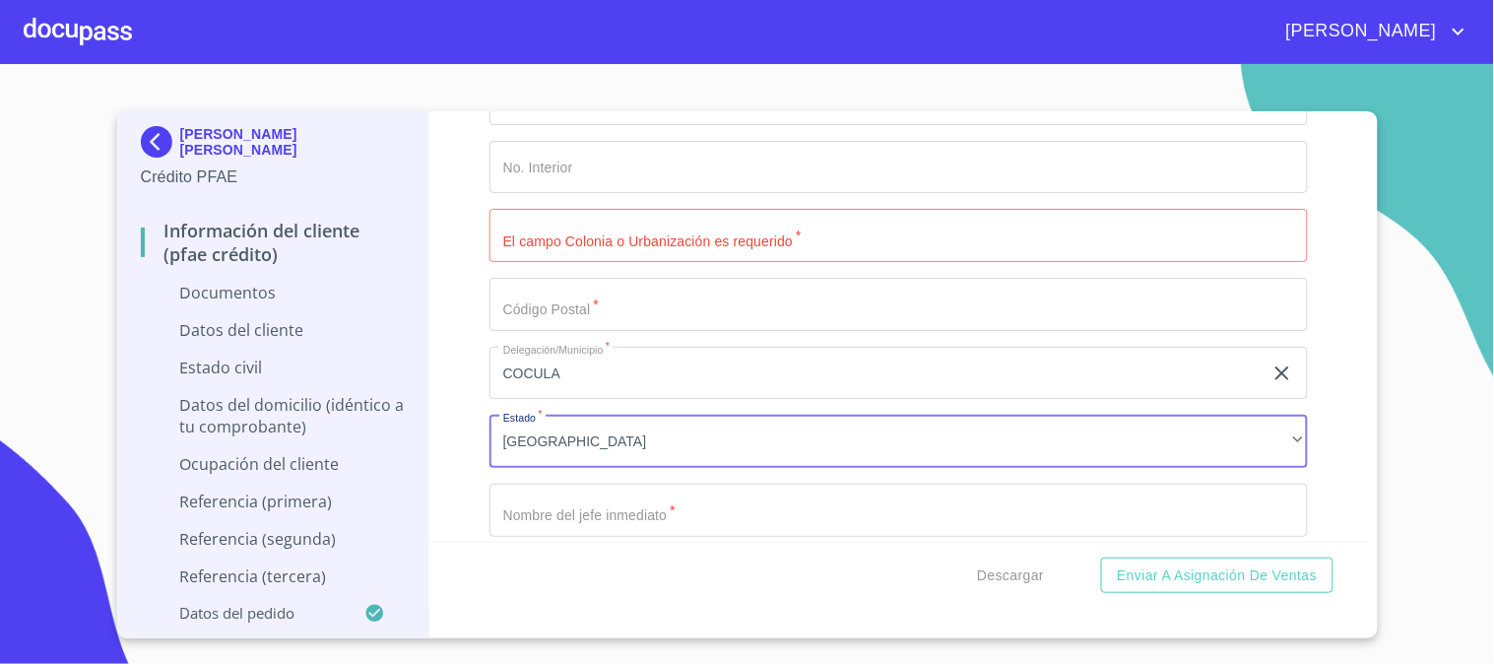
click at [602, 316] on input "Documento de identificación   *" at bounding box center [898, 304] width 818 height 53
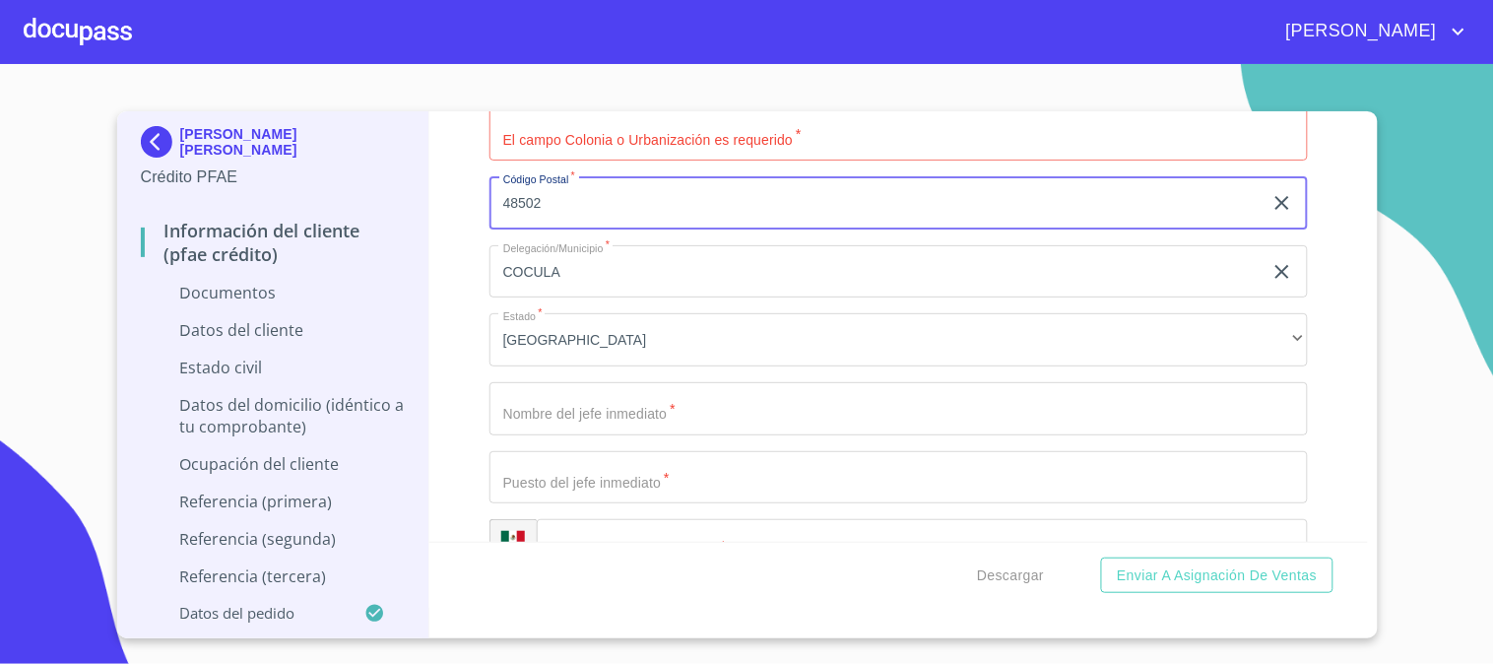
scroll to position [5361, 0]
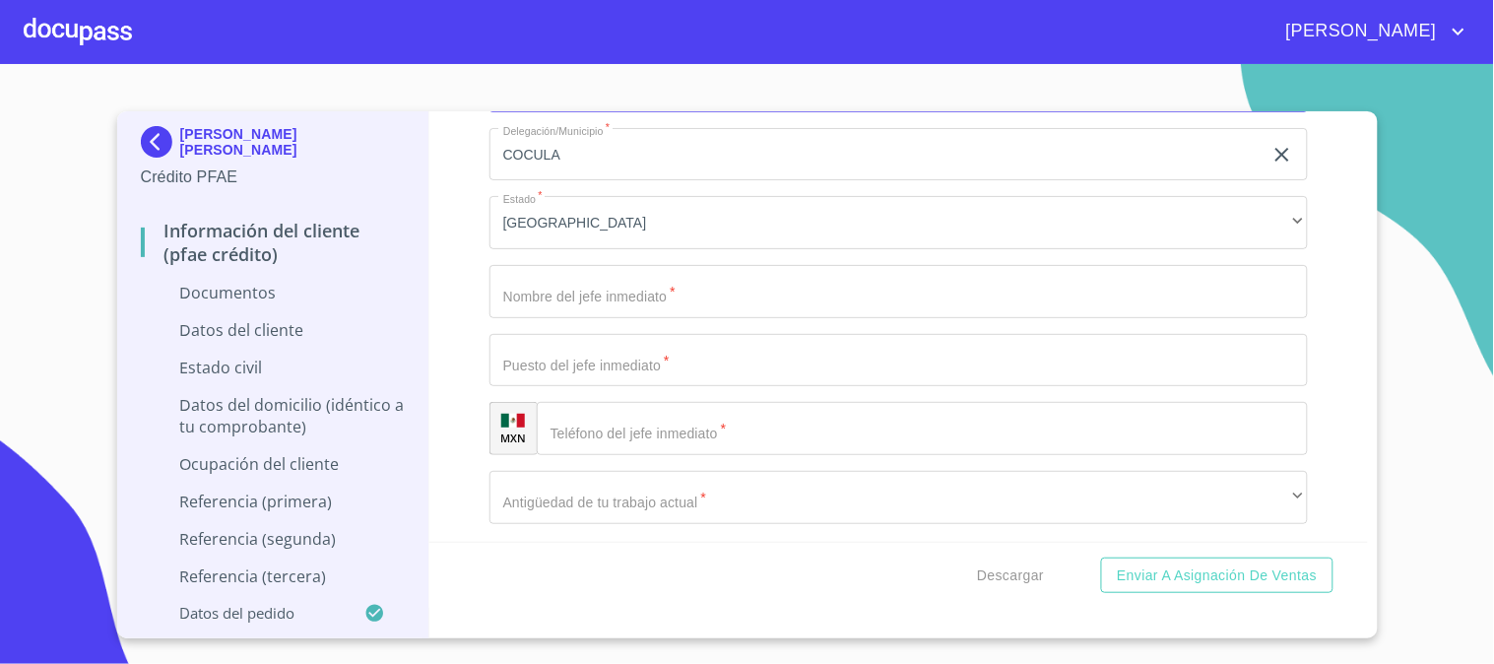
type input "48502"
click at [615, 306] on input "Documento de identificación   *" at bounding box center [898, 291] width 818 height 53
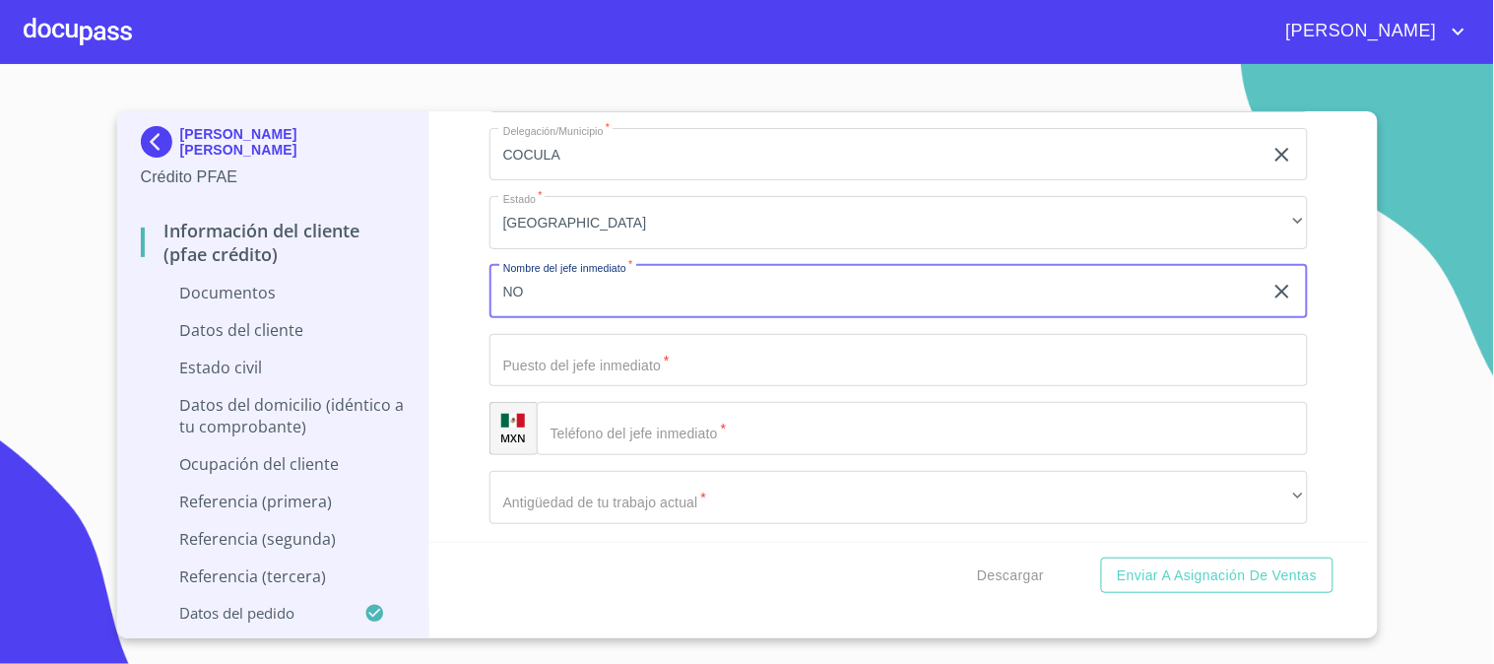
type input "N"
type input "ELLA MISMA"
click at [630, 350] on input "Documento de identificación   *" at bounding box center [898, 360] width 818 height 53
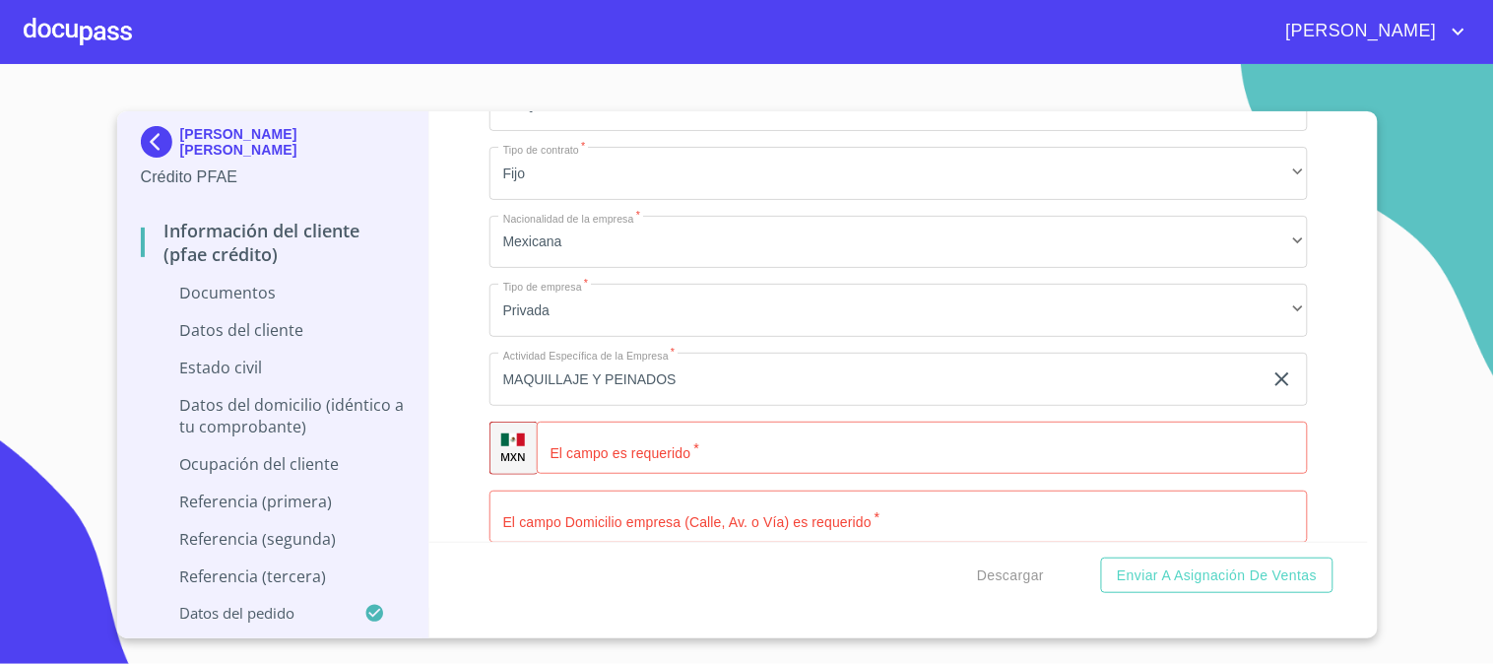
scroll to position [4704, 0]
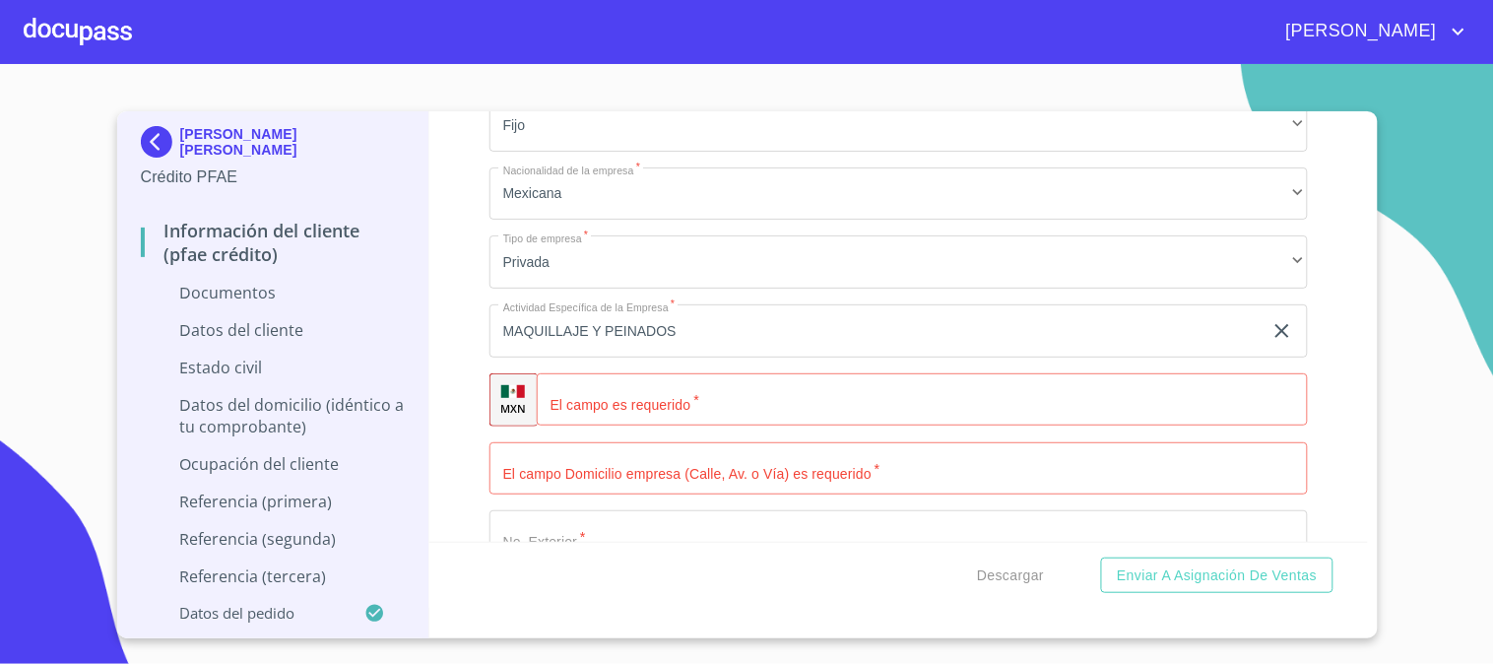
type input "SUEÑO"
click at [687, 397] on input "Documento de identificación   *" at bounding box center [922, 399] width 771 height 53
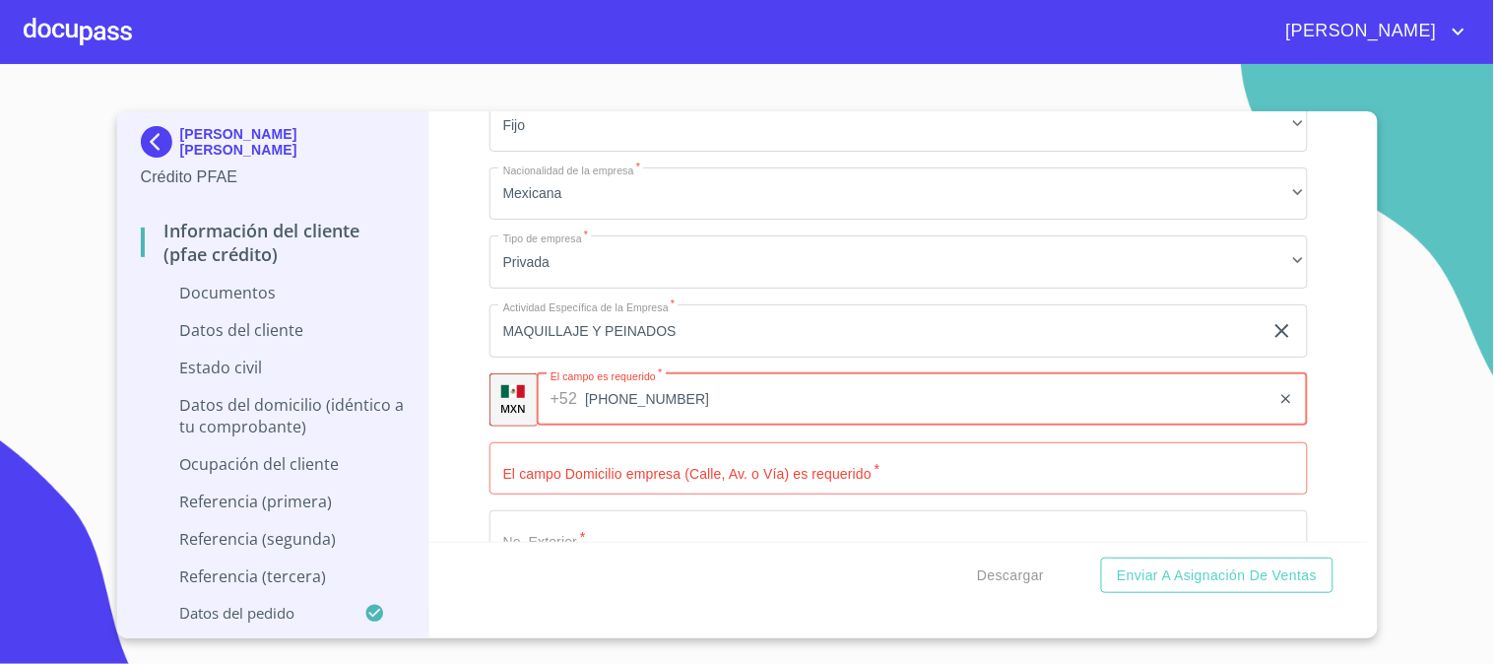
type input "[PHONE_NUMBER]"
click at [450, 456] on div "Información del cliente (PFAE crédito) Documentos Documento de identificación  …" at bounding box center [898, 326] width 938 height 430
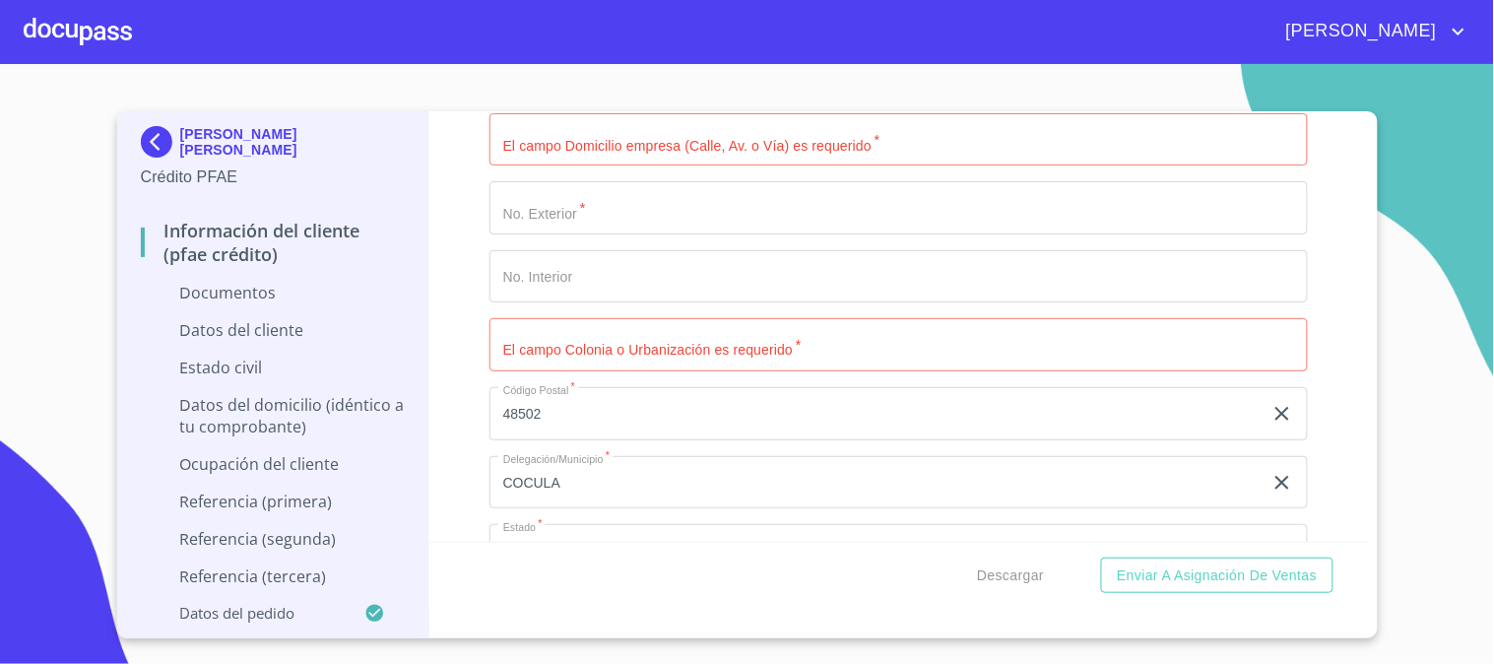
scroll to position [4923, 0]
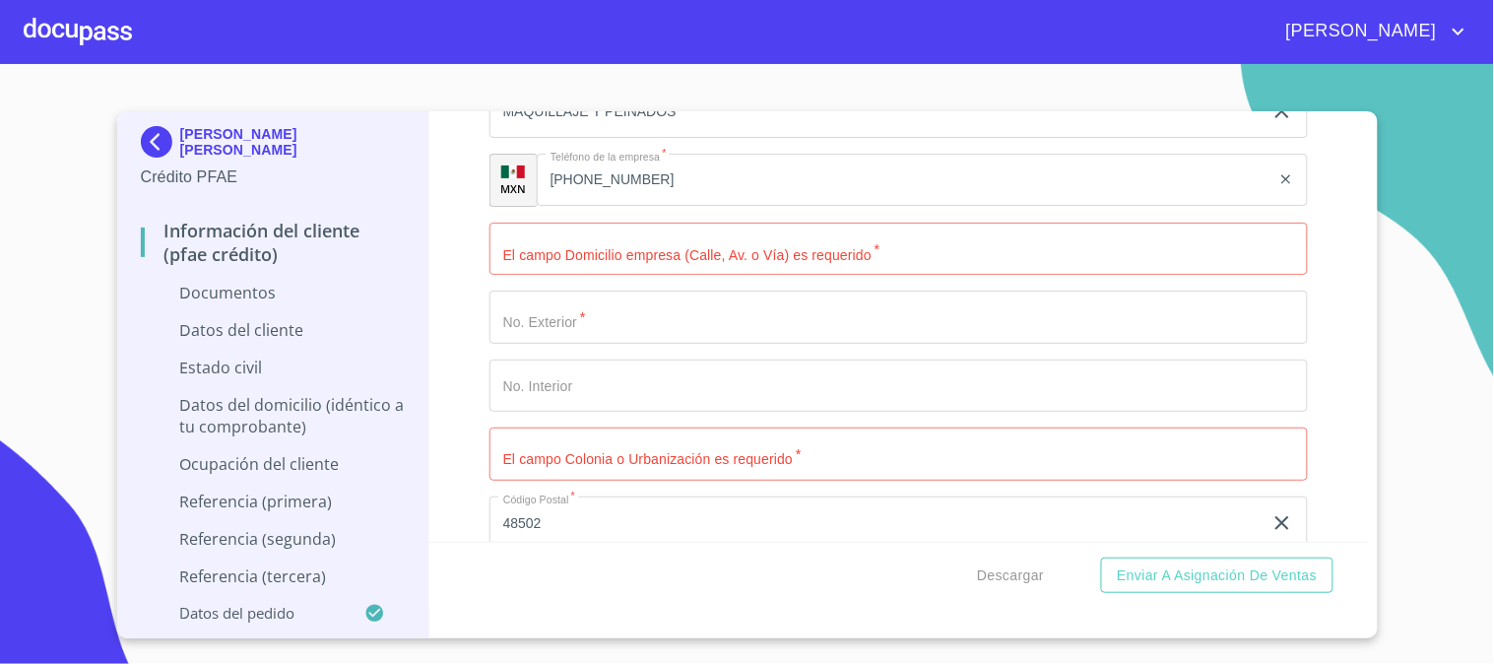
click at [676, 258] on input "Documento de identificación   *" at bounding box center [898, 249] width 818 height 53
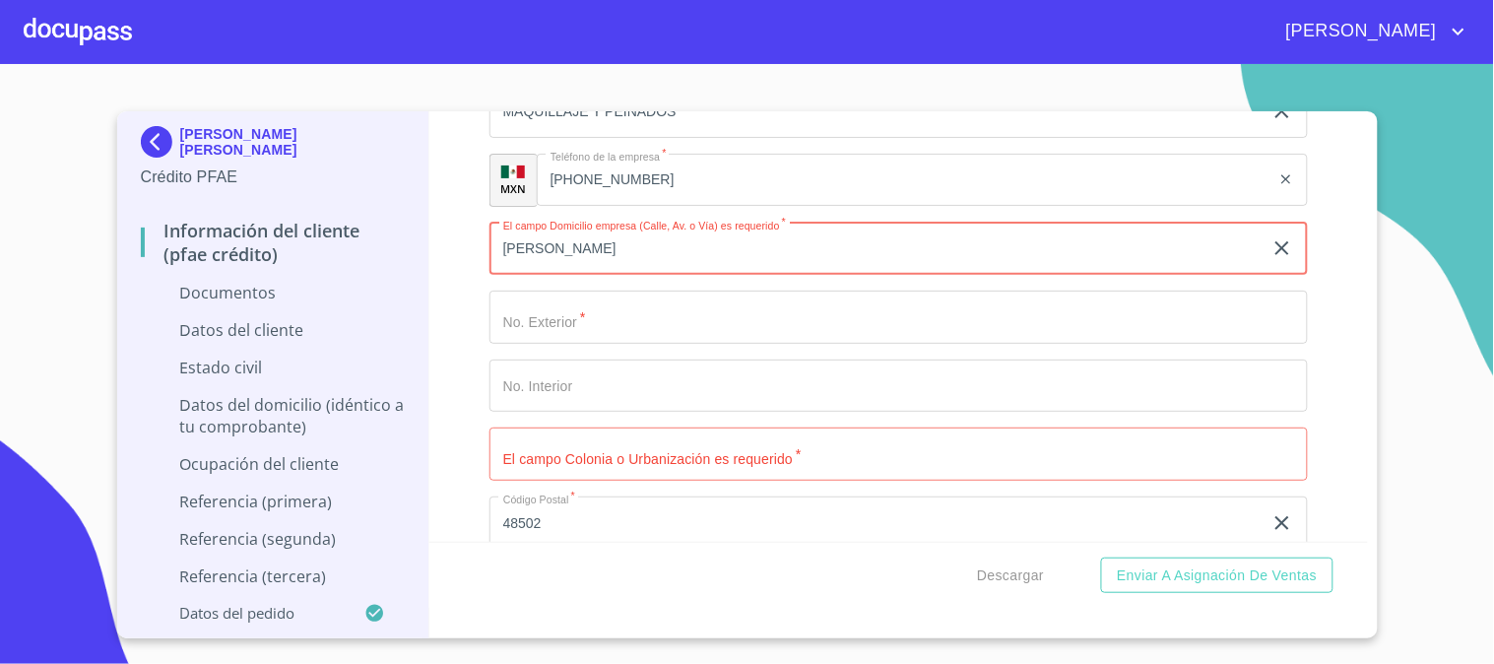
type input "[PERSON_NAME]"
click at [681, 306] on input "Documento de identificación   *" at bounding box center [898, 316] width 818 height 53
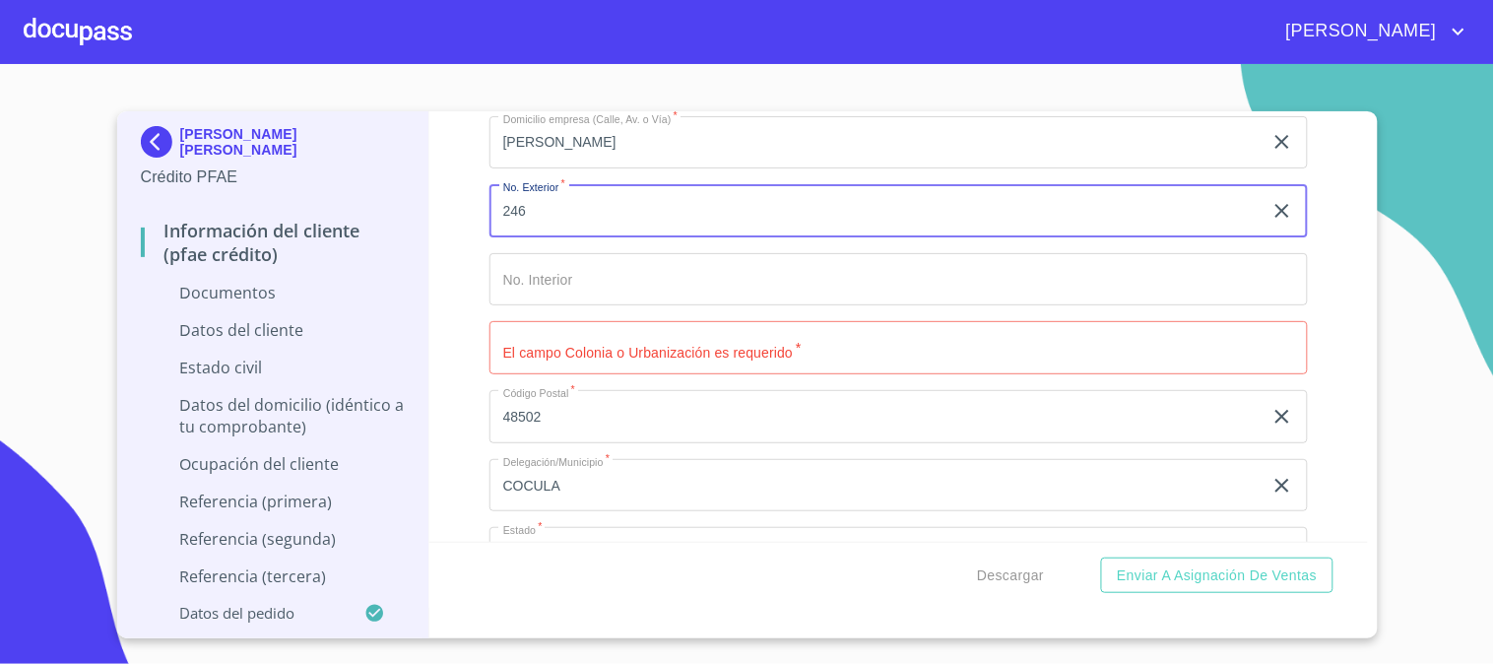
scroll to position [5142, 0]
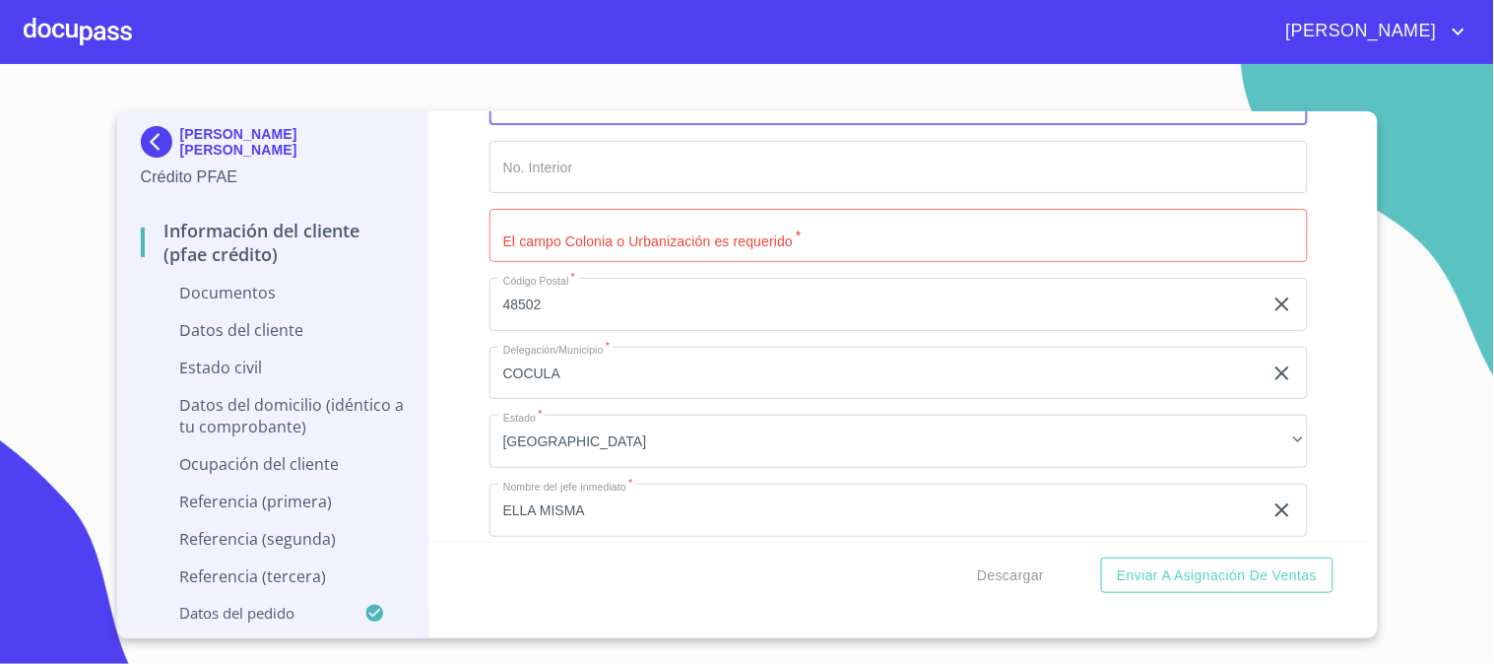
type input "246"
click at [618, 239] on input "Documento de identificación   *" at bounding box center [898, 235] width 818 height 53
type input "CENTRO"
click at [1294, 267] on div "Información del cliente (PFAE crédito) Documentos Documento de identificación  …" at bounding box center [898, 326] width 938 height 430
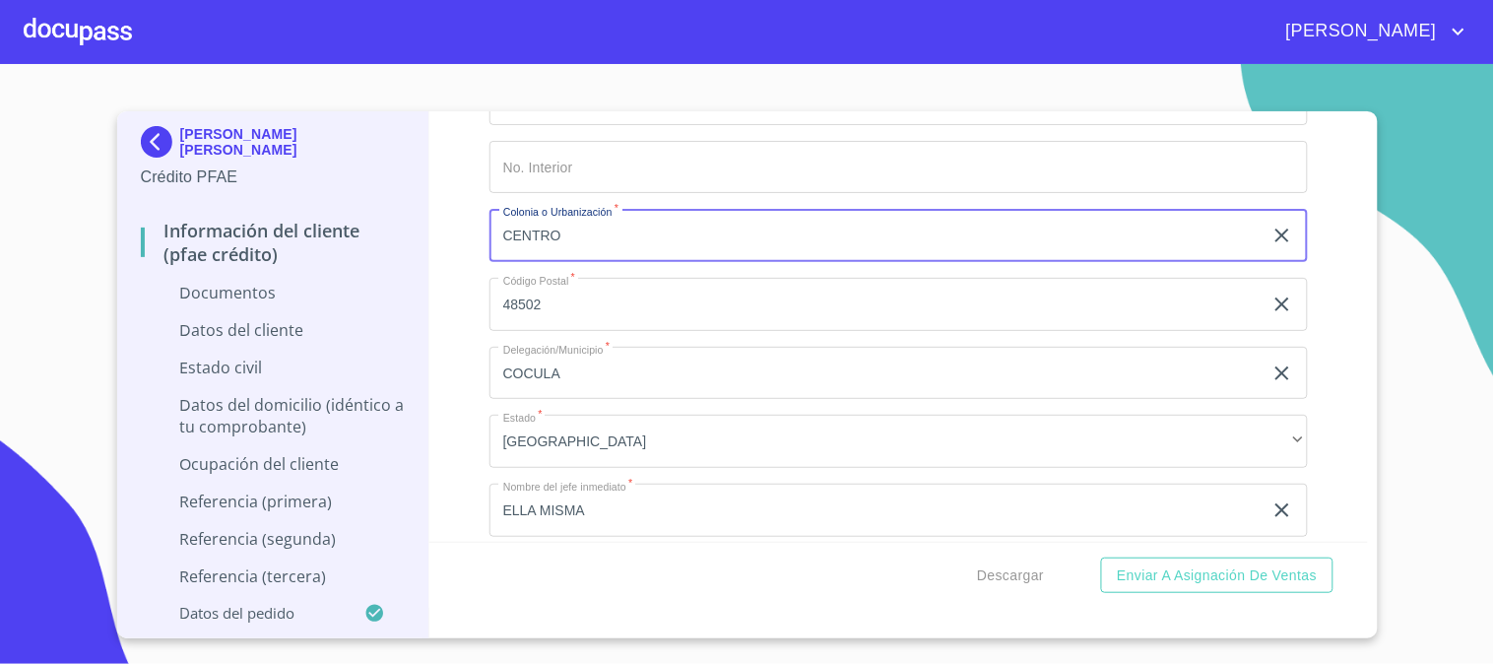
click at [667, 225] on input "CENTRO" at bounding box center [875, 235] width 773 height 53
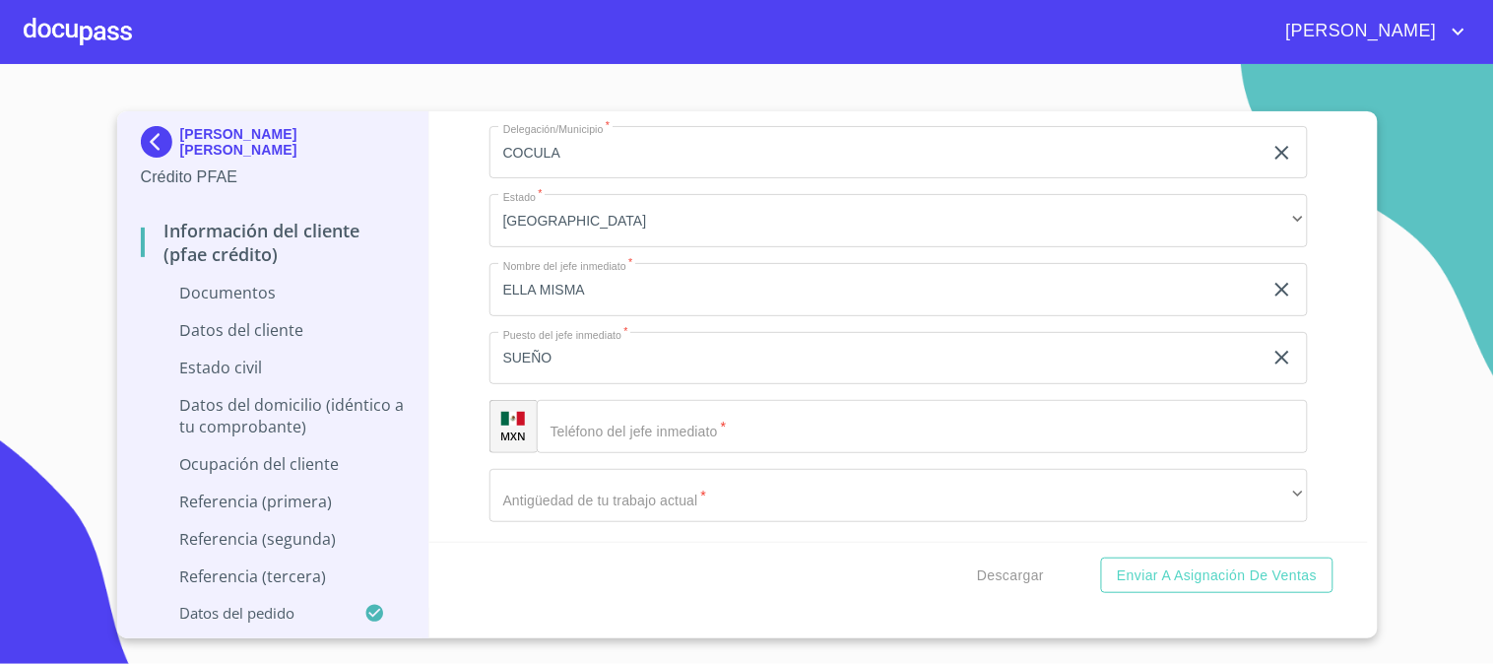
scroll to position [5361, 0]
type input "SAN [PERSON_NAME]"
click at [730, 418] on input "Documento de identificación   *" at bounding box center [922, 428] width 771 height 53
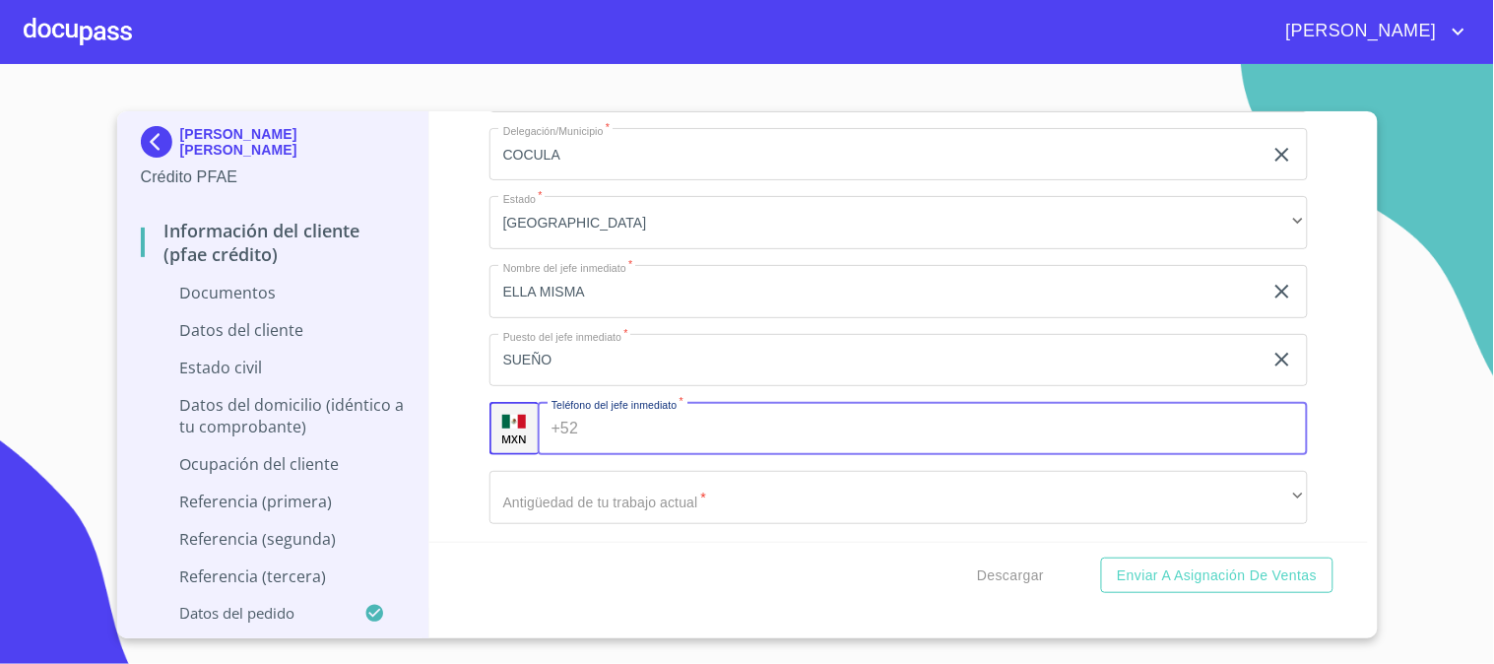
click at [647, 350] on input "SUEÑO" at bounding box center [875, 360] width 773 height 53
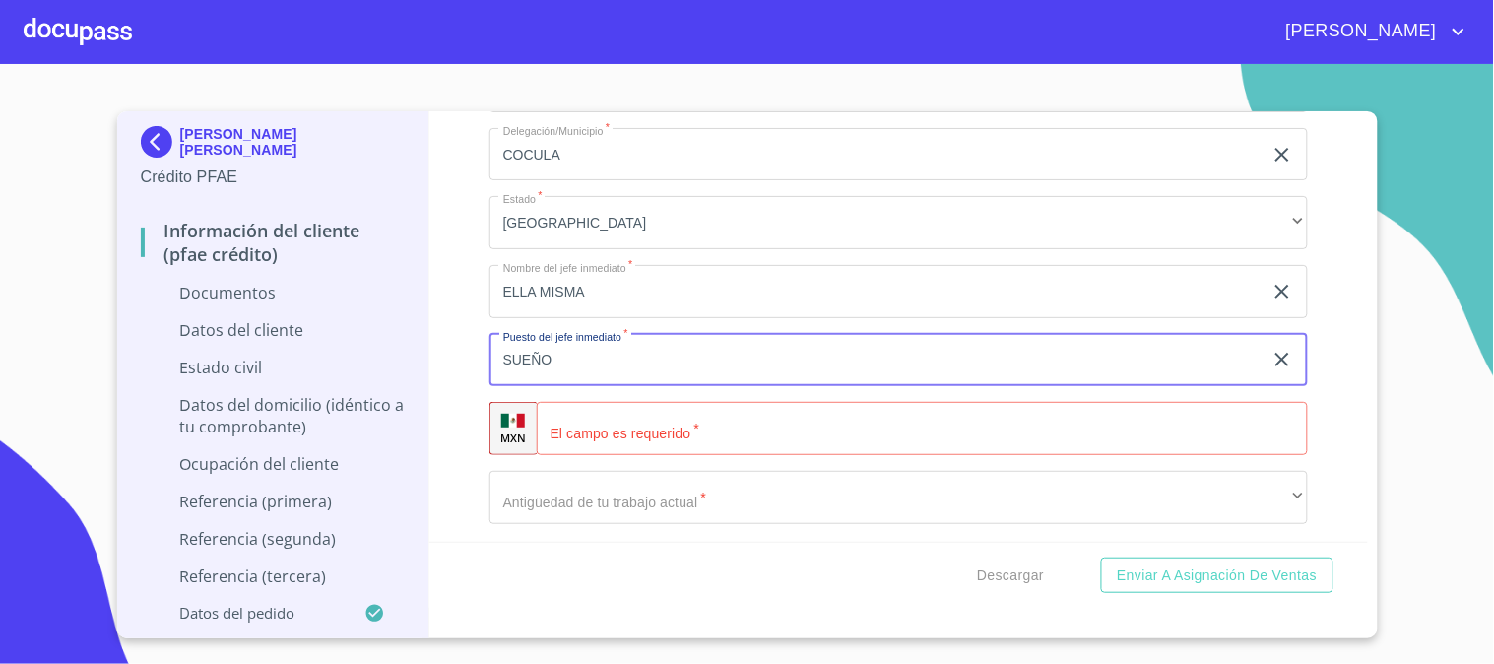
click at [647, 350] on input "SUEÑO" at bounding box center [875, 360] width 773 height 53
type input "DUEÑA"
click at [448, 360] on div "Información del cliente (PFAE crédito) Documentos Documento de identificación  …" at bounding box center [898, 326] width 938 height 430
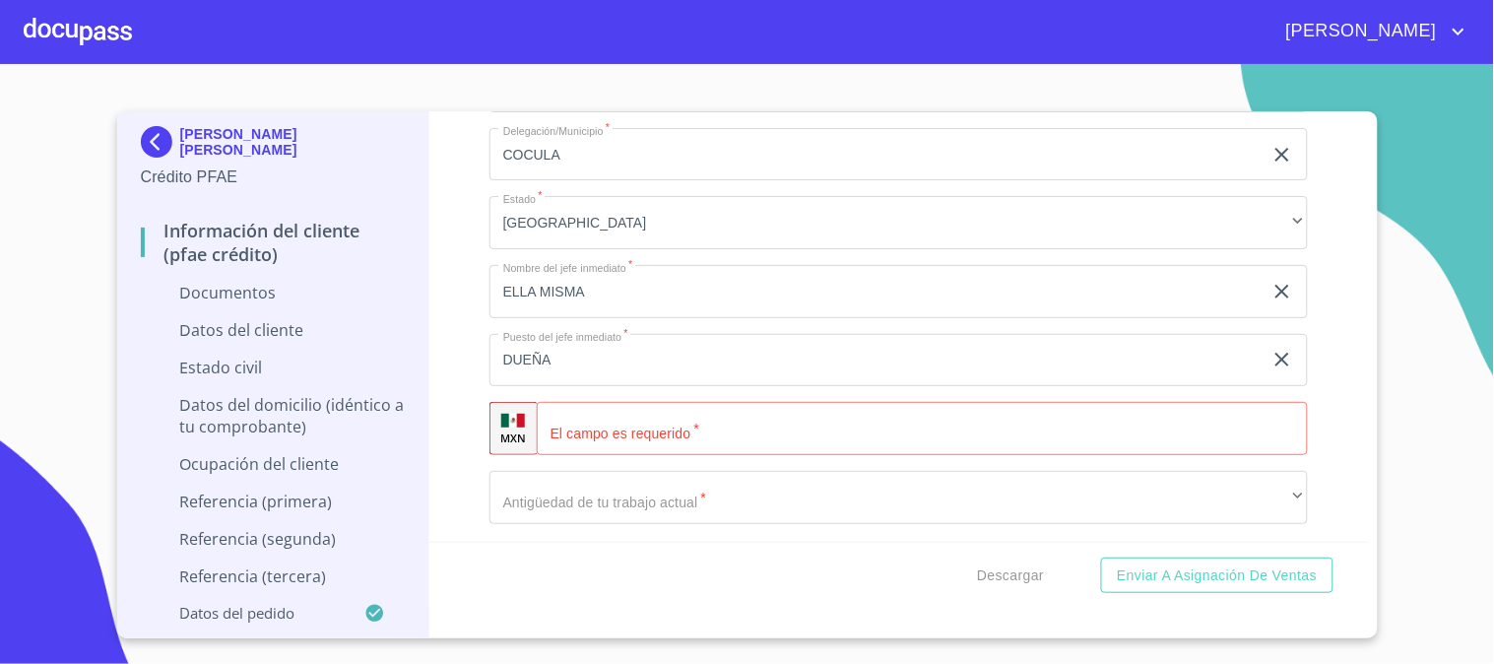
scroll to position [5579, 0]
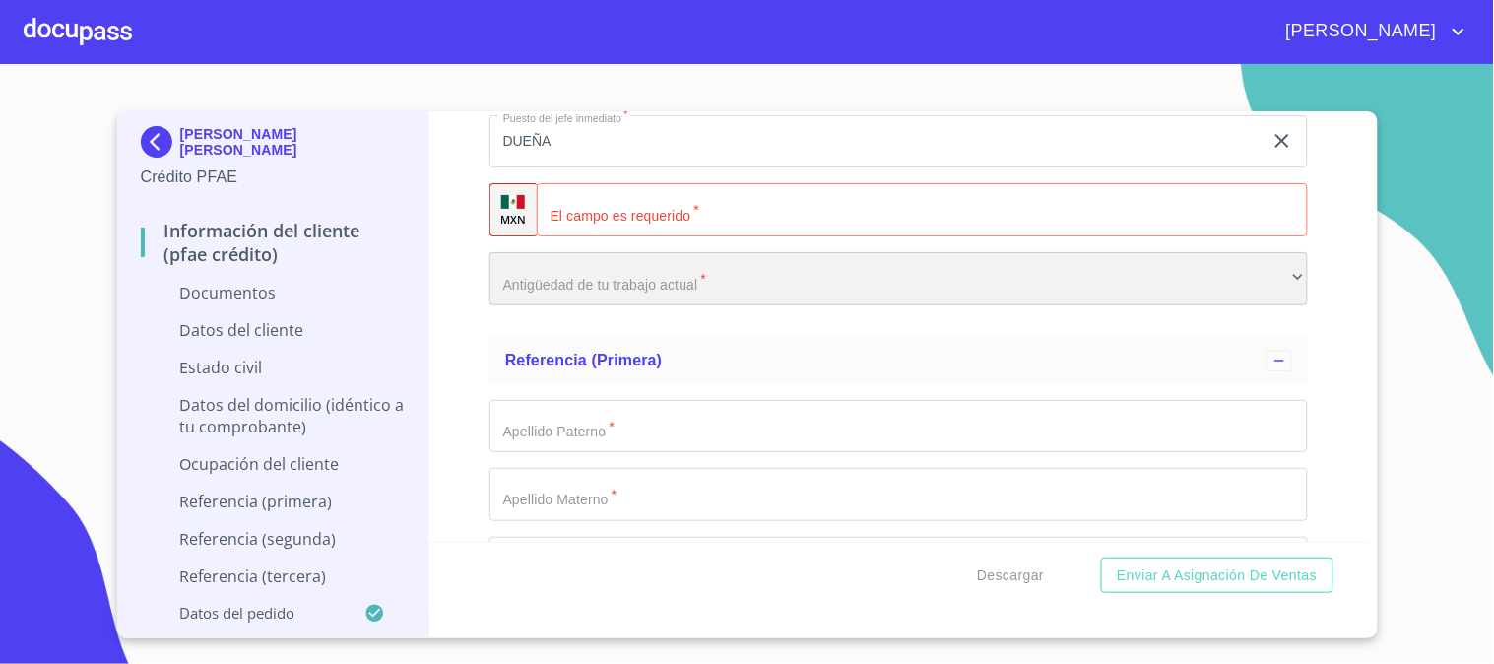
click at [740, 263] on div "​" at bounding box center [898, 278] width 818 height 53
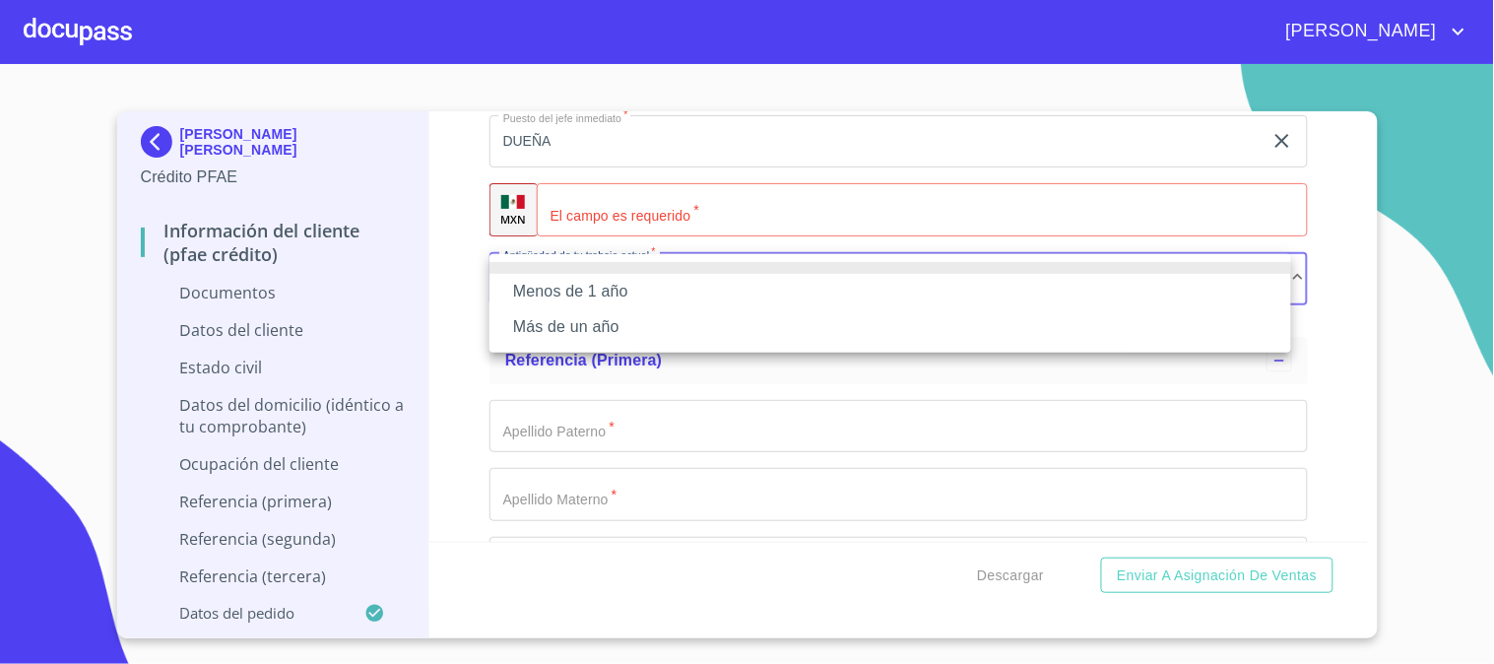
click at [724, 322] on li "Más de un año" at bounding box center [890, 326] width 802 height 35
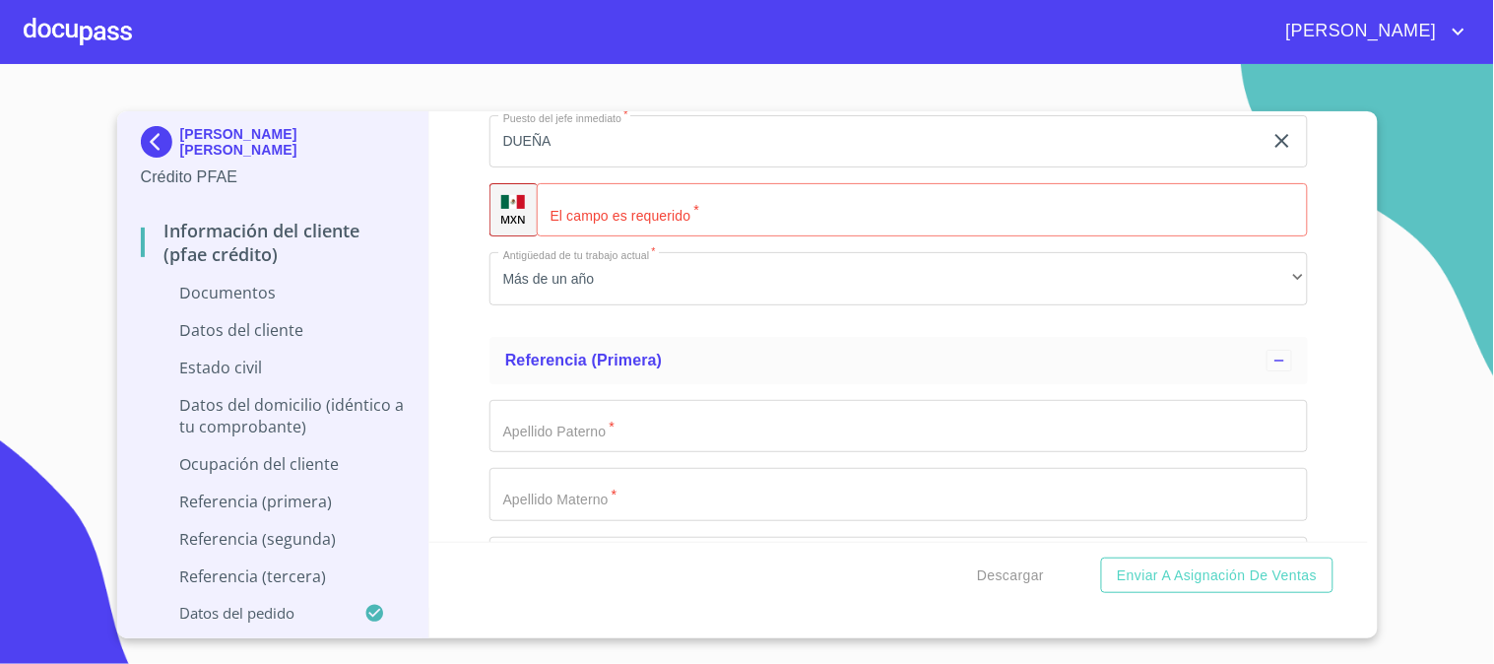
click at [732, 214] on input "Documento de identificación   *" at bounding box center [922, 209] width 771 height 53
type input "[PHONE_NUMBER]"
click at [467, 326] on div "Información del cliente (PFAE crédito) Documentos Documento de identificación  …" at bounding box center [898, 326] width 938 height 430
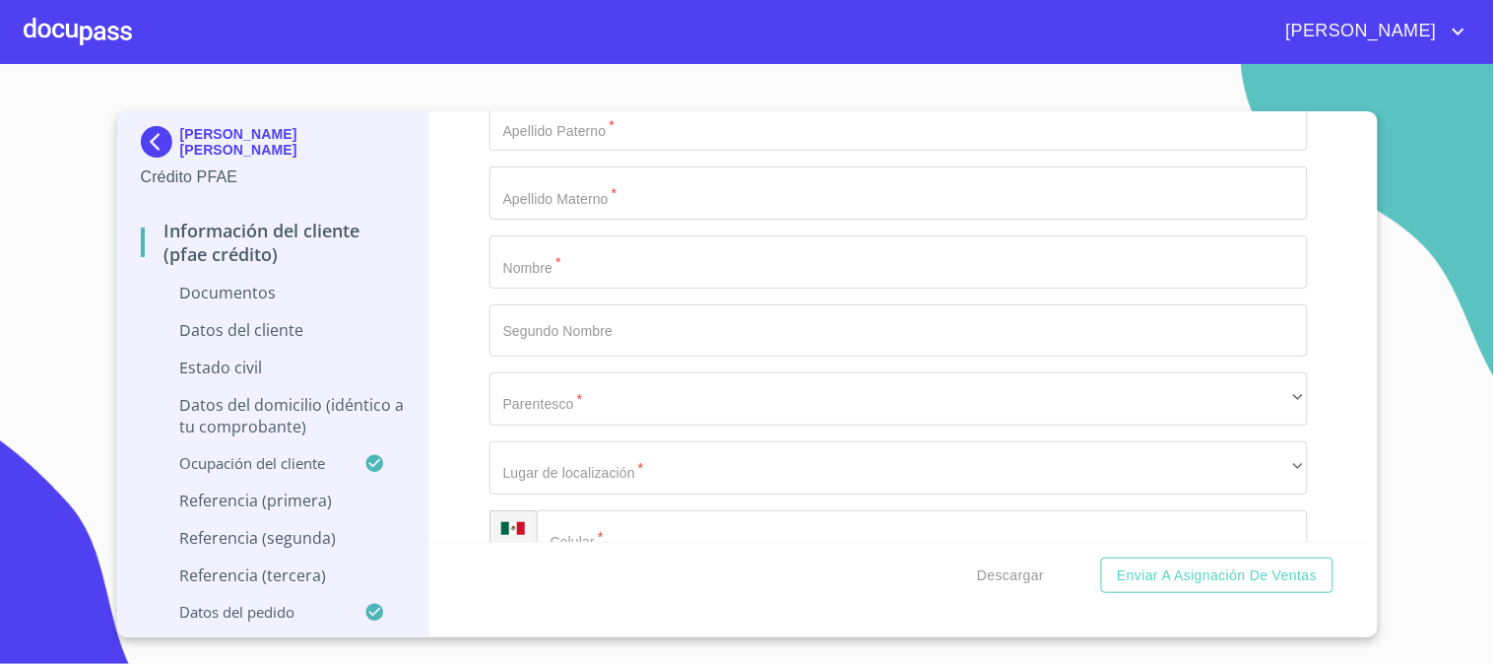
scroll to position [5689, 0]
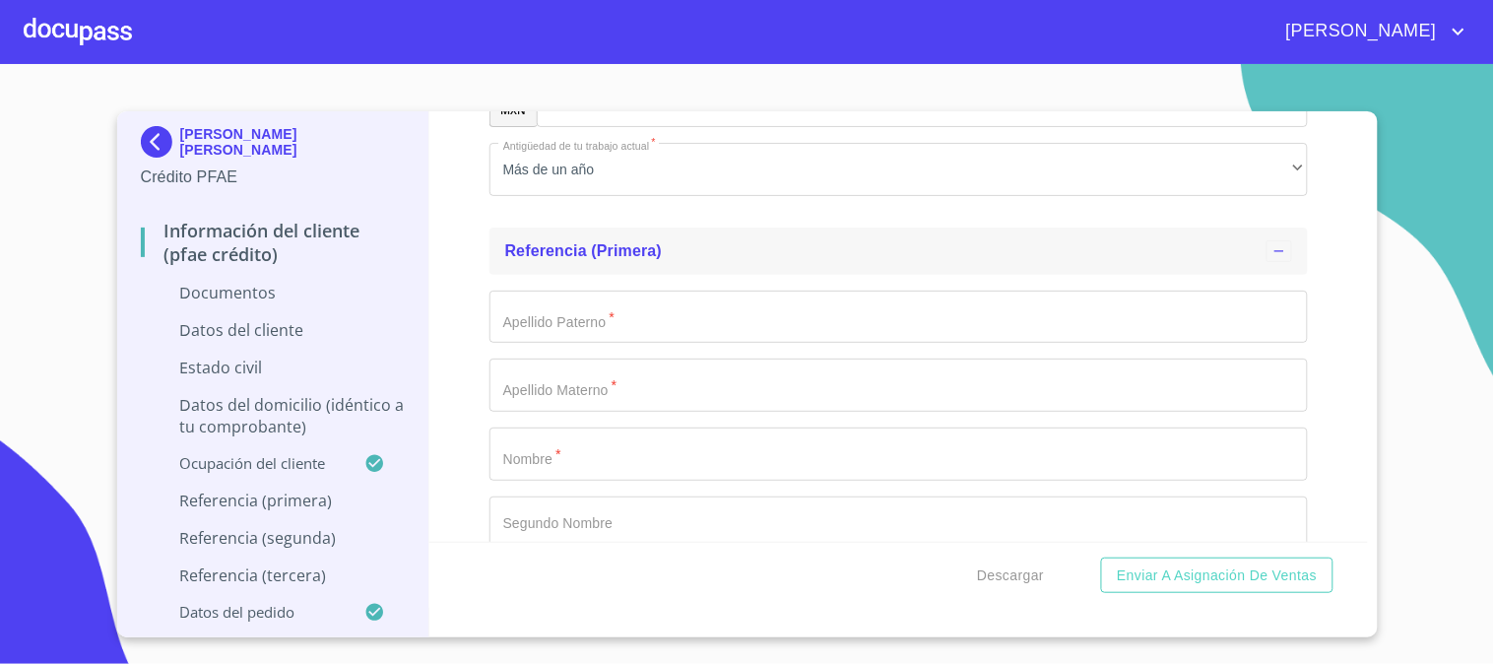
click at [618, 244] on span "Referencia (primera)" at bounding box center [584, 250] width 158 height 17
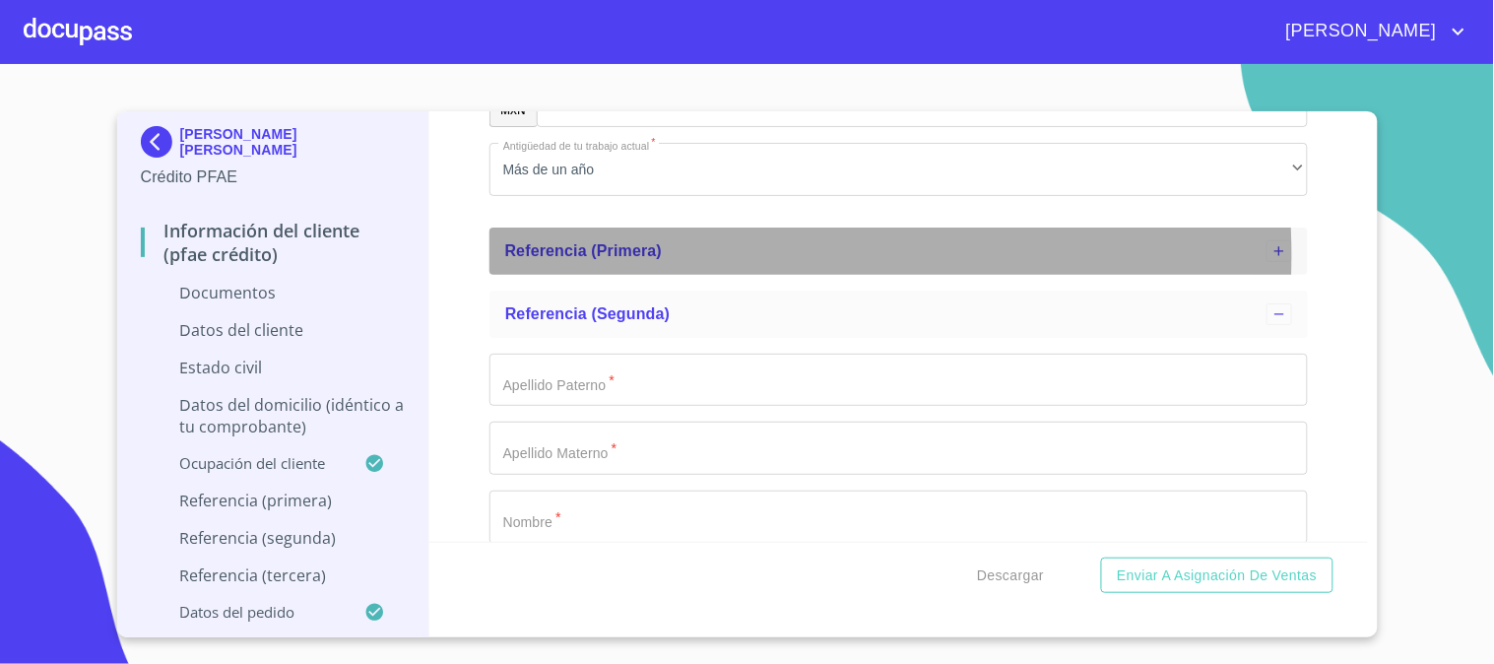
click at [609, 254] on span "Referencia (primera)" at bounding box center [584, 250] width 158 height 17
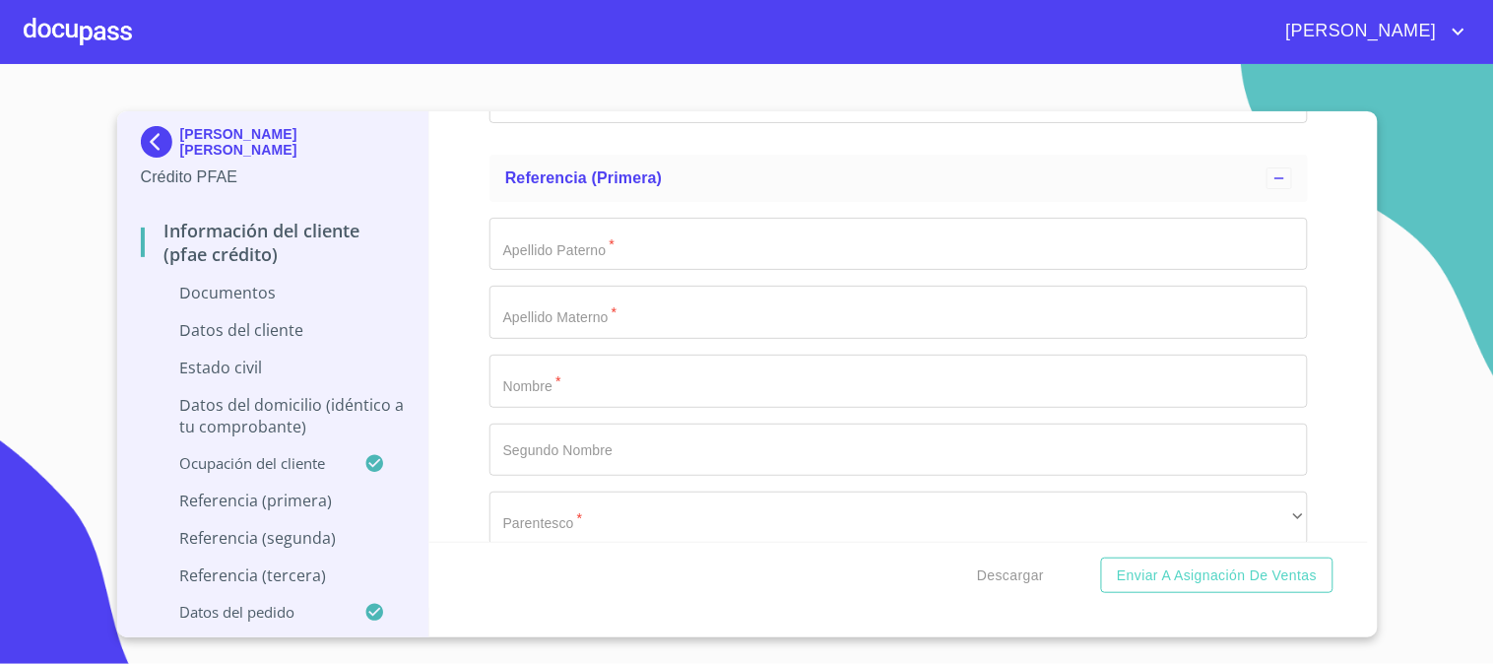
scroll to position [5798, 0]
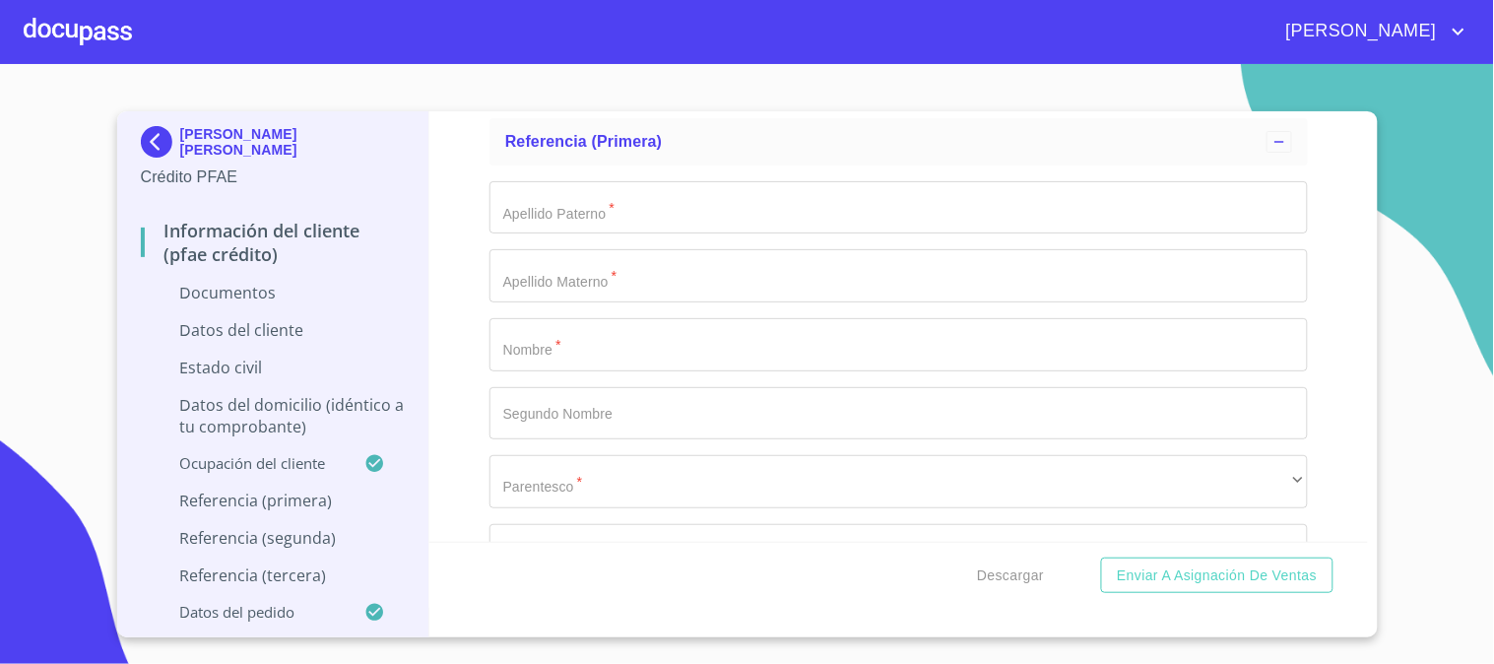
click at [654, 346] on input "Documento de identificación   *" at bounding box center [898, 344] width 818 height 53
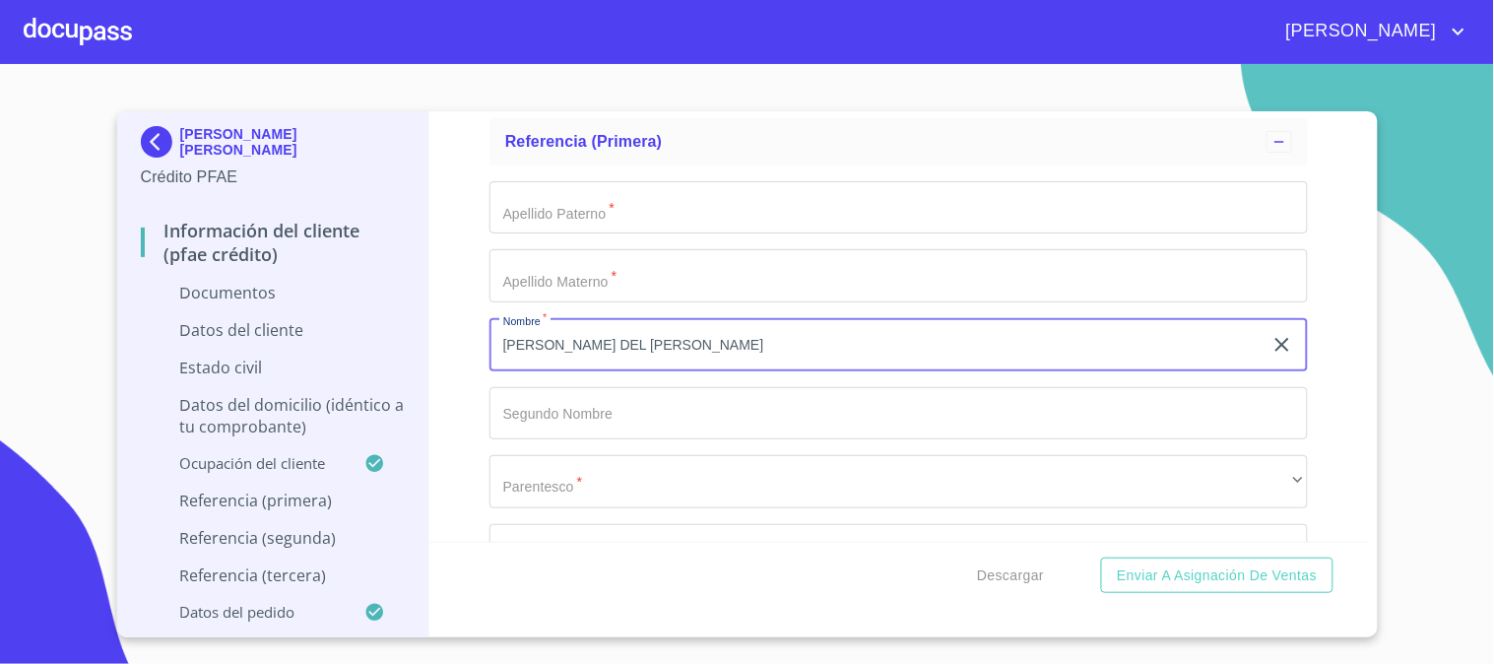
type input "[PERSON_NAME] DEL [PERSON_NAME]"
click at [655, 224] on input "Documento de identificación   *" at bounding box center [898, 207] width 818 height 53
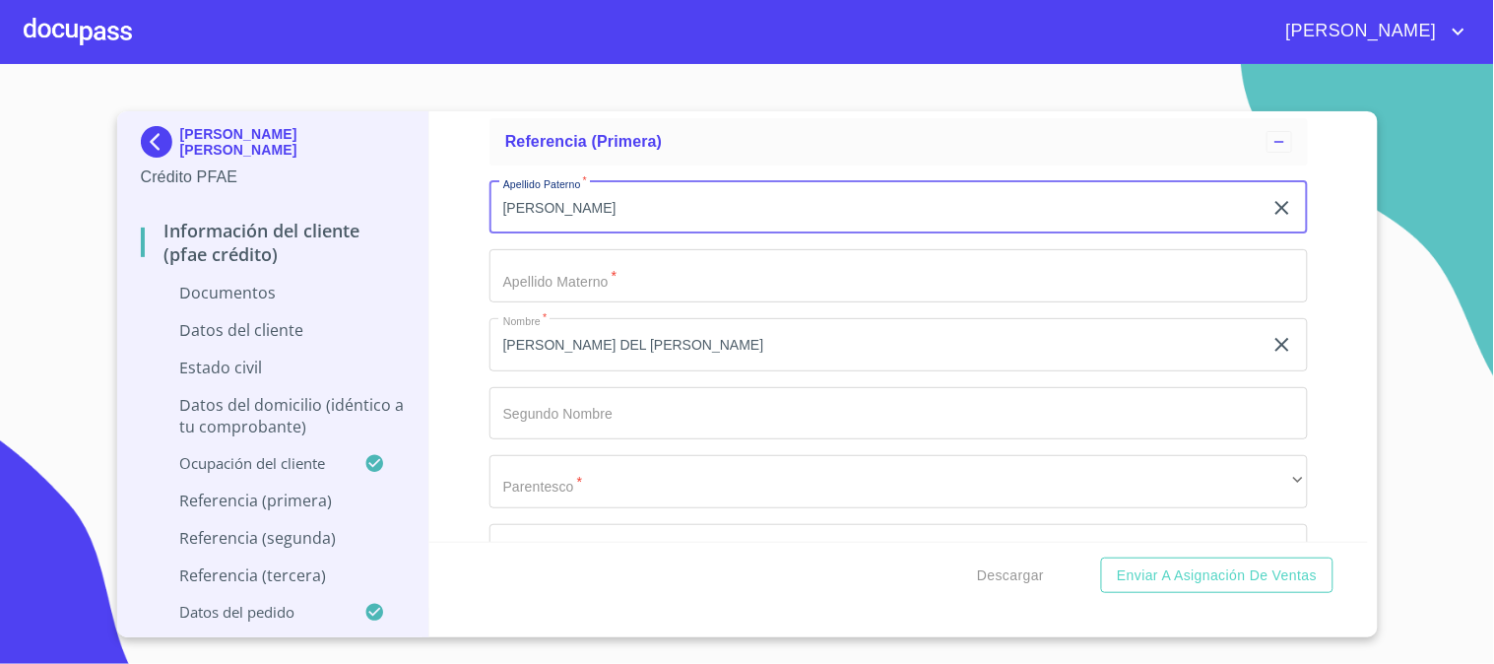
type input "[PERSON_NAME]"
click at [647, 266] on input "Documento de identificación   *" at bounding box center [898, 275] width 818 height 53
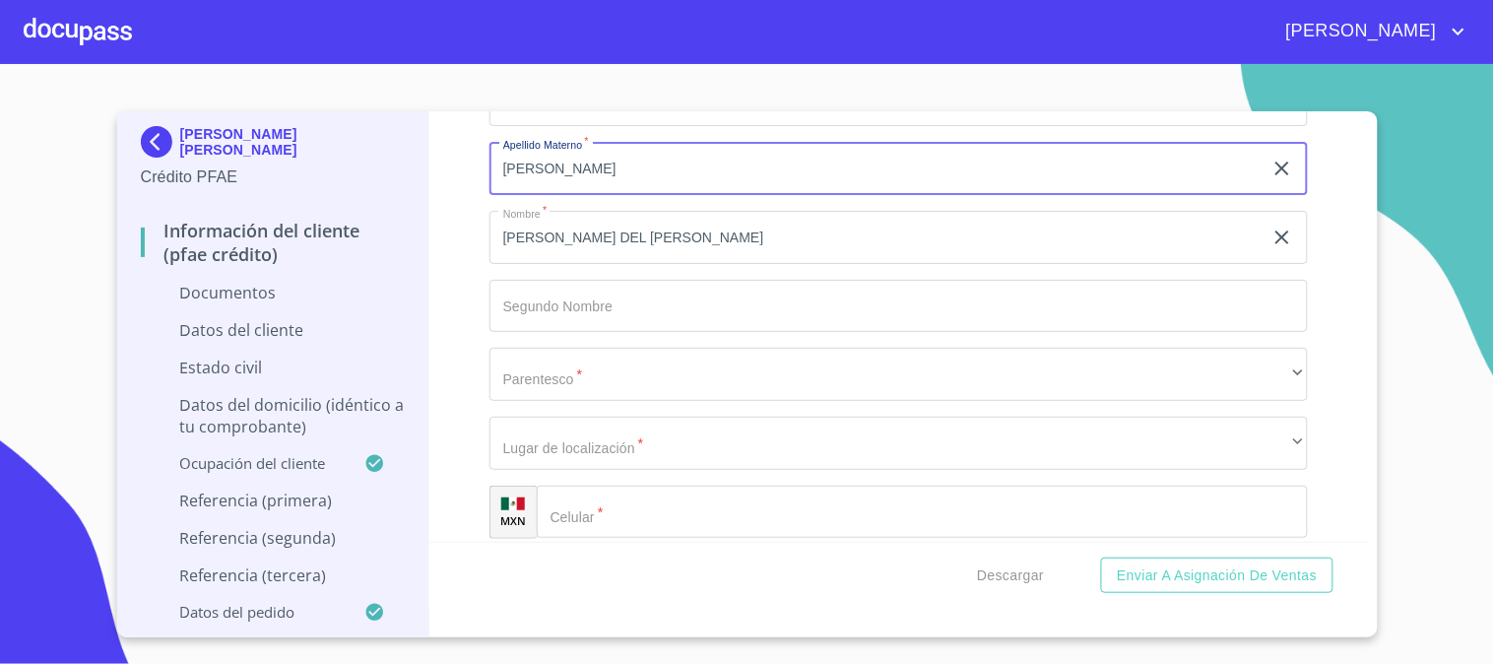
scroll to position [5908, 0]
type input "[PERSON_NAME]"
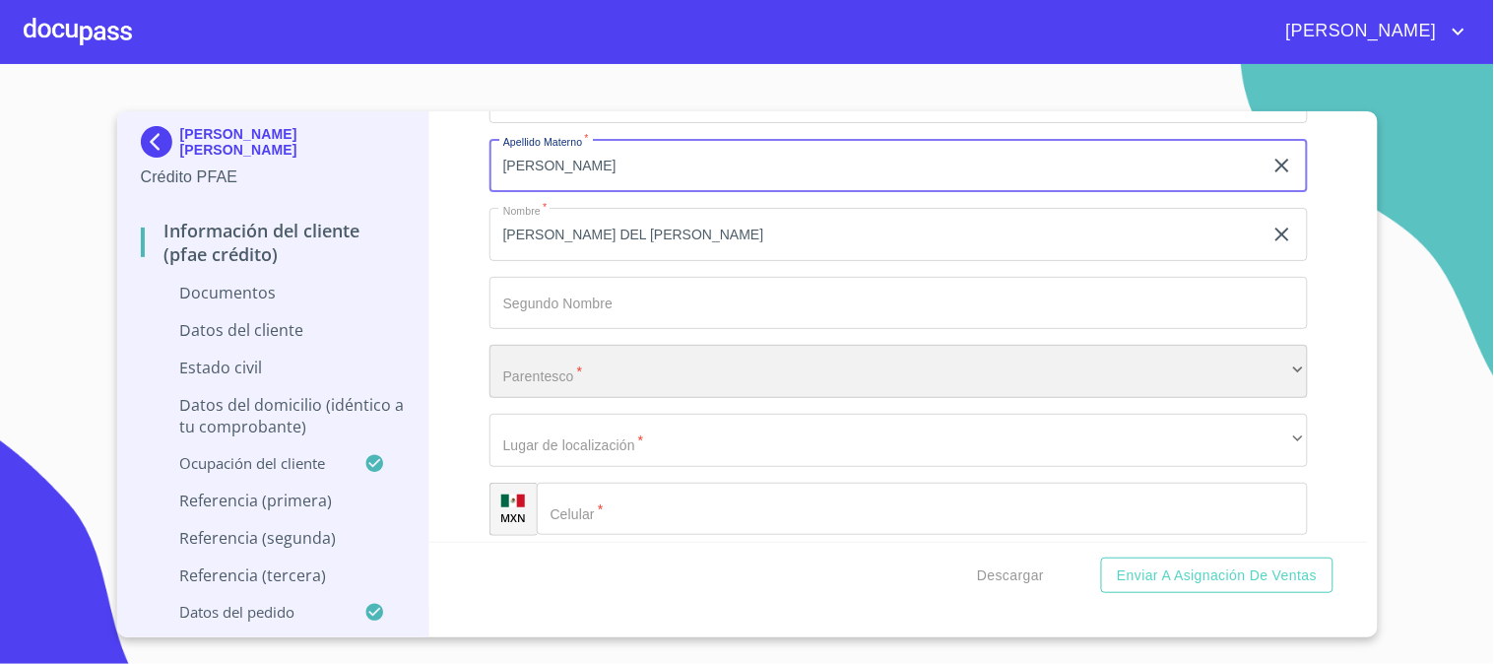
click at [654, 360] on div "​" at bounding box center [898, 371] width 818 height 53
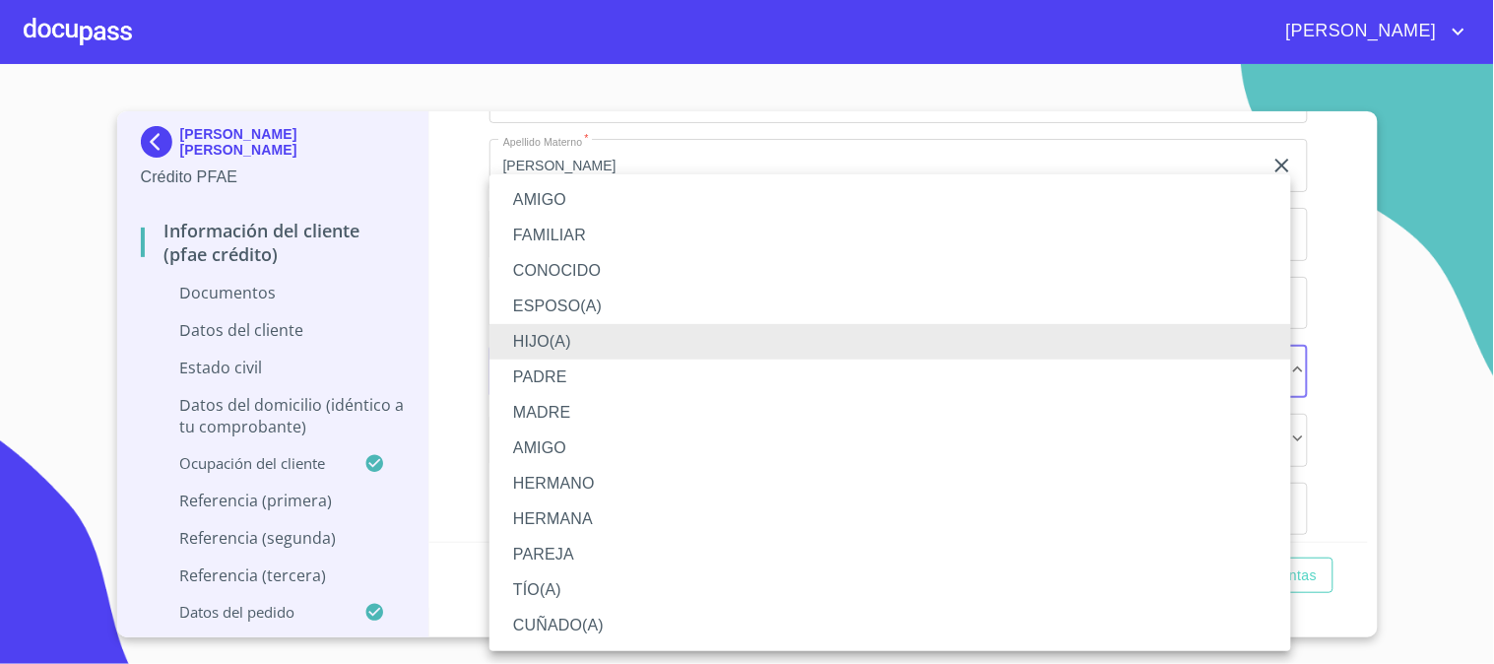
click at [591, 516] on li "HERMANA" at bounding box center [890, 518] width 802 height 35
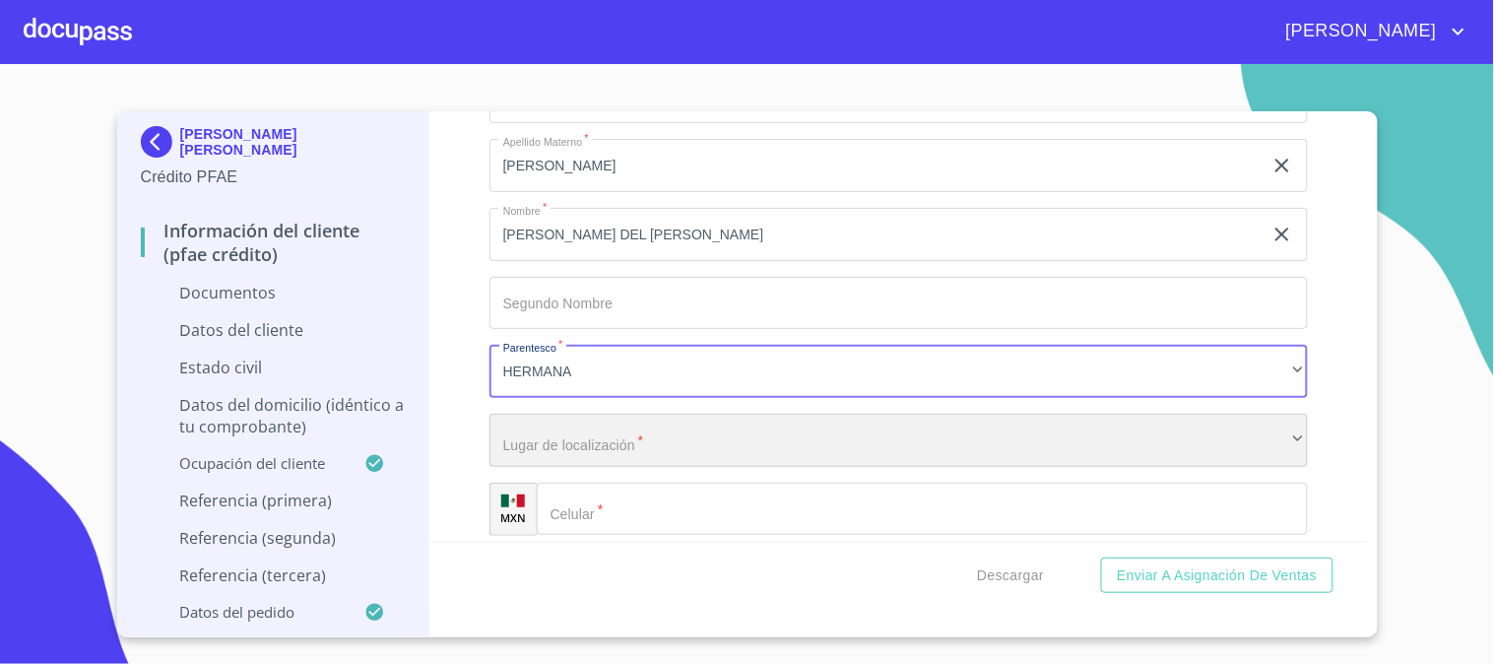
click at [677, 437] on div "​" at bounding box center [898, 440] width 818 height 53
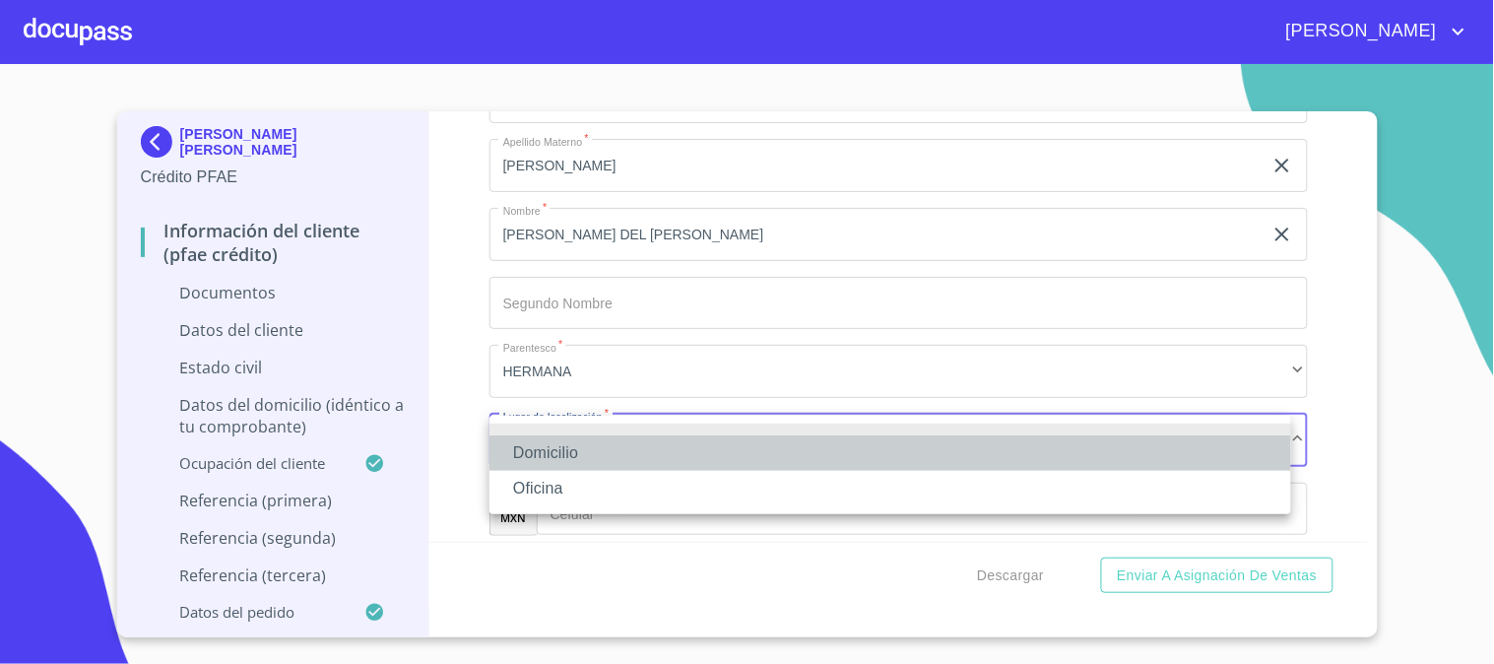
click at [690, 446] on li "Domicilio" at bounding box center [890, 452] width 802 height 35
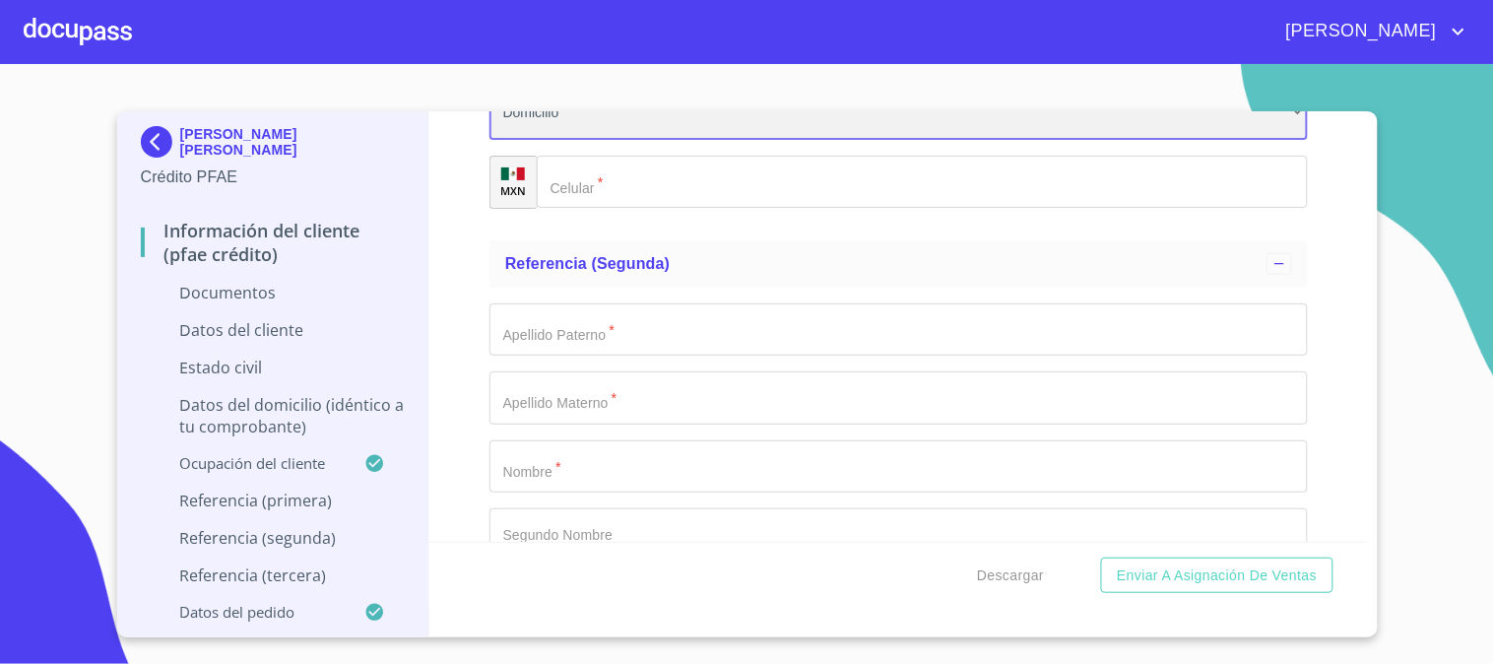
scroll to position [6236, 0]
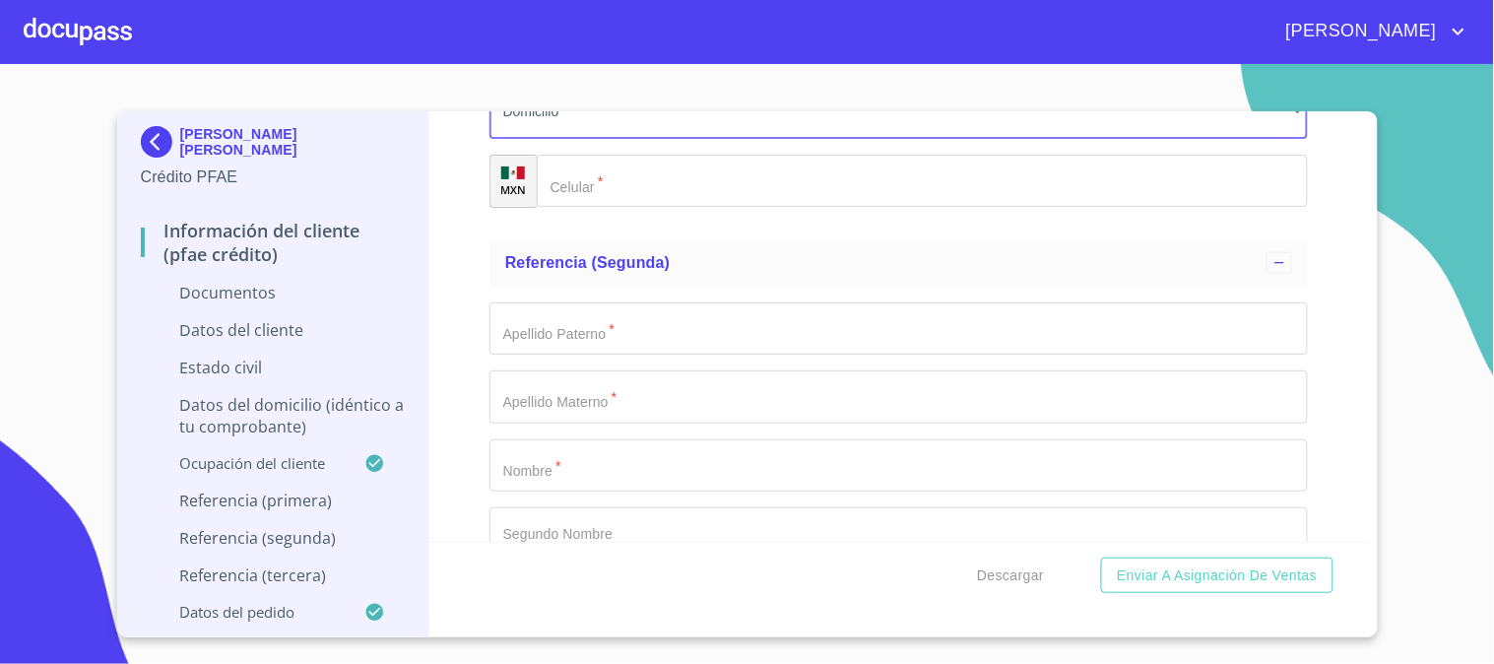
click at [692, 160] on input "Documento de identificación   *" at bounding box center [922, 181] width 771 height 53
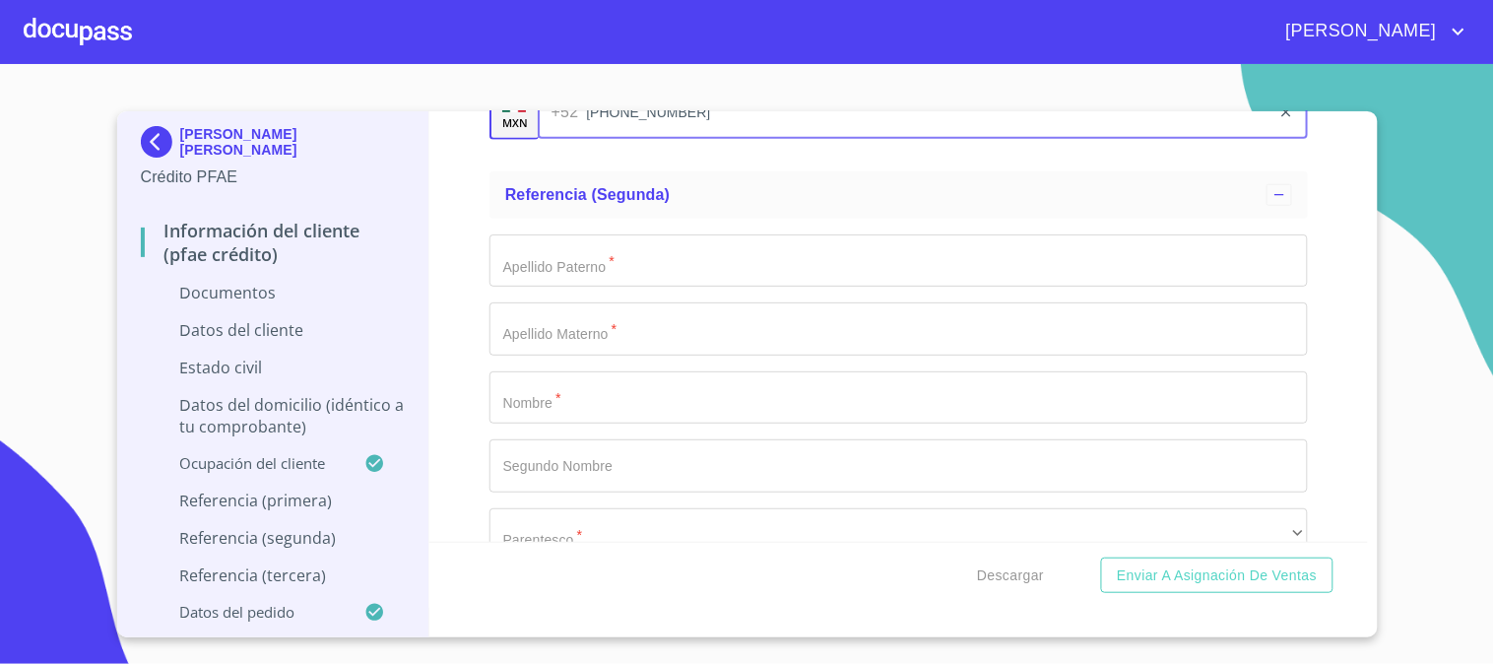
scroll to position [6345, 0]
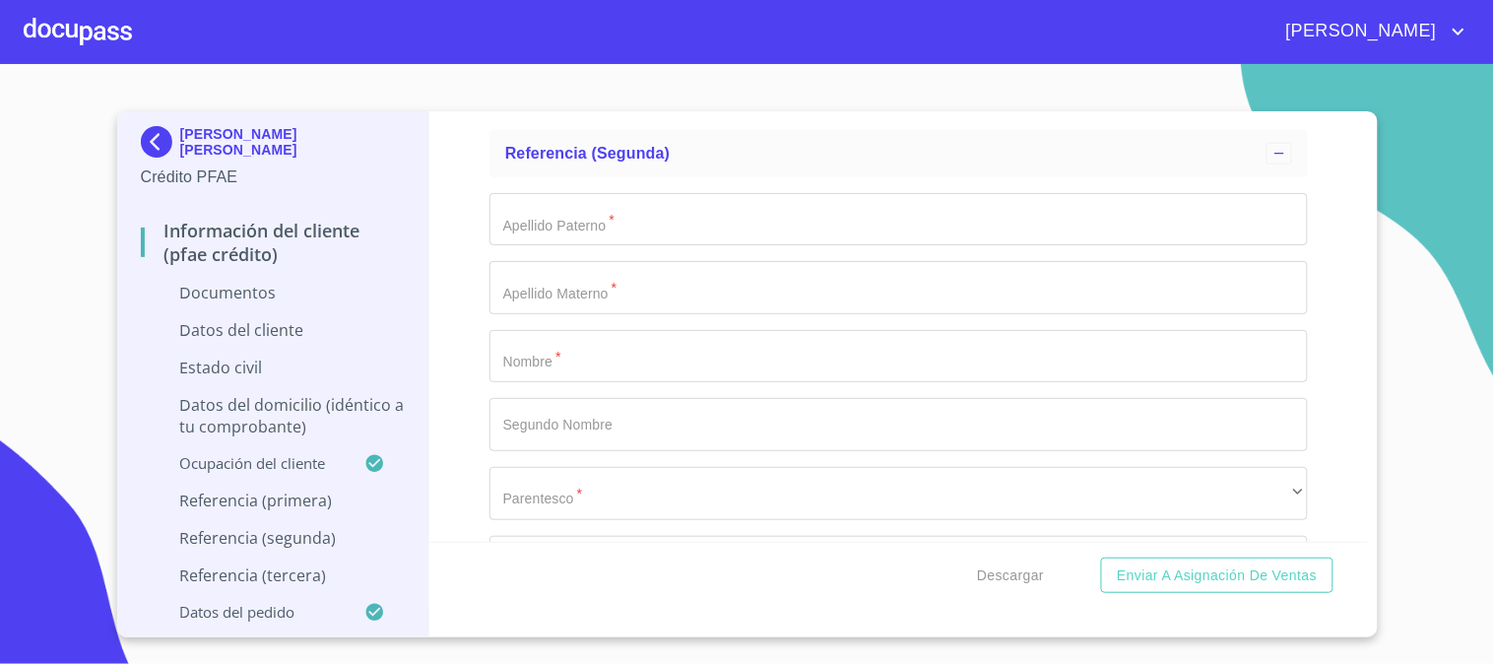
type input "[PHONE_NUMBER]"
click at [621, 365] on input "Documento de identificación   *" at bounding box center [898, 356] width 818 height 53
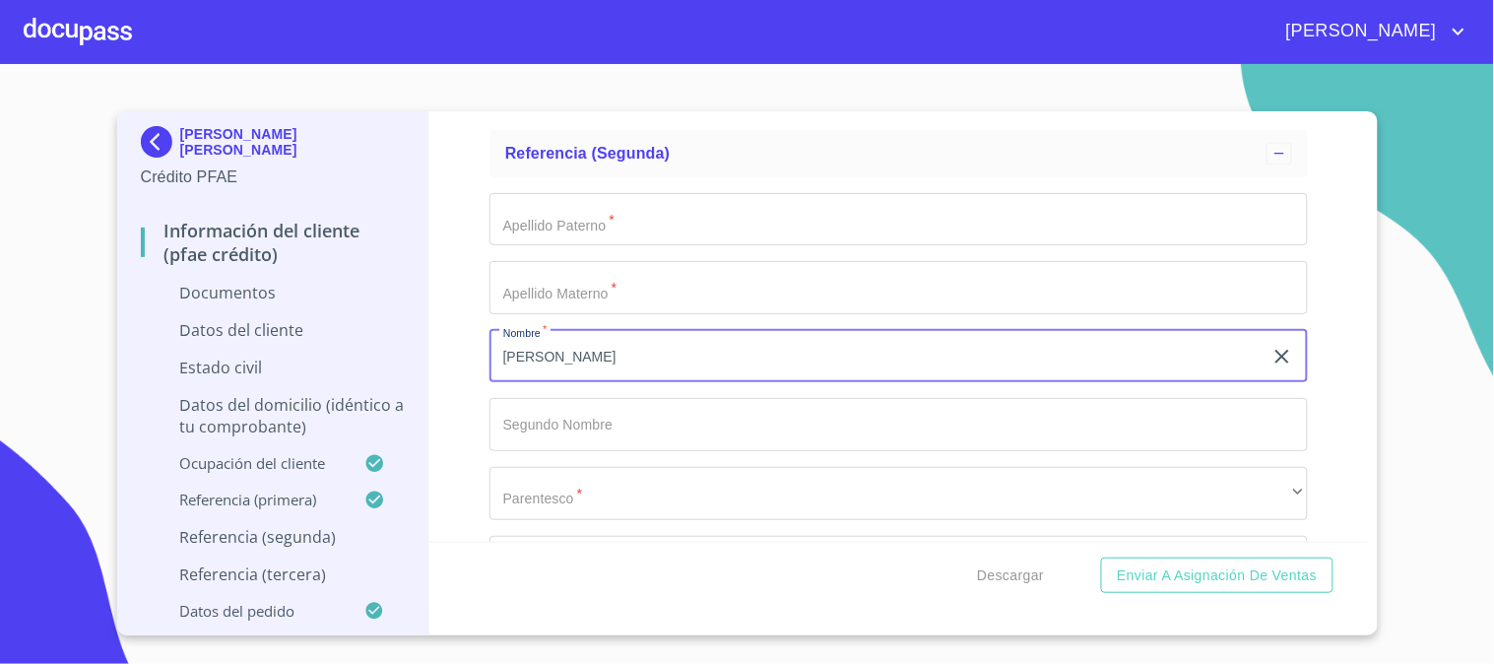
type input "[PERSON_NAME]"
click at [642, 228] on input "Documento de identificación   *" at bounding box center [898, 219] width 818 height 53
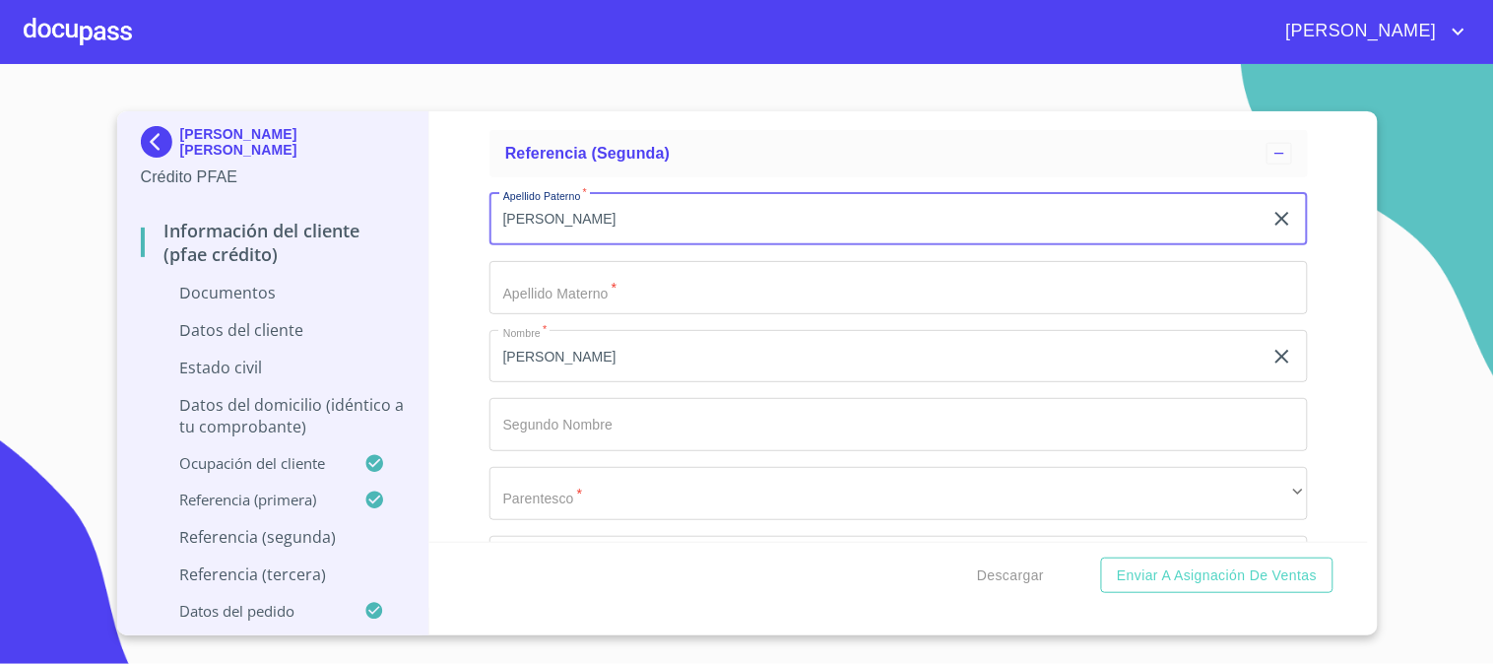
type input "[PERSON_NAME]"
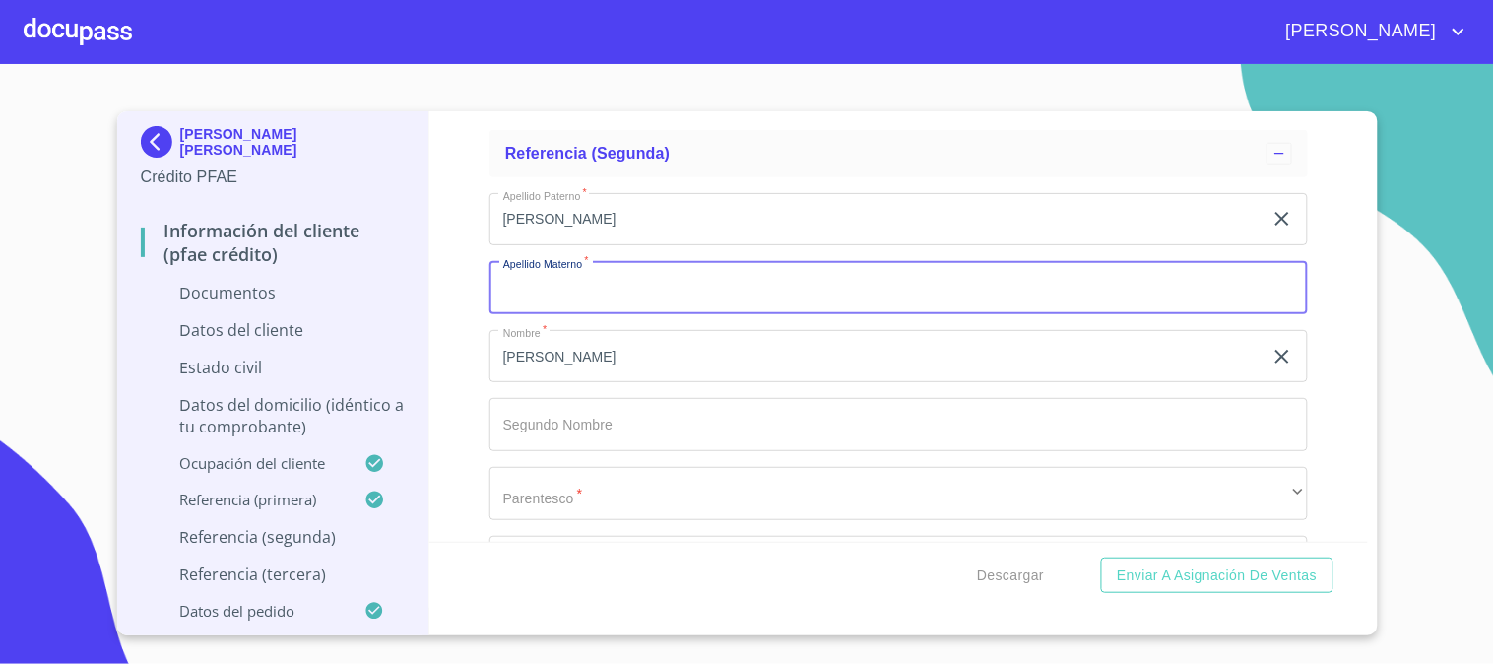
click at [635, 263] on input "Documento de identificación   *" at bounding box center [898, 287] width 818 height 53
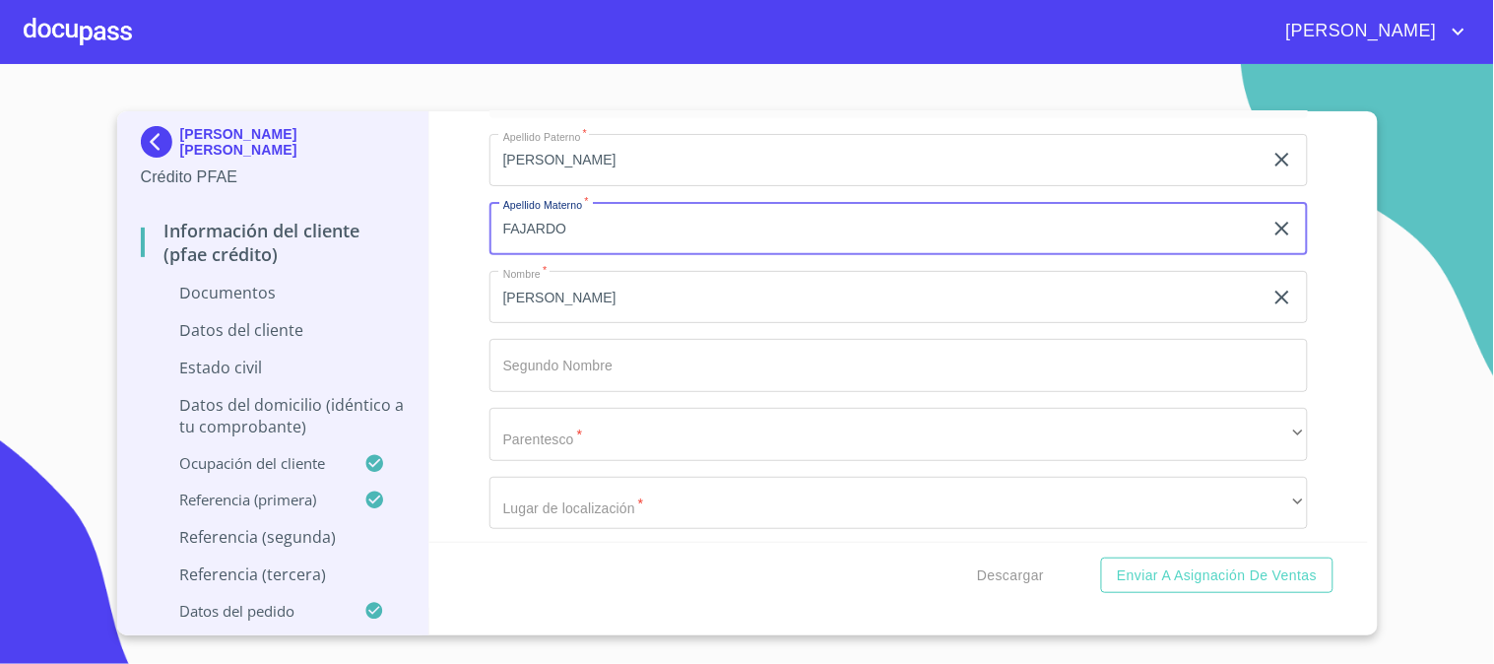
scroll to position [6455, 0]
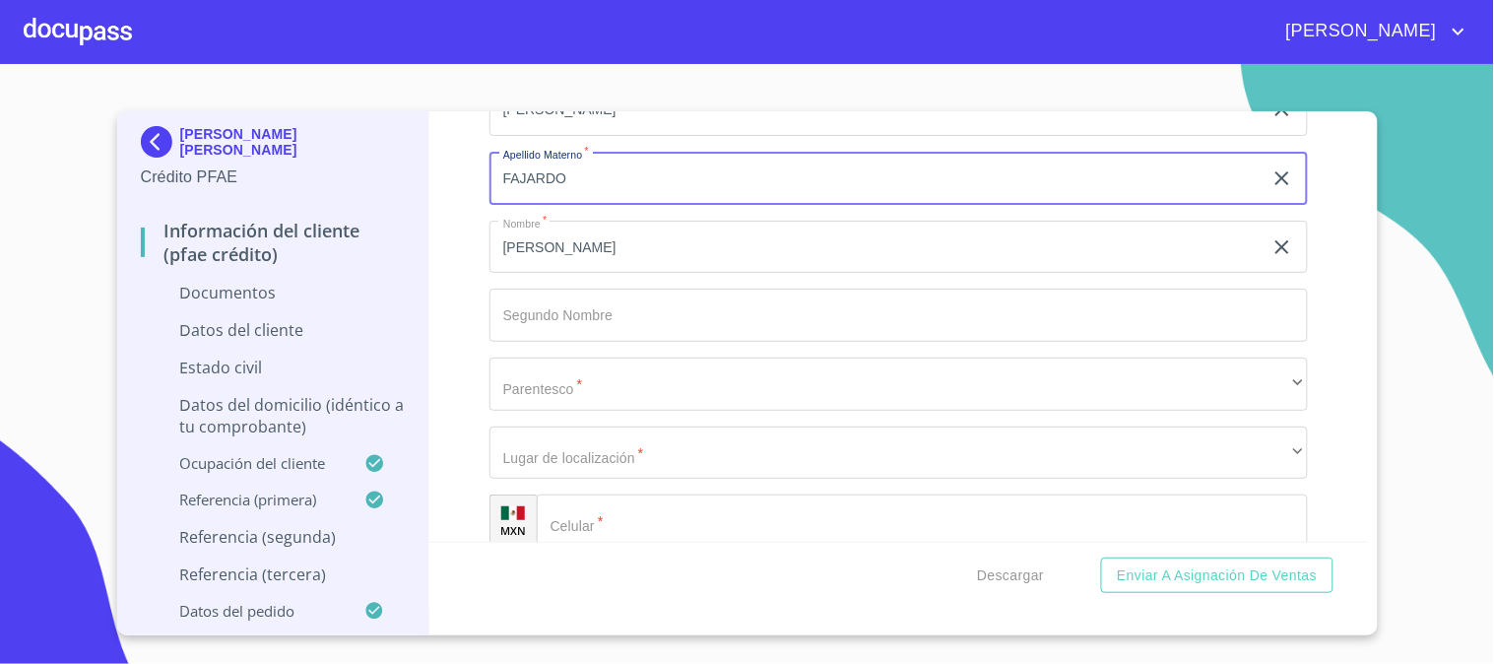
type input "FAJARDO"
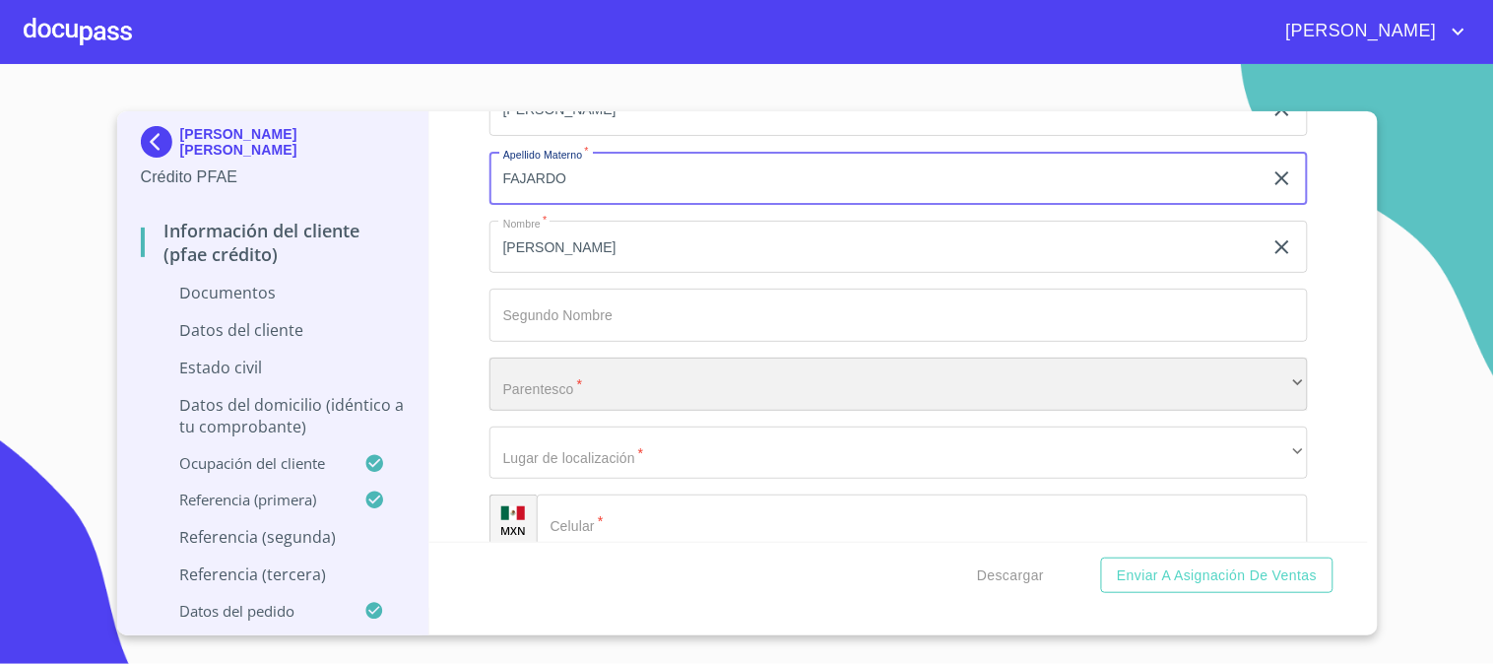
click at [624, 381] on div "​" at bounding box center [898, 383] width 818 height 53
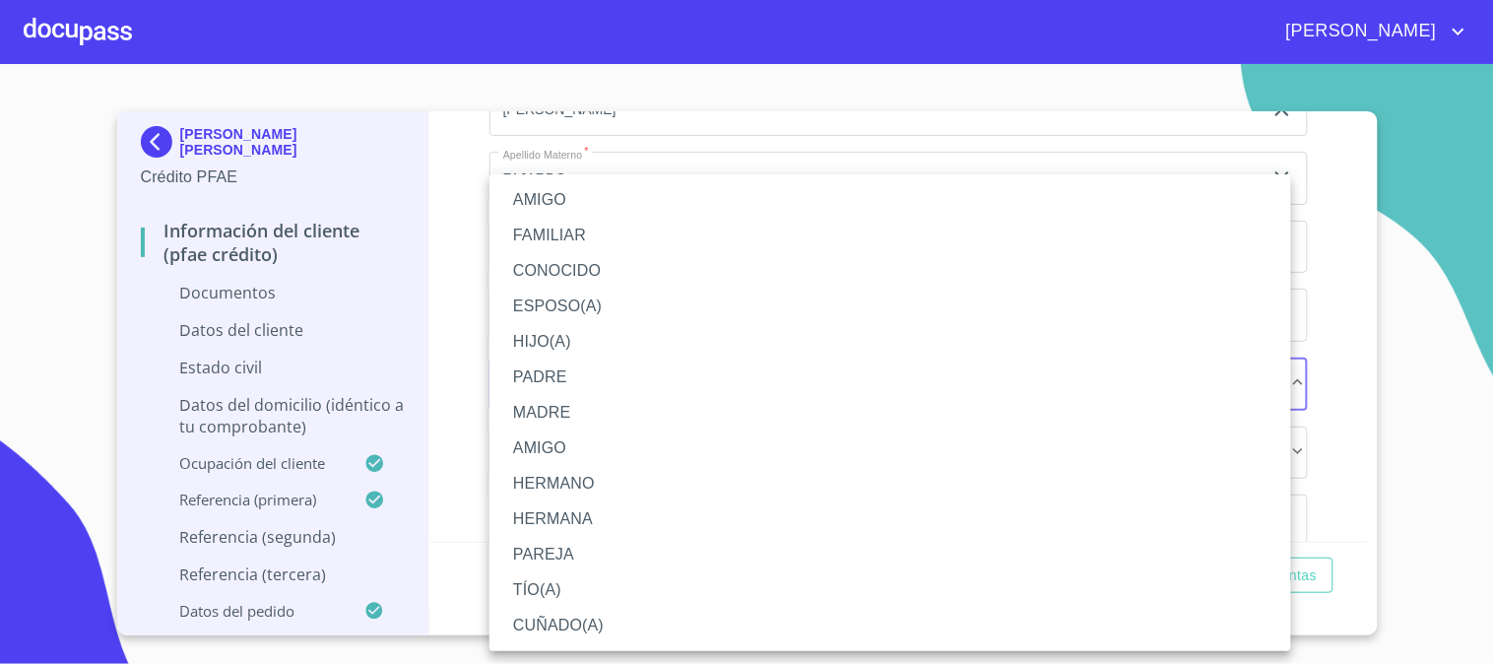
click at [1323, 411] on div at bounding box center [747, 332] width 1494 height 664
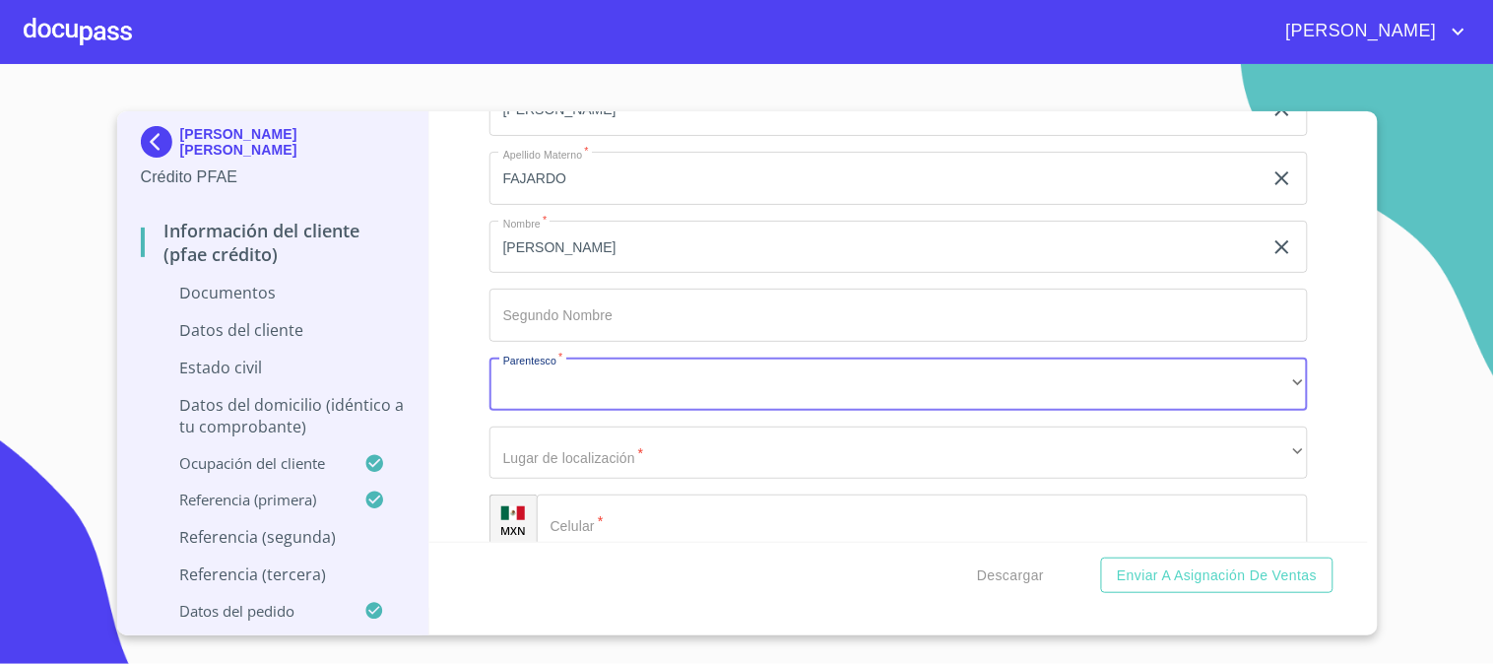
click at [788, 526] on input "Documento de identificación   *" at bounding box center [922, 520] width 771 height 53
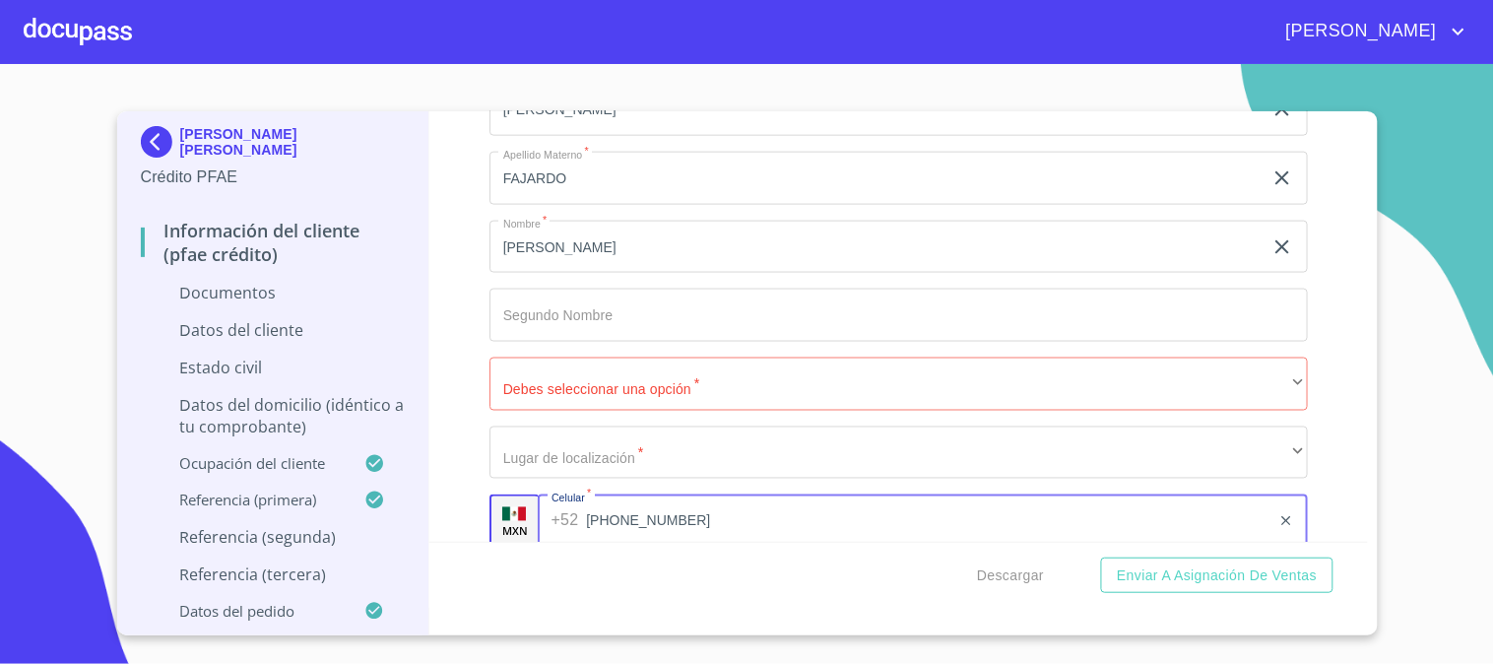
type input "[PHONE_NUMBER]"
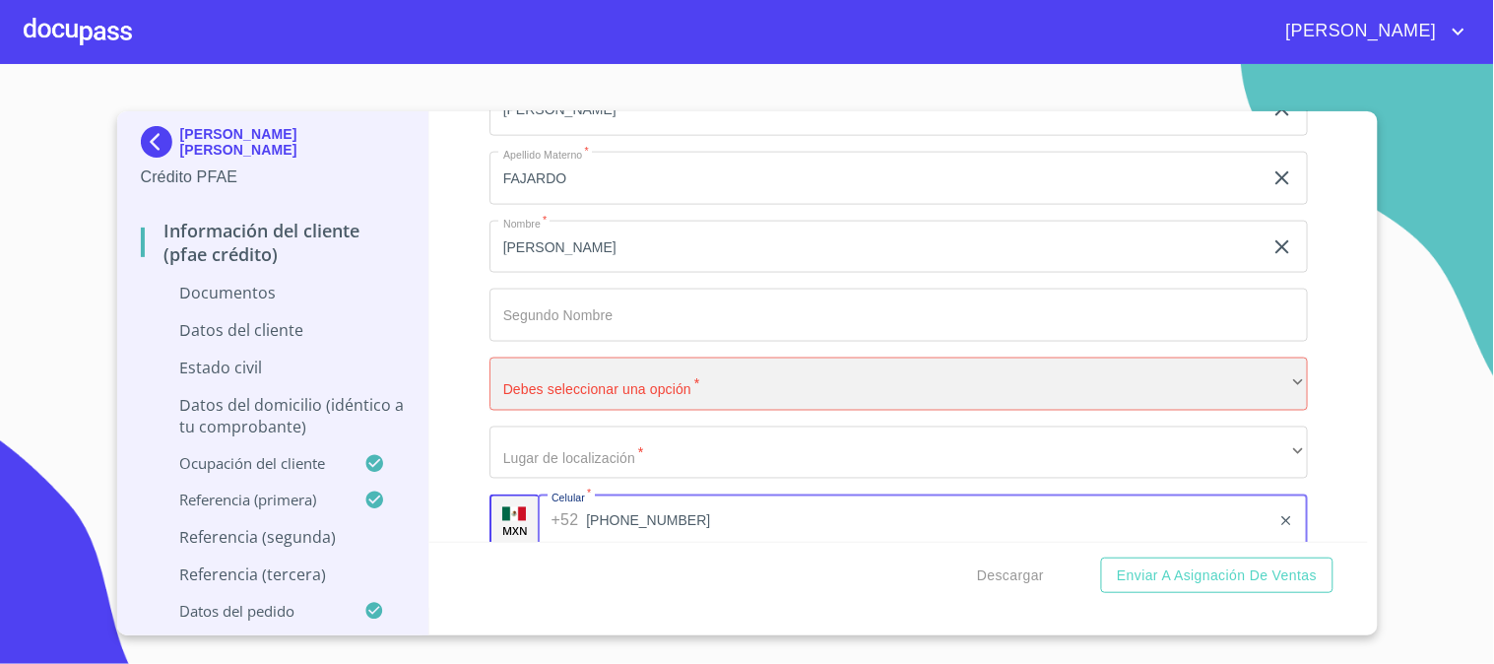
click at [687, 394] on div "​" at bounding box center [898, 383] width 818 height 53
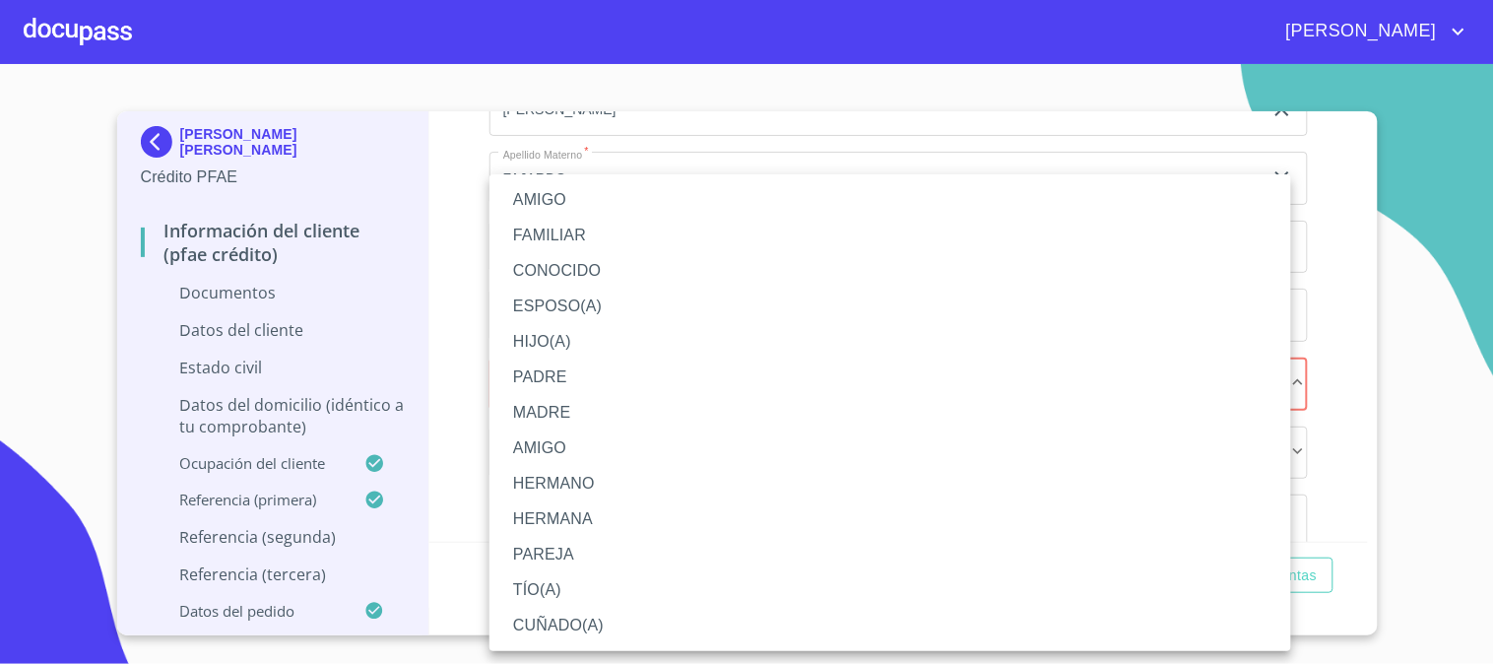
click at [599, 202] on li "AMIGO" at bounding box center [890, 199] width 802 height 35
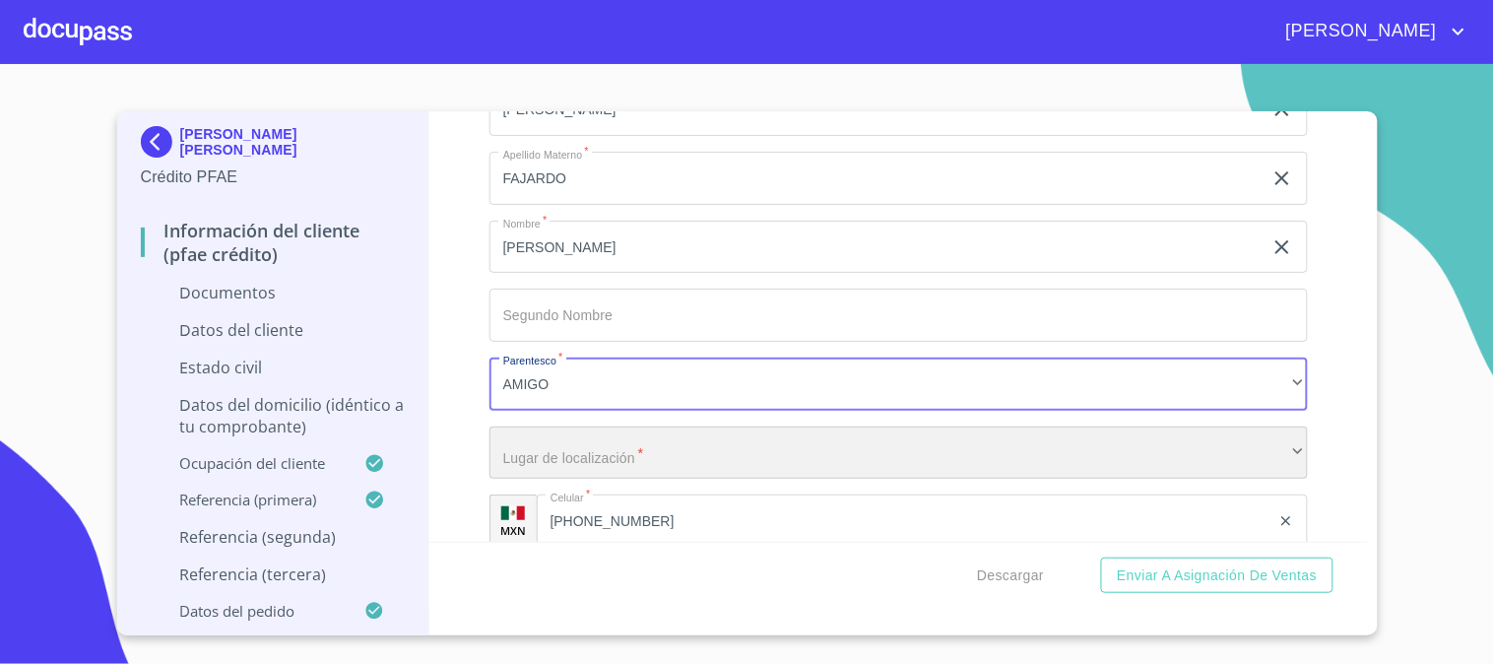
click at [627, 448] on div "​" at bounding box center [898, 452] width 818 height 53
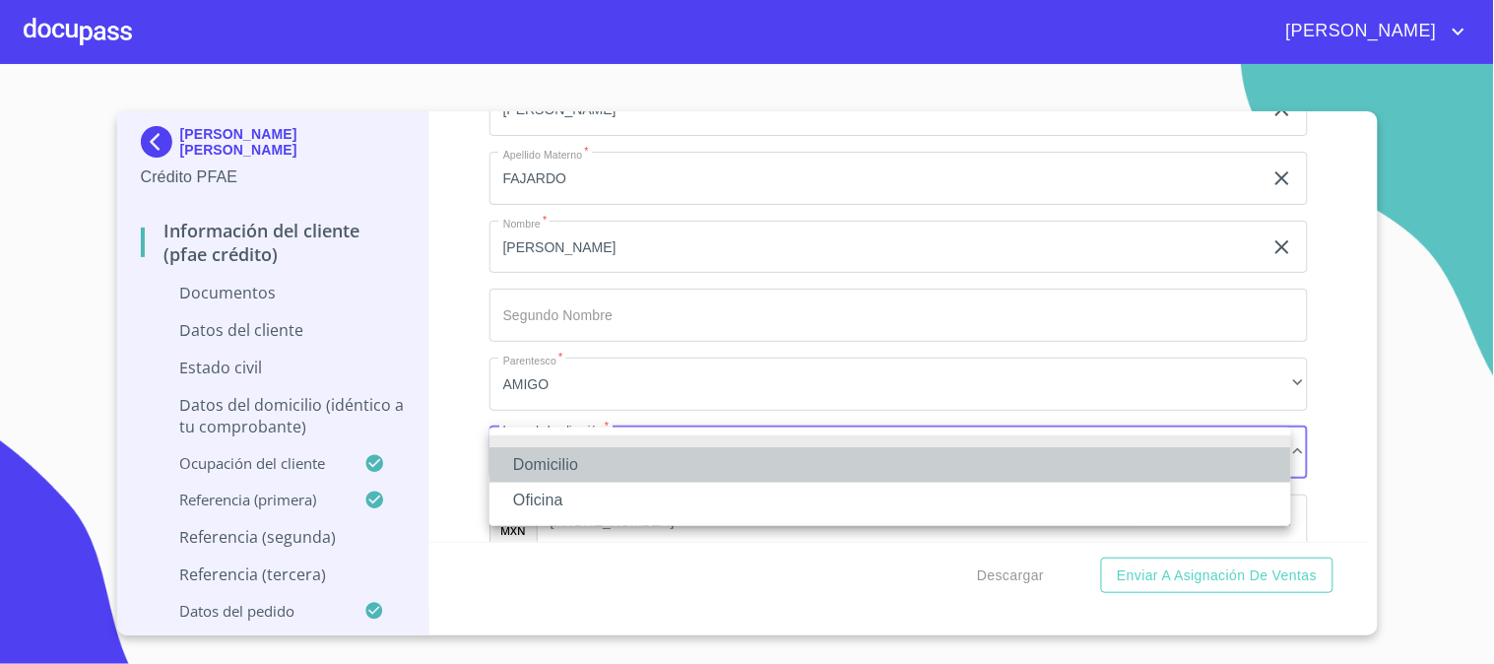
click at [627, 457] on li "Domicilio" at bounding box center [890, 464] width 802 height 35
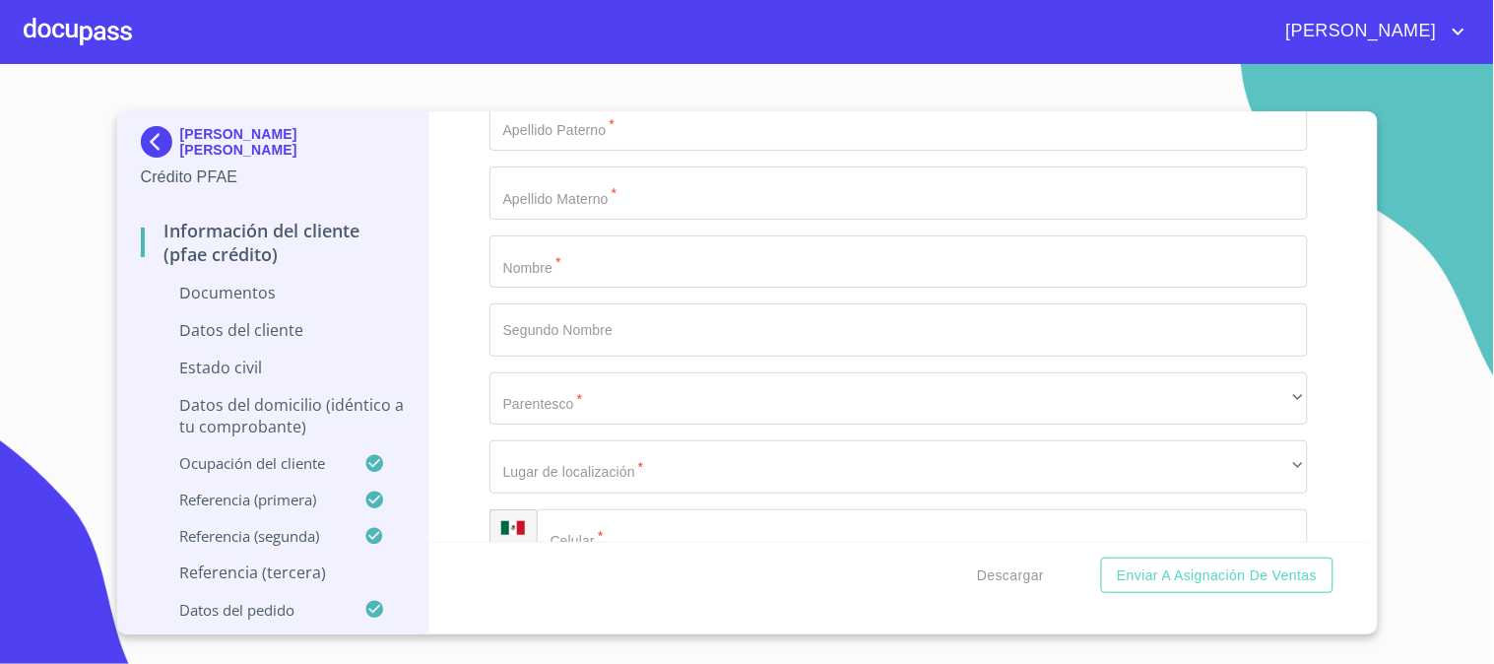
scroll to position [7002, 0]
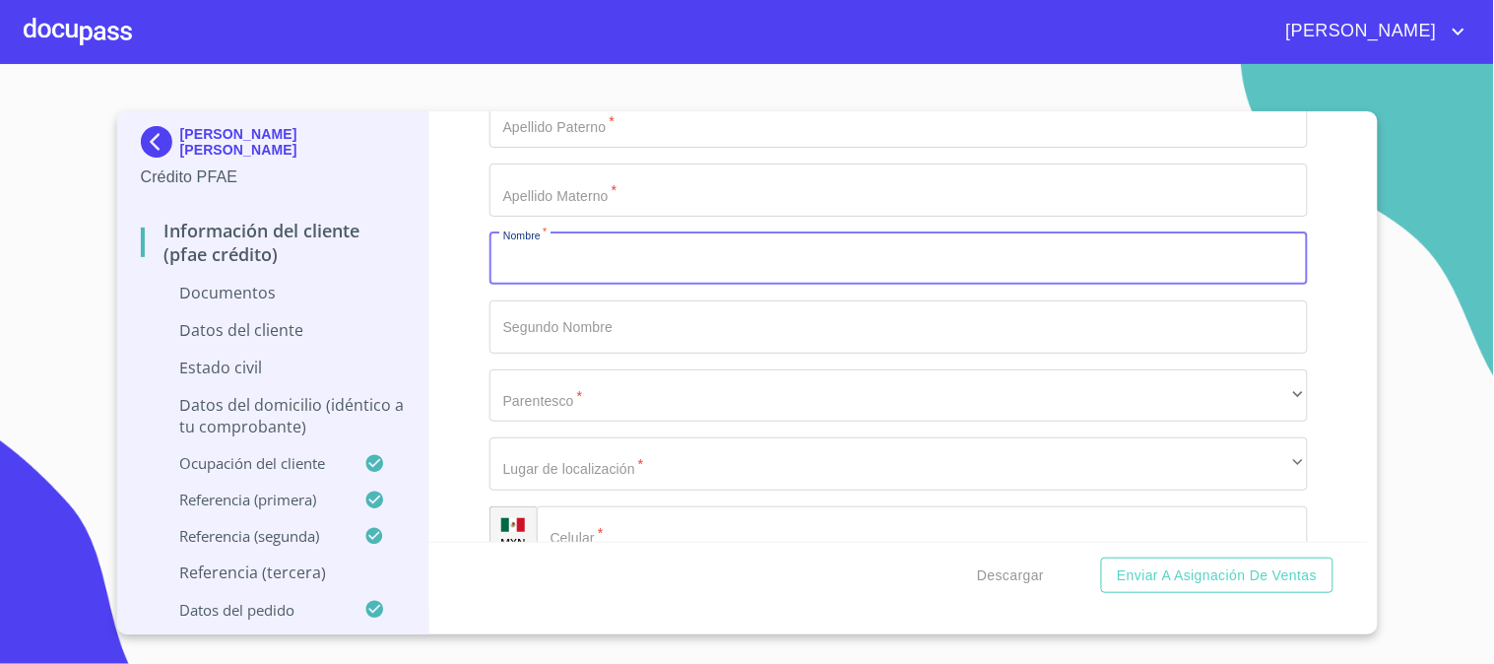
click at [555, 262] on input "Documento de identificación   *" at bounding box center [898, 258] width 818 height 53
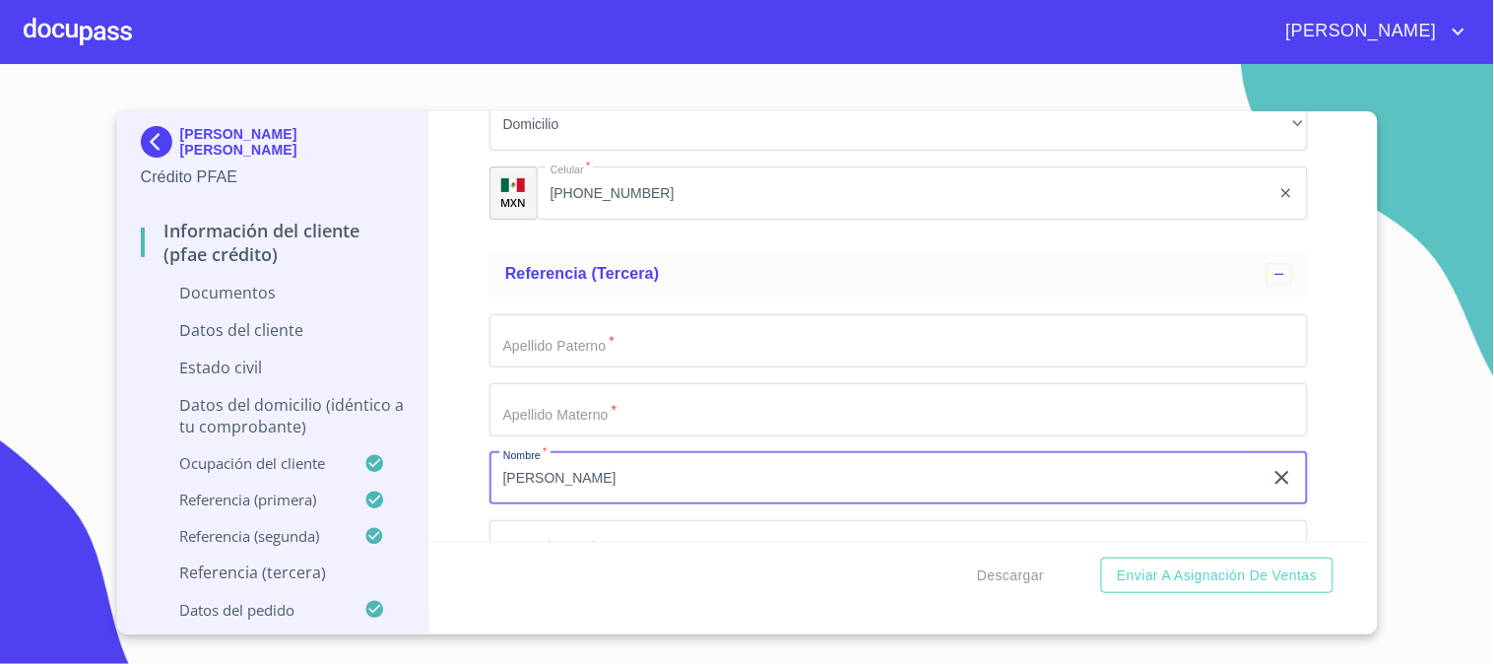
type input "[PERSON_NAME]"
click at [631, 339] on input "Documento de identificación   *" at bounding box center [898, 340] width 818 height 53
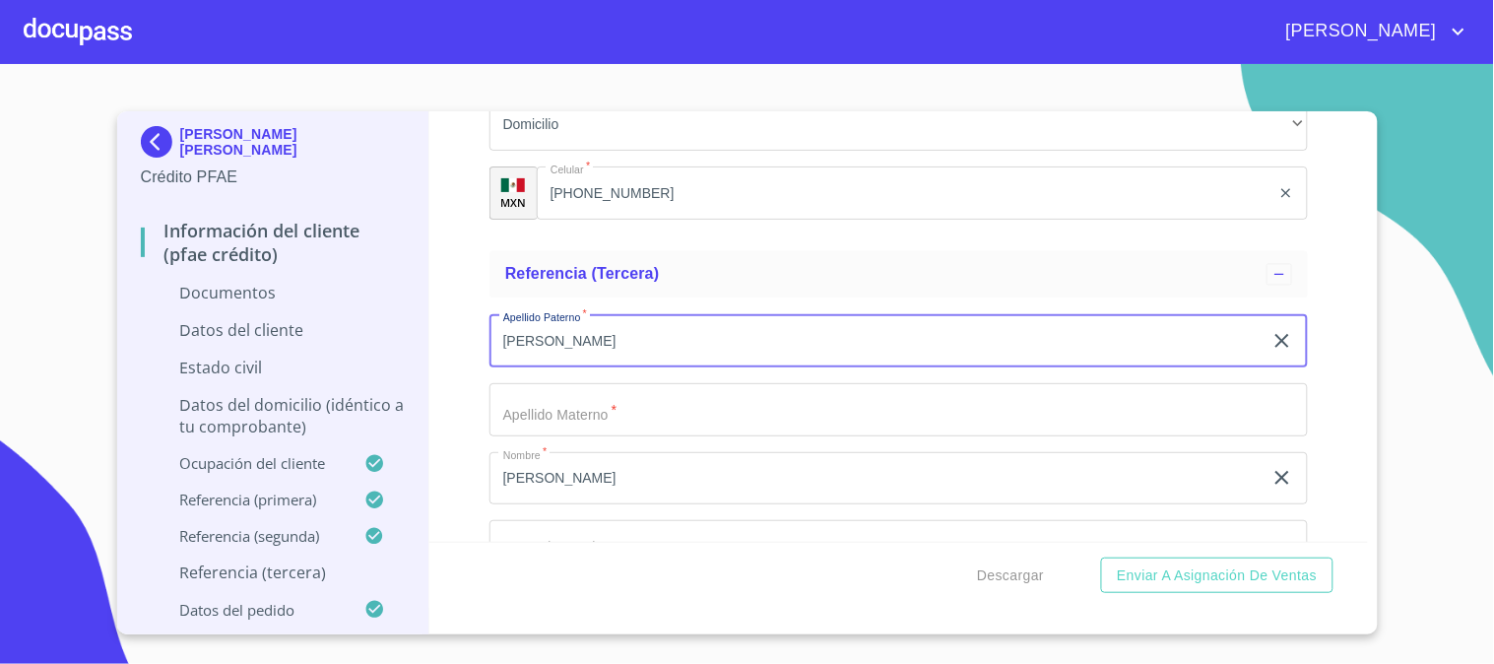
type input "[PERSON_NAME]"
click at [628, 396] on input "Documento de identificación   *" at bounding box center [898, 409] width 818 height 53
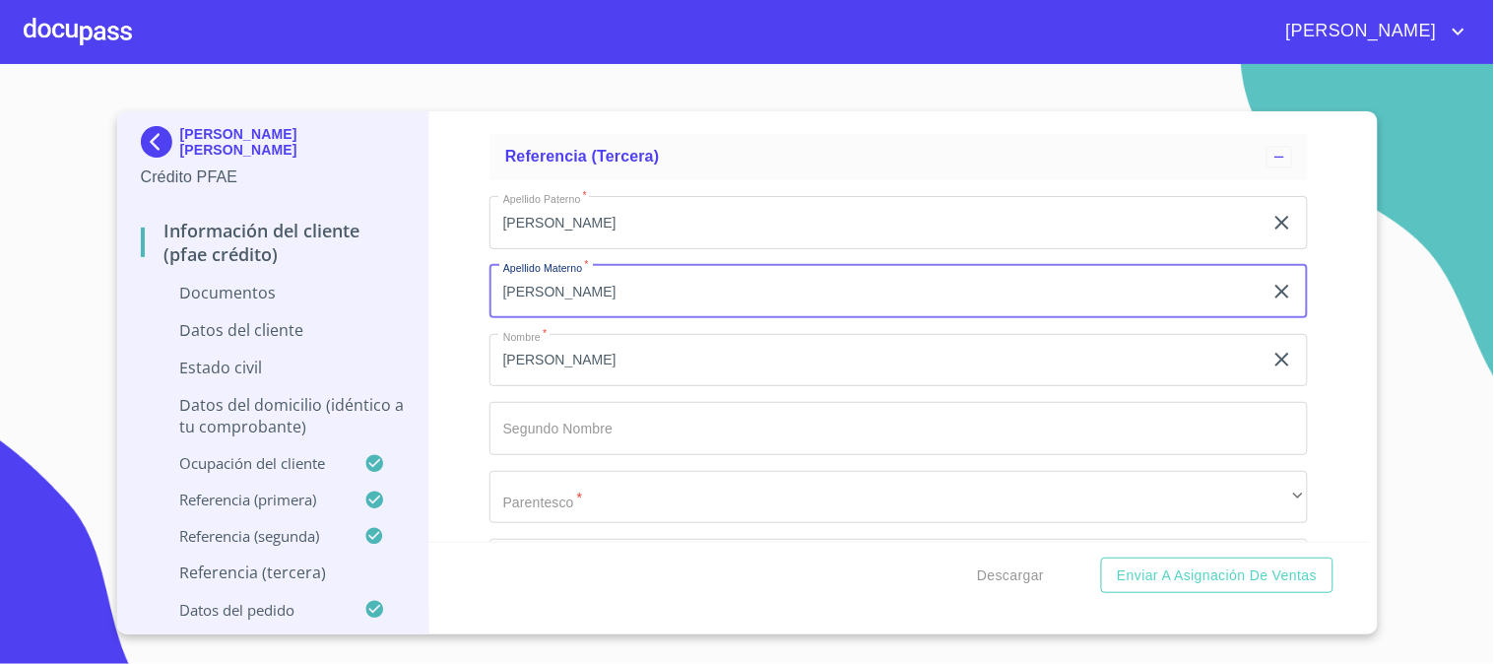
scroll to position [7002, 0]
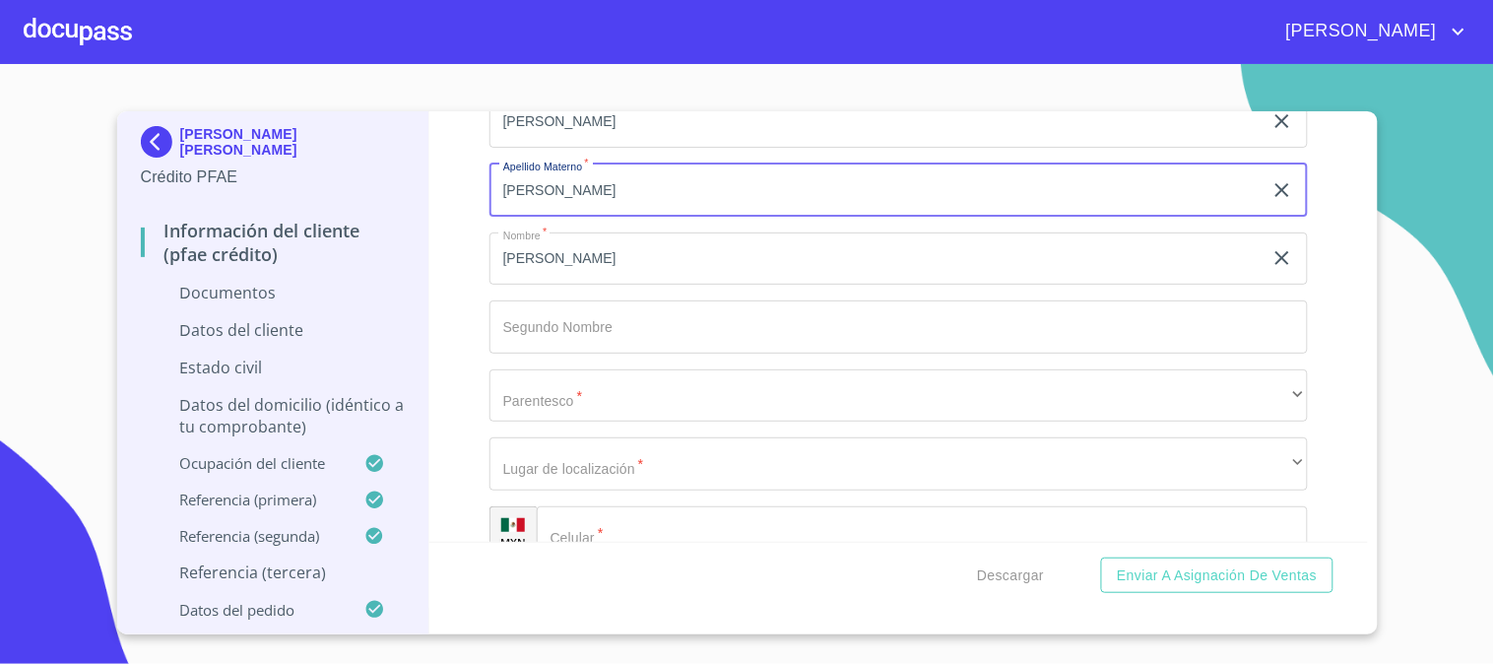
type input "[PERSON_NAME]"
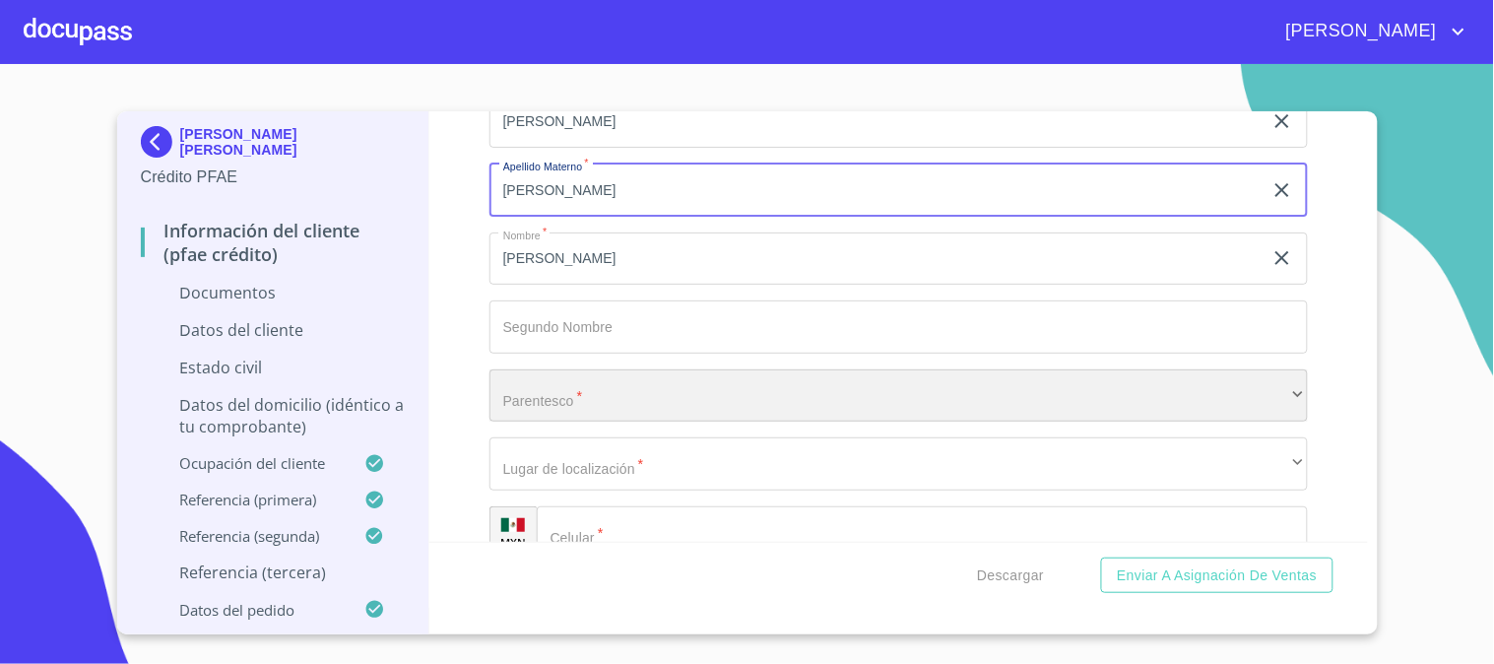
click at [623, 392] on div "​" at bounding box center [898, 395] width 818 height 53
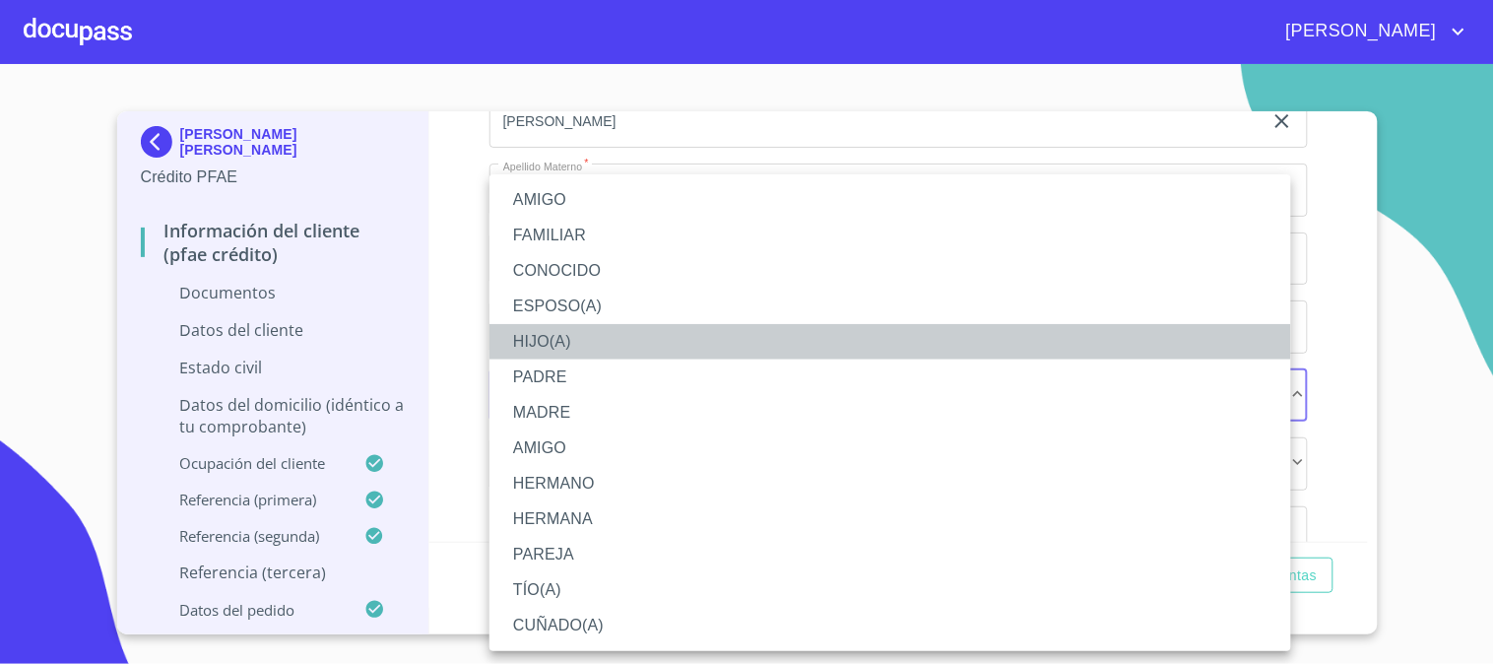
click at [591, 338] on li "HIJO(A)" at bounding box center [890, 341] width 802 height 35
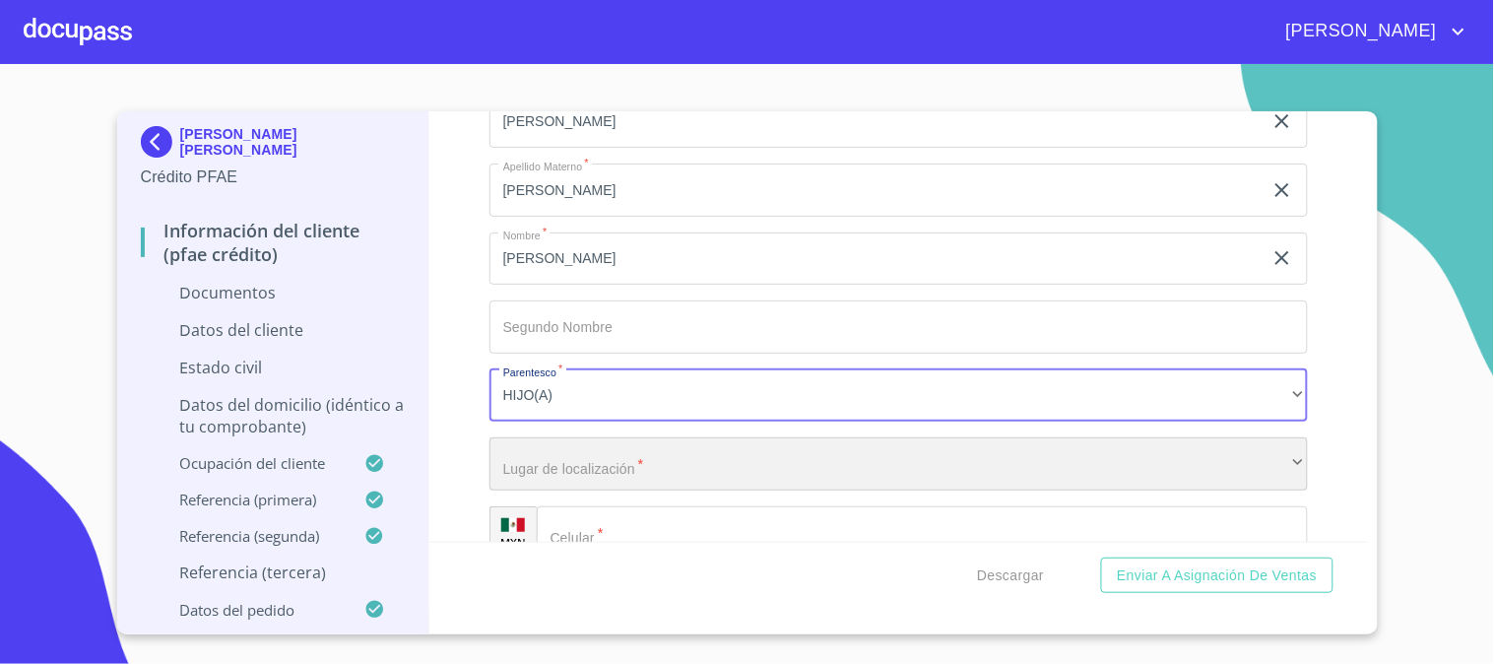
click at [602, 448] on div "​" at bounding box center [898, 463] width 818 height 53
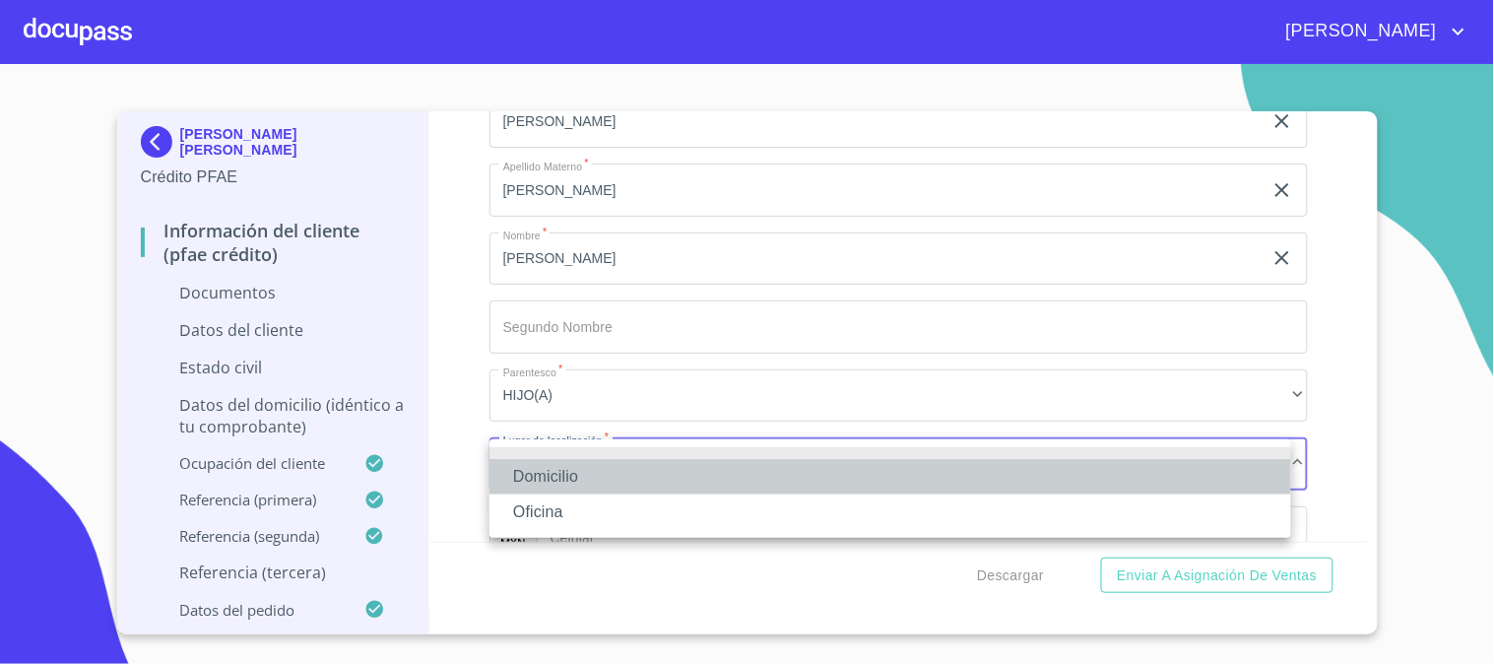
click at [604, 471] on li "Domicilio" at bounding box center [890, 476] width 802 height 35
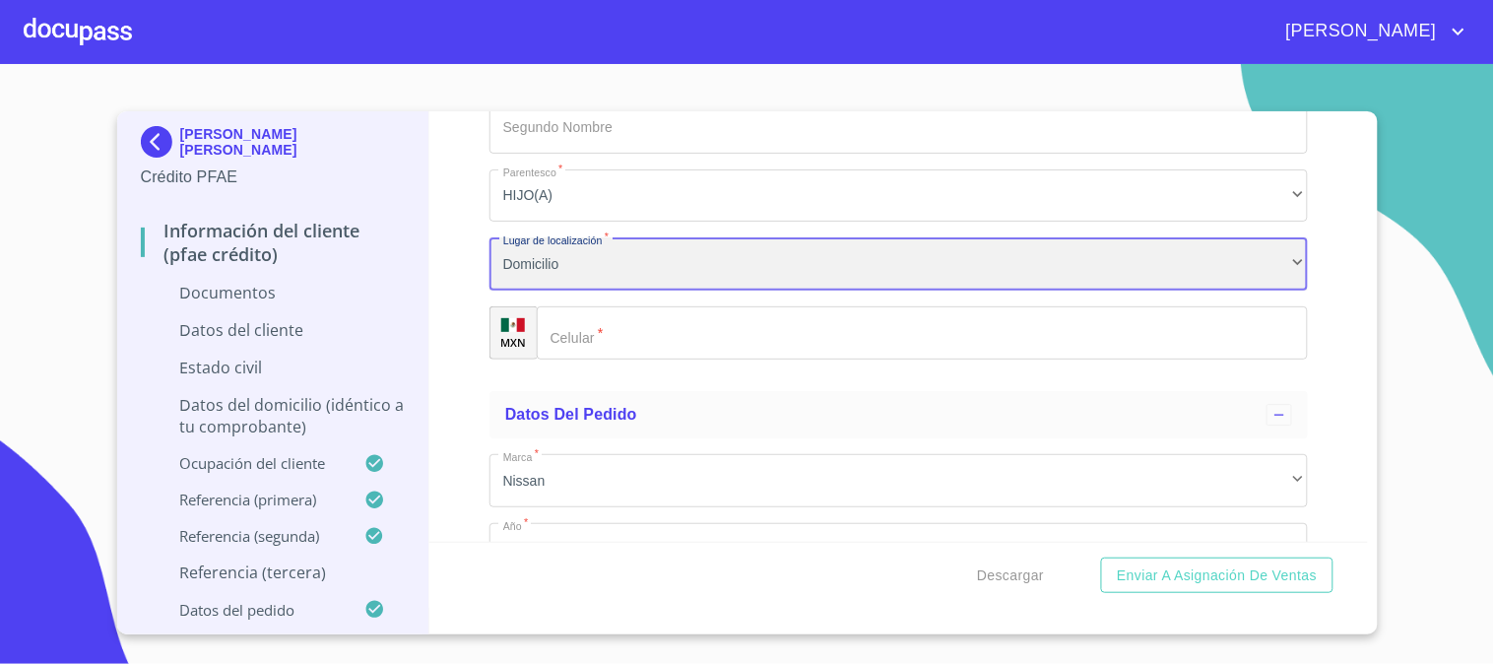
scroll to position [7221, 0]
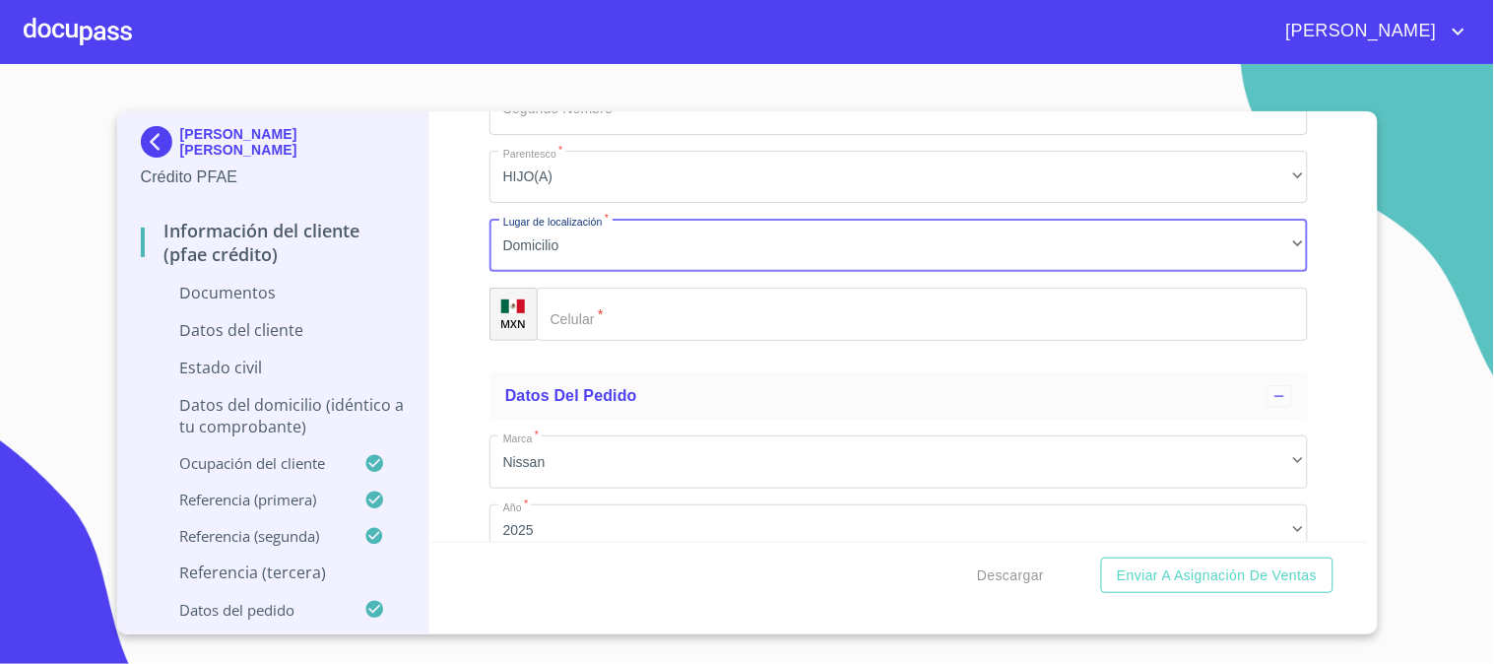
click at [638, 319] on input "Documento de identificación   *" at bounding box center [922, 314] width 771 height 53
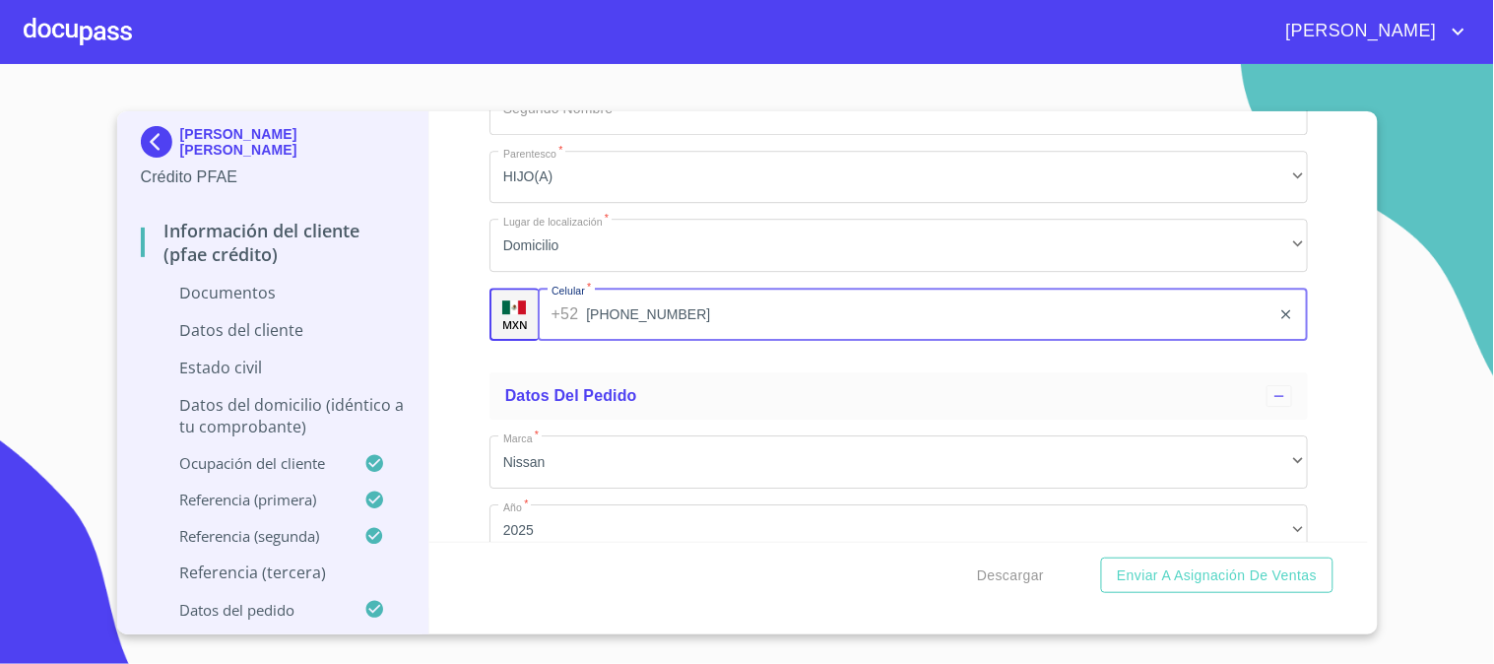
type input "[PHONE_NUMBER]"
click at [474, 342] on div "Información del cliente (PFAE crédito) Documentos Documento de identificación  …" at bounding box center [898, 326] width 938 height 430
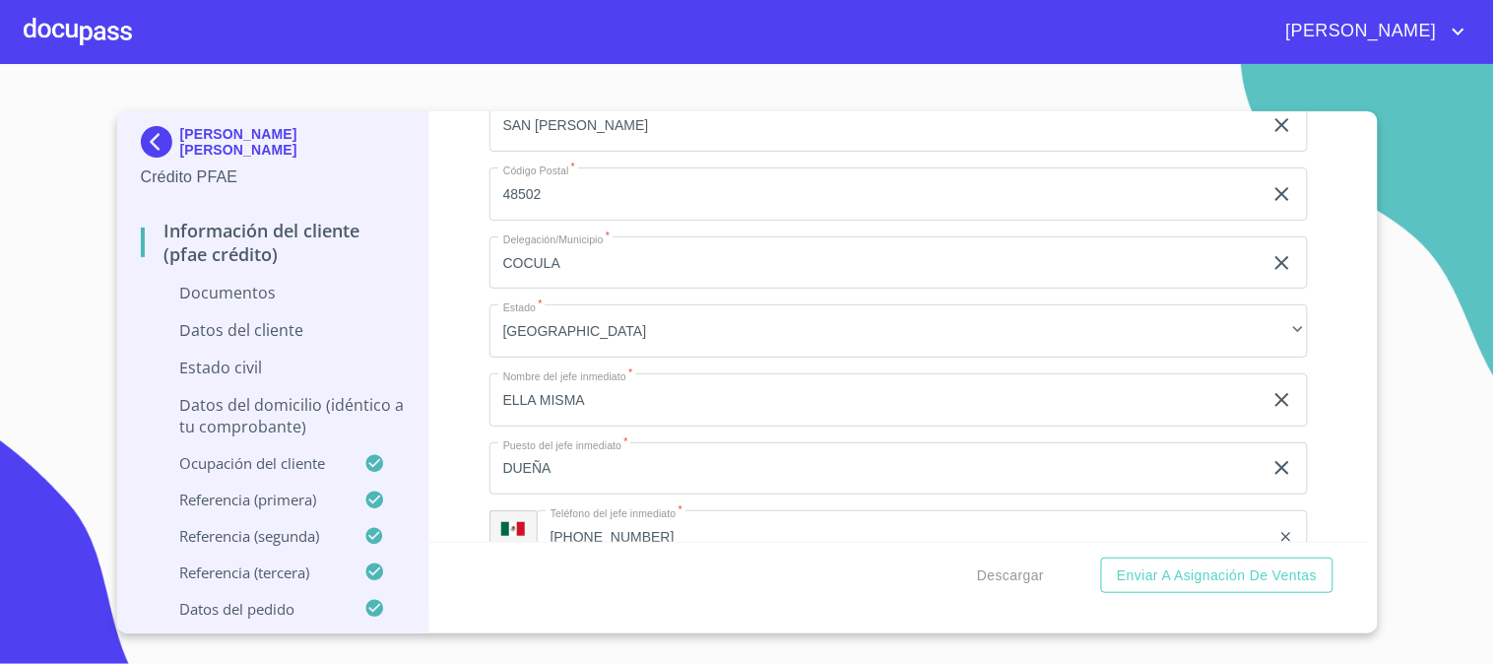
scroll to position [5251, 0]
click at [1330, 191] on div "Información del cliente (PFAE crédito) Documentos Documento de identificación  …" at bounding box center [898, 326] width 938 height 430
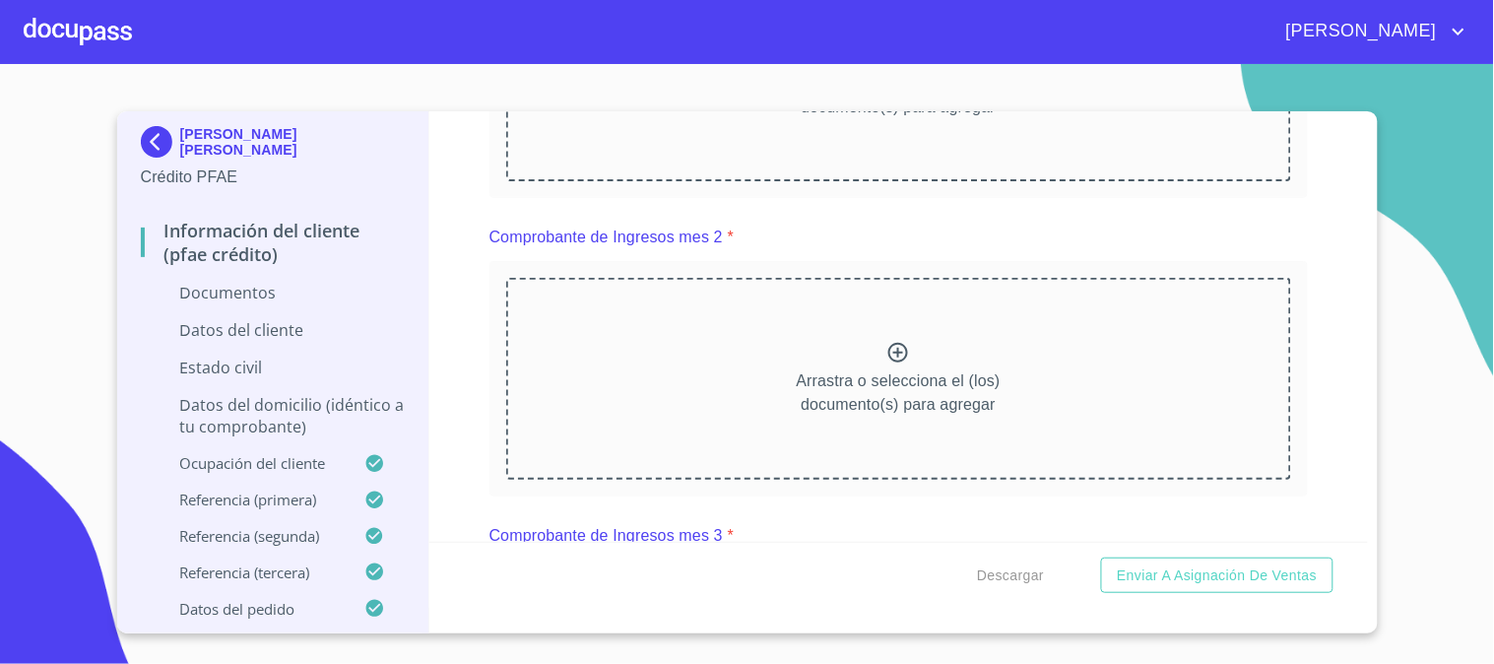
scroll to position [656, 0]
